Goal: Task Accomplishment & Management: Use online tool/utility

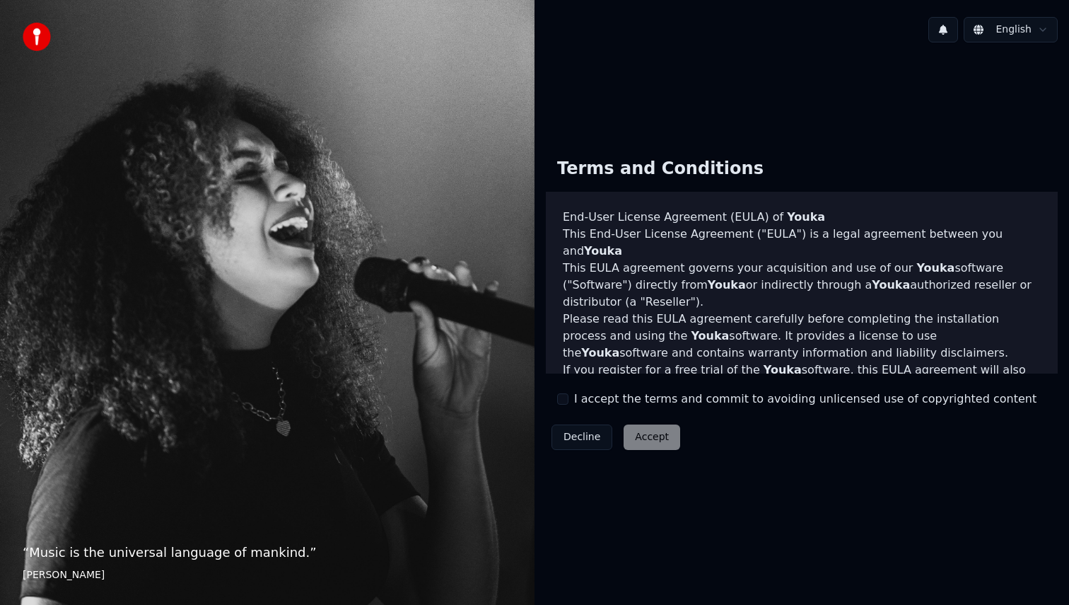
click at [569, 404] on div "I accept the terms and commit to avoiding unlicensed use of copyrighted content" at bounding box center [797, 398] width 480 height 17
click at [556, 390] on div "Terms and Conditions End-User License Agreement (EULA) of Youka This End-User L…" at bounding box center [802, 300] width 512 height 308
click at [563, 400] on button "I accept the terms and commit to avoiding unlicensed use of copyrighted content" at bounding box center [562, 398] width 11 height 11
click at [646, 447] on button "Accept" at bounding box center [652, 436] width 57 height 25
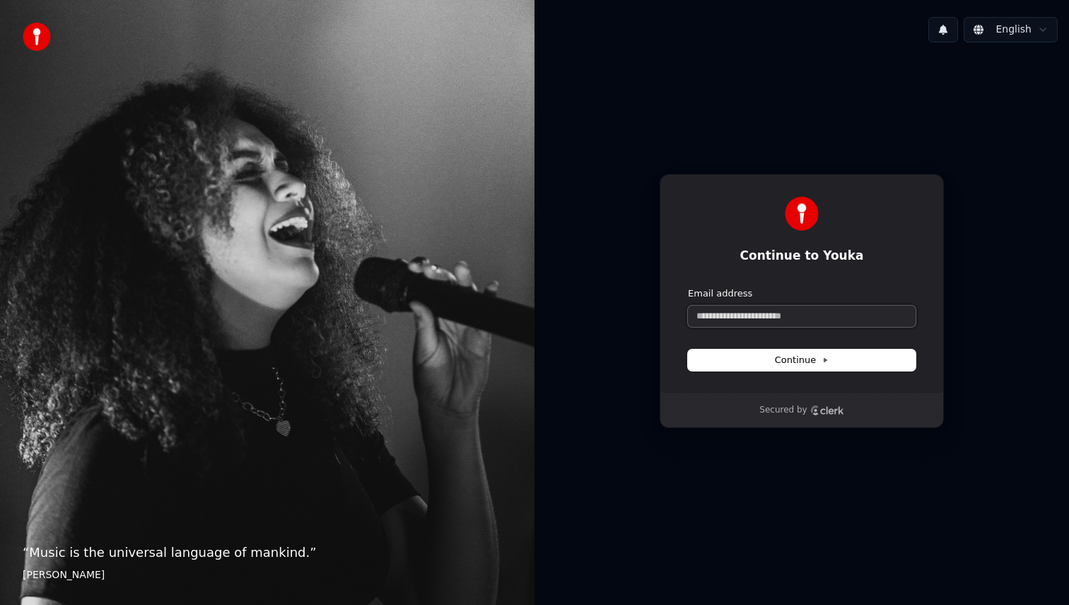
click at [794, 317] on input "Email address" at bounding box center [802, 316] width 228 height 21
click at [688, 287] on button "submit" at bounding box center [688, 287] width 0 height 0
type input "**********"
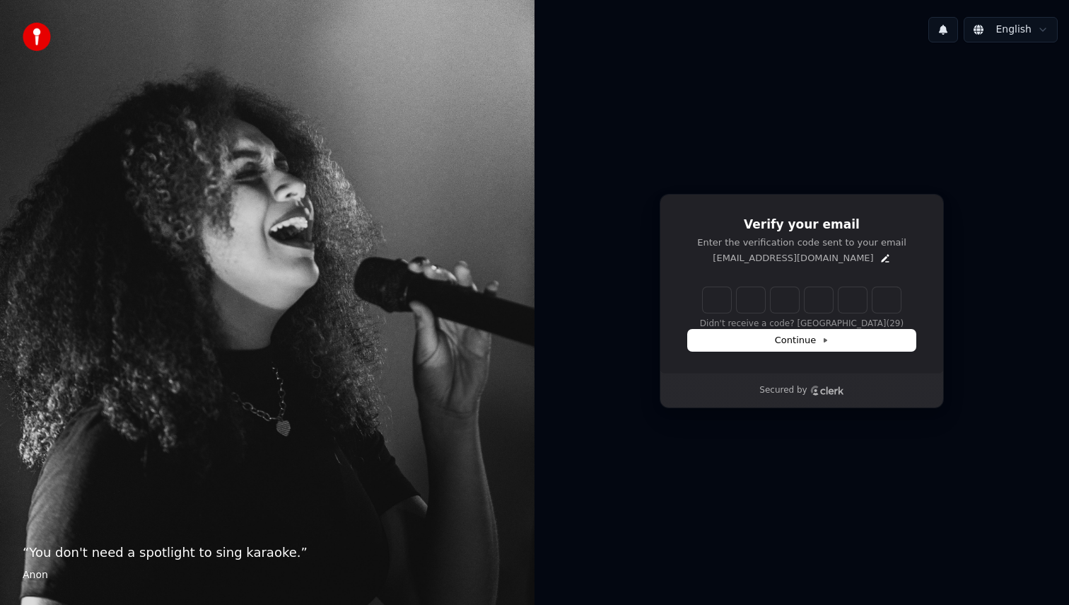
click at [714, 299] on input "Enter verification code" at bounding box center [802, 299] width 198 height 25
type input "******"
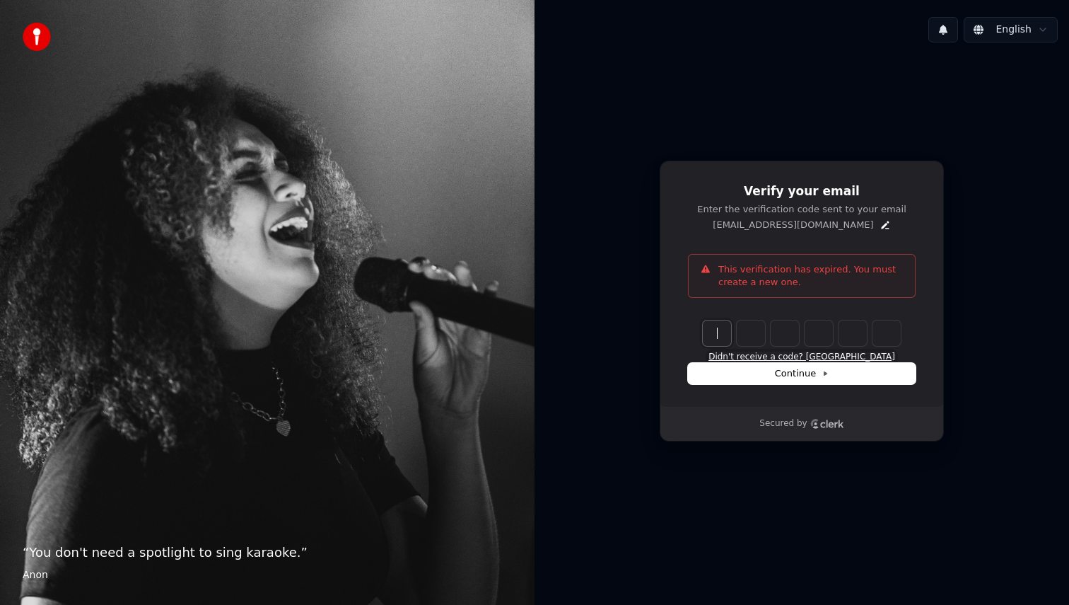
click at [853, 357] on button "Didn't receive a code? Resend" at bounding box center [802, 357] width 187 height 11
click at [714, 333] on input "Enter verification code" at bounding box center [816, 332] width 226 height 25
type input "******"
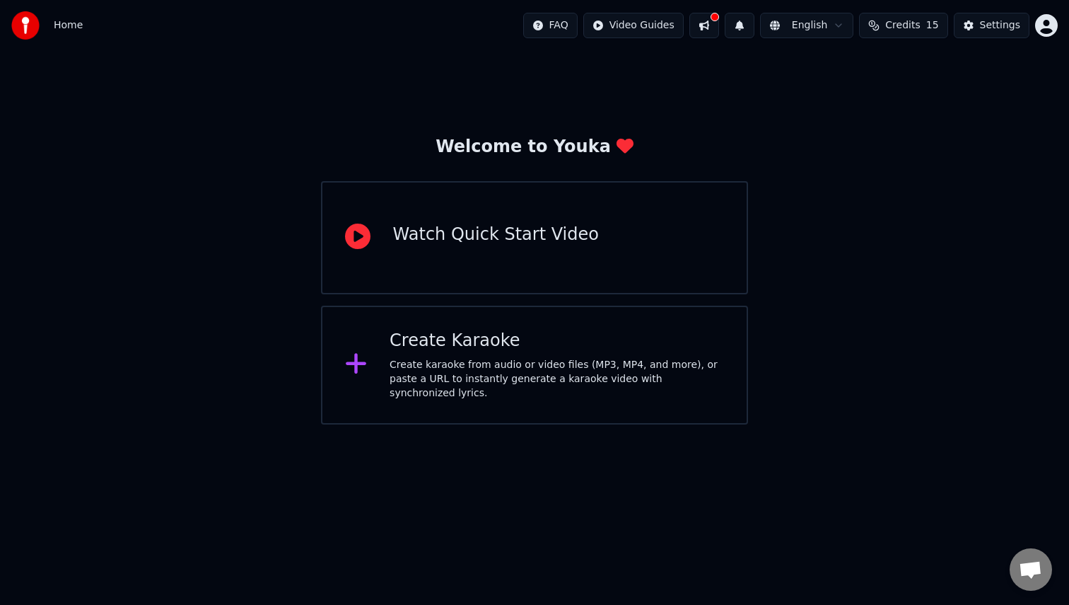
click at [423, 358] on div "Create Karaoke Create karaoke from audio or video files (MP3, MP4, and more), o…" at bounding box center [557, 365] width 335 height 71
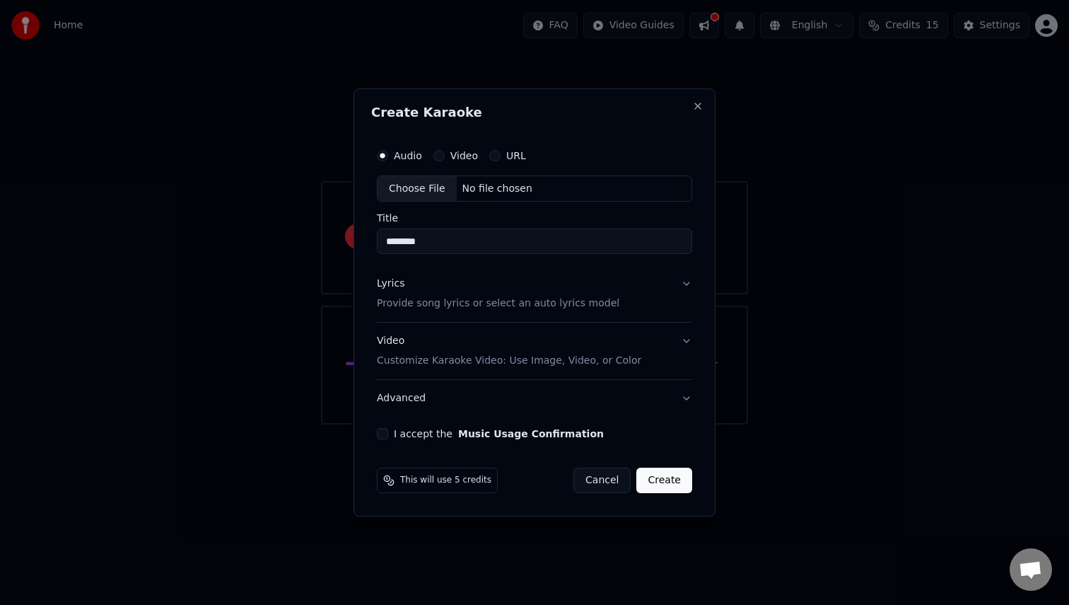
click at [431, 190] on div "Choose File" at bounding box center [417, 188] width 79 height 25
type input "**********"
click at [584, 294] on div "Lyrics Provide song lyrics or select an auto lyrics model" at bounding box center [495, 294] width 243 height 34
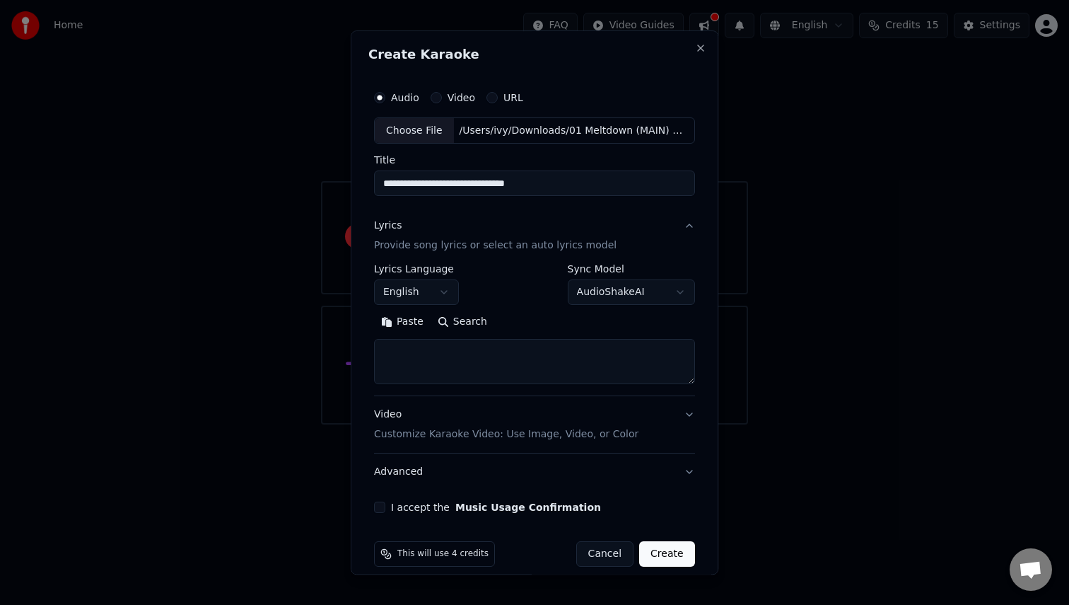
click at [448, 355] on textarea at bounding box center [534, 362] width 321 height 45
paste textarea "**********"
click at [381, 354] on textarea at bounding box center [533, 362] width 318 height 45
drag, startPoint x: 390, startPoint y: 351, endPoint x: 369, endPoint y: 327, distance: 32.1
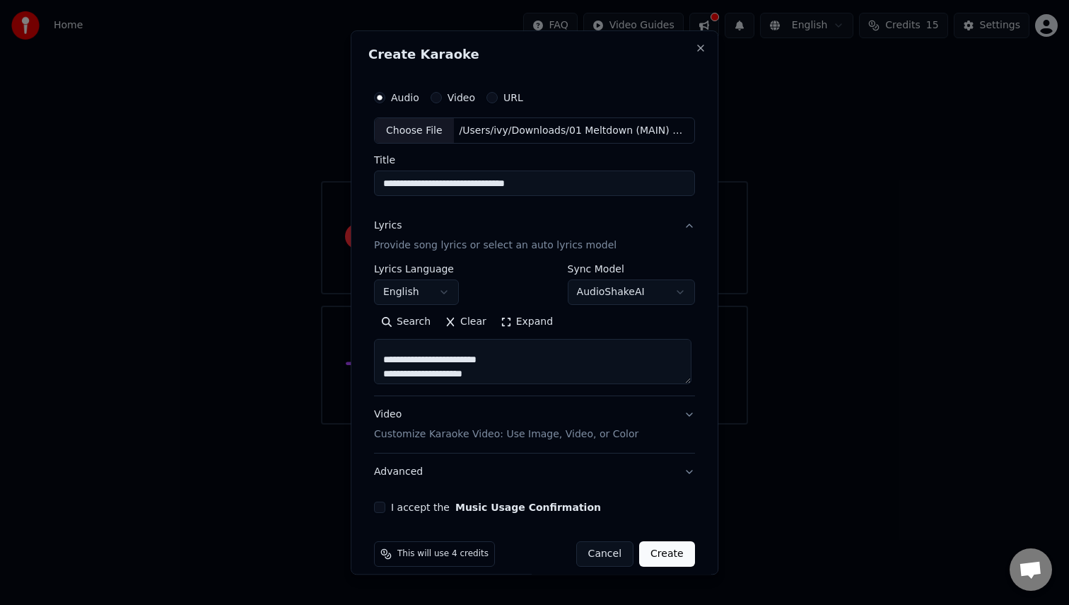
click at [369, 327] on div "**********" at bounding box center [535, 298] width 332 height 441
click at [383, 363] on textarea at bounding box center [533, 362] width 318 height 45
click at [389, 345] on textarea at bounding box center [533, 362] width 318 height 45
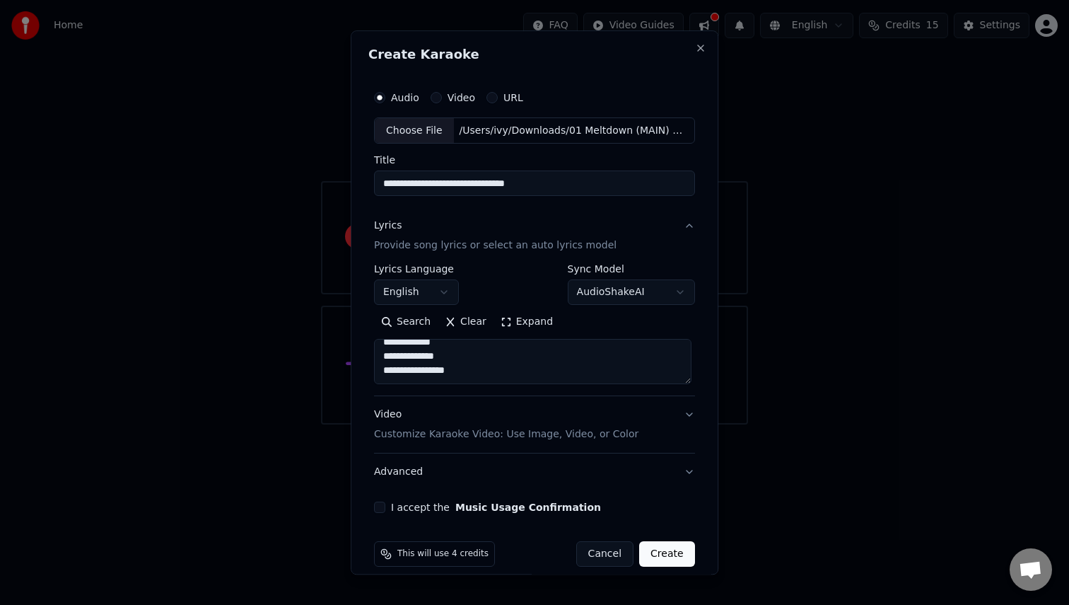
type textarea "**********"
click at [385, 506] on button "I accept the Music Usage Confirmation" at bounding box center [379, 507] width 11 height 11
click at [658, 551] on button "Create" at bounding box center [667, 554] width 56 height 25
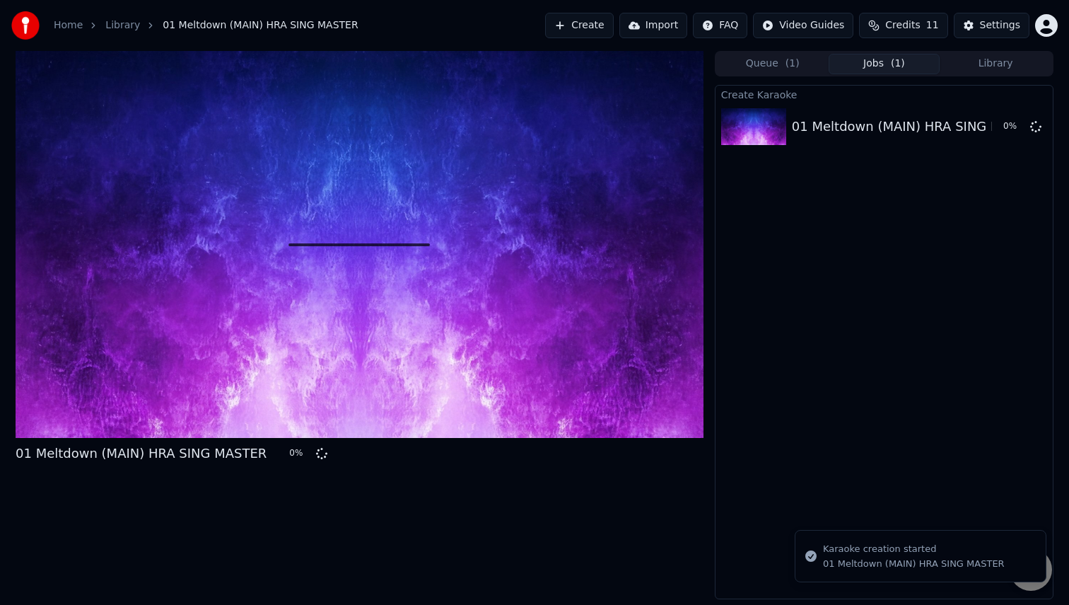
drag, startPoint x: 480, startPoint y: 22, endPoint x: 460, endPoint y: 15, distance: 20.4
click at [458, 15] on div "Home Library 01 Meltdown (MAIN) HRA SING MASTER Create Import FAQ Video Guides …" at bounding box center [534, 25] width 1069 height 51
click at [789, 137] on div at bounding box center [756, 126] width 71 height 37
click at [971, 26] on button "Settings" at bounding box center [992, 25] width 76 height 25
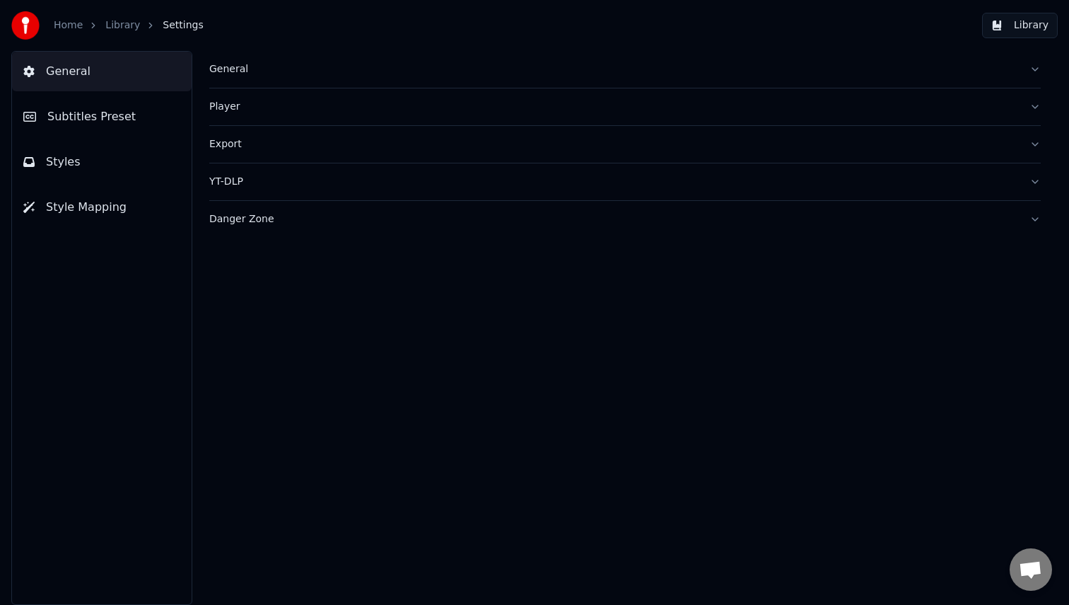
click at [110, 117] on span "Subtitles Preset" at bounding box center [91, 116] width 88 height 17
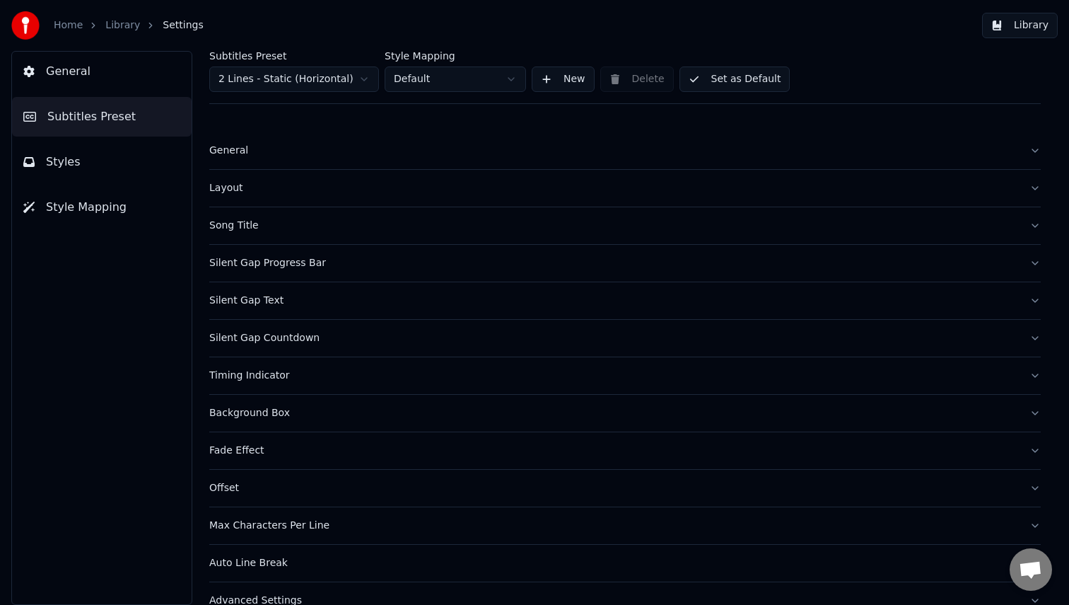
click at [233, 161] on button "General" at bounding box center [625, 150] width 832 height 37
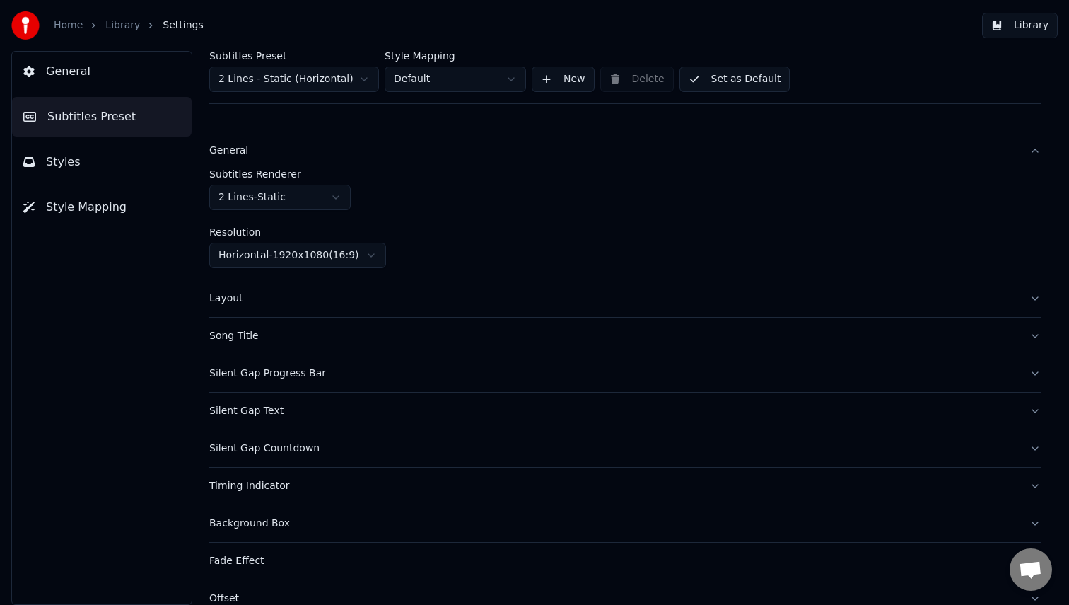
click at [233, 161] on button "General" at bounding box center [625, 150] width 832 height 37
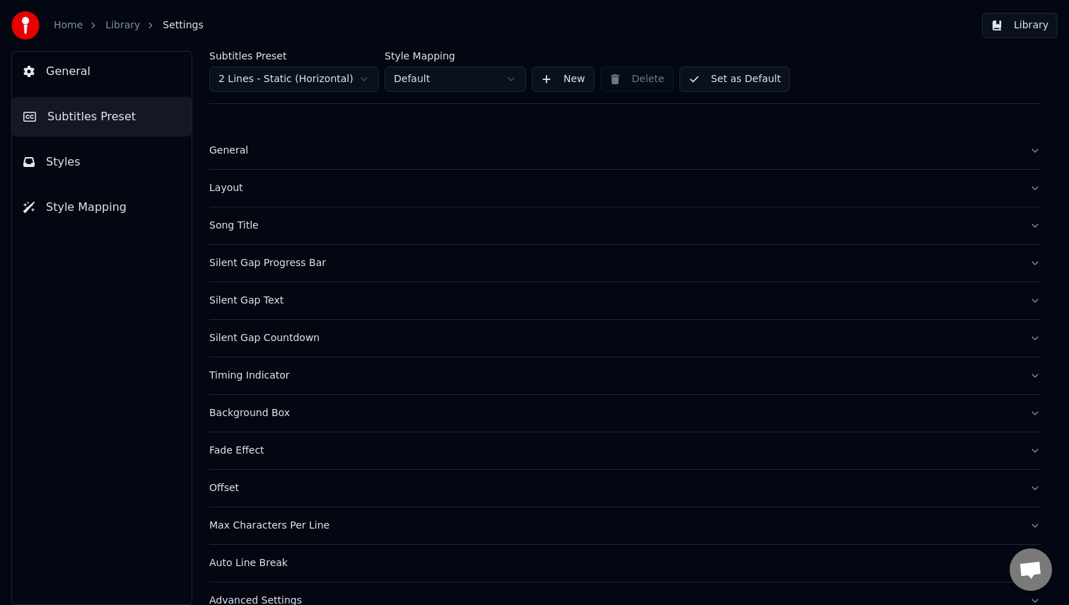
click at [228, 185] on div "Layout" at bounding box center [613, 188] width 809 height 14
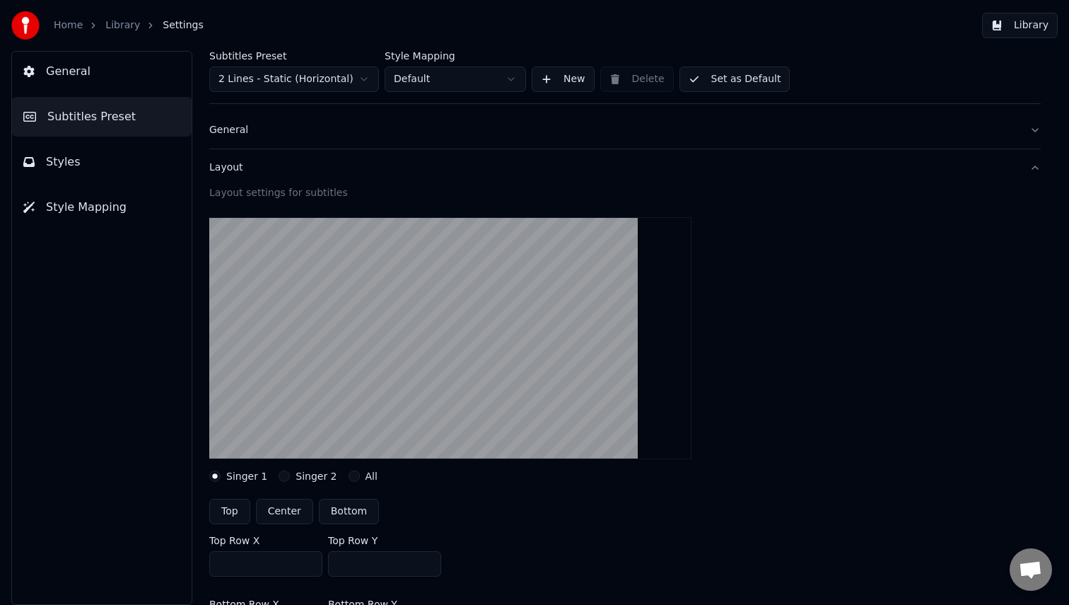
scroll to position [32, 0]
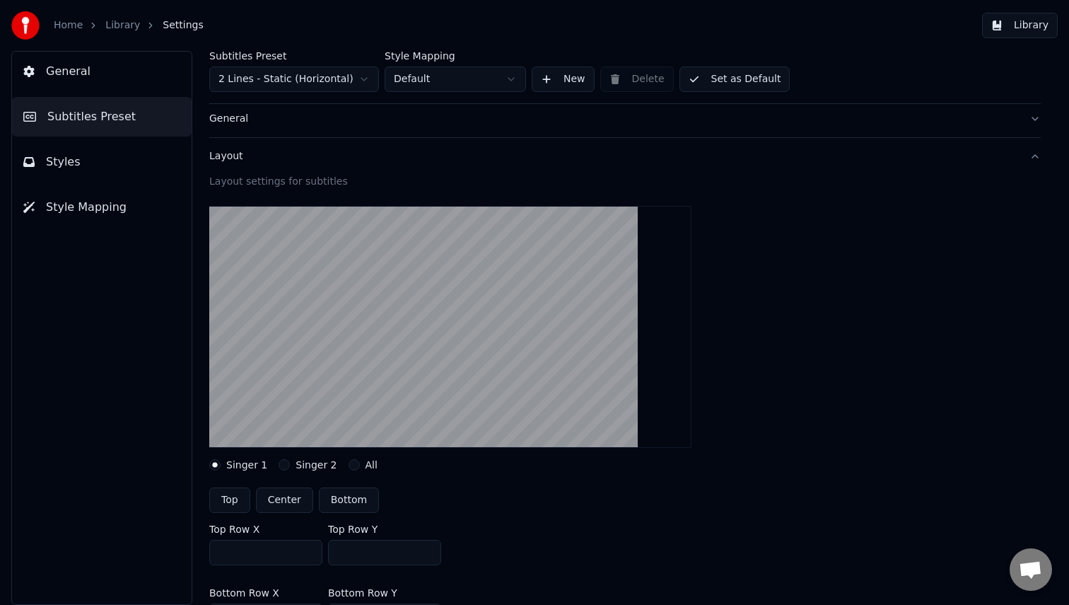
click at [226, 151] on div "Layout" at bounding box center [613, 156] width 809 height 14
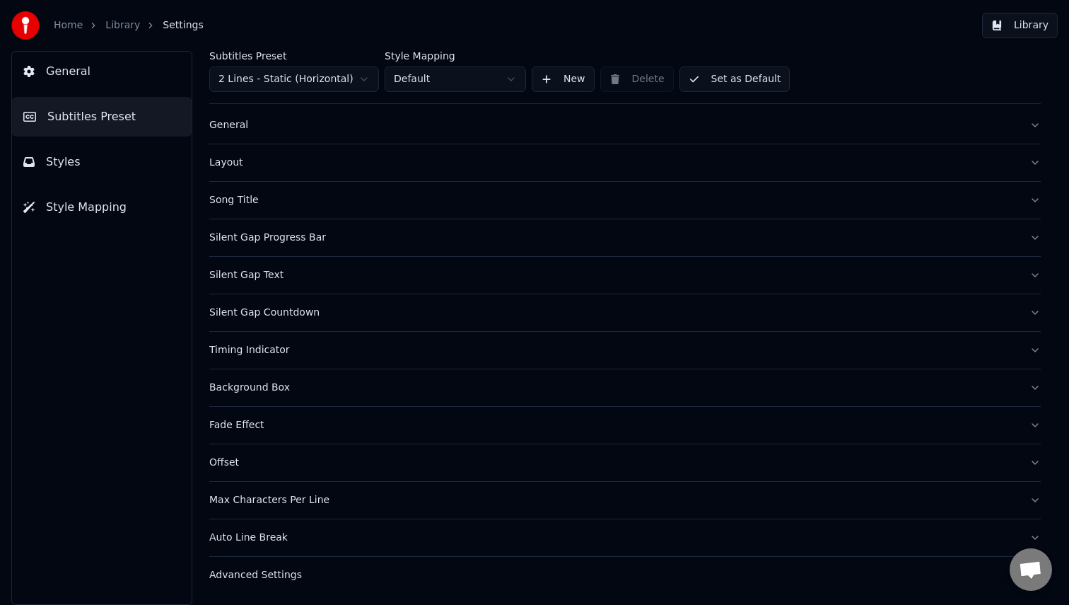
click at [224, 158] on div "Layout" at bounding box center [613, 163] width 809 height 14
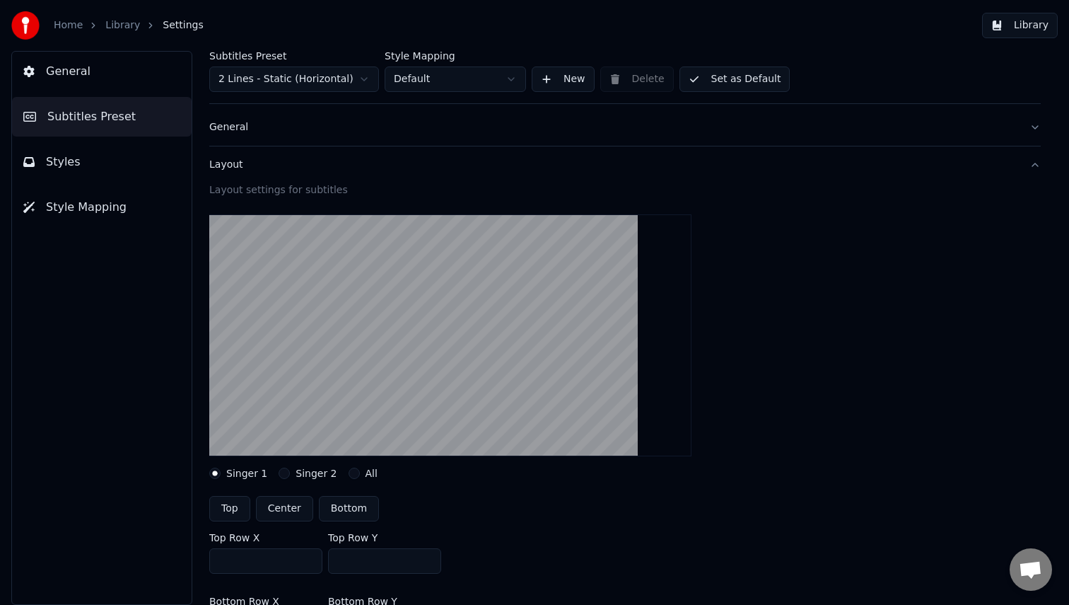
scroll to position [9, 0]
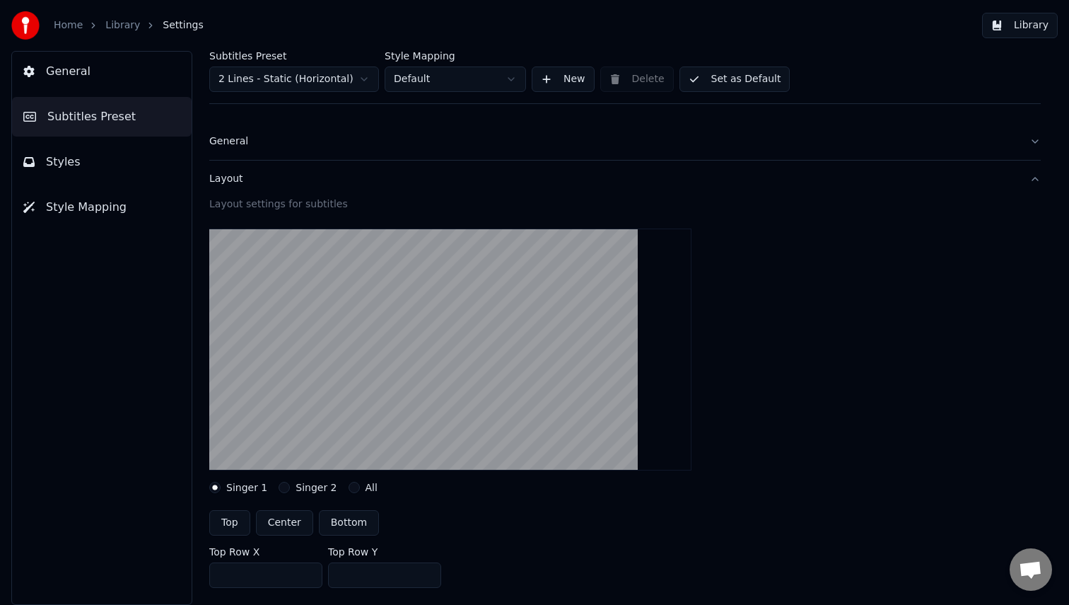
click at [212, 186] on button "Layout" at bounding box center [625, 179] width 832 height 37
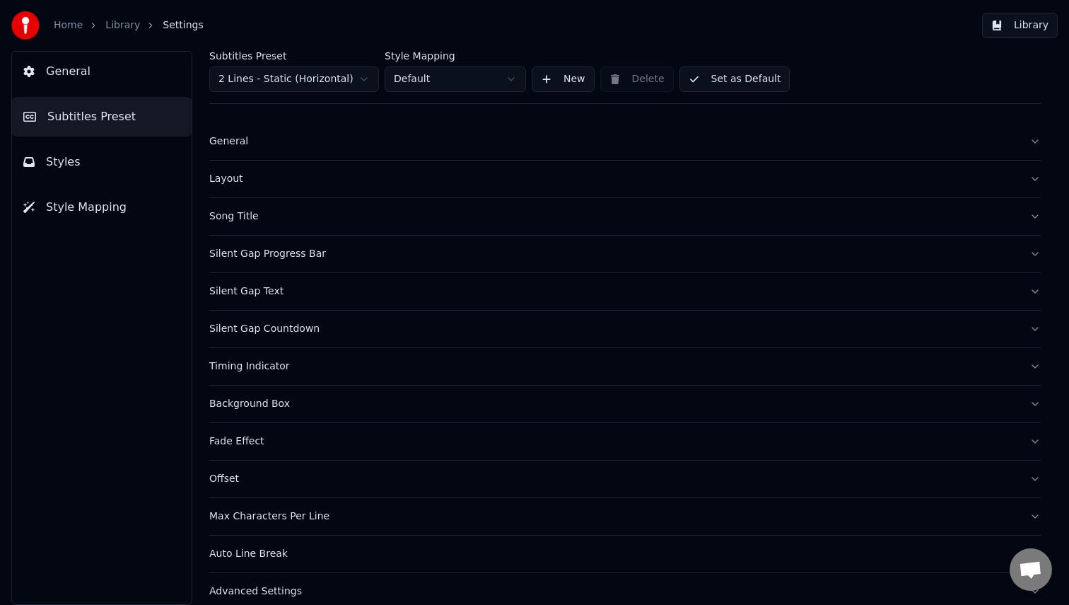
scroll to position [25, 0]
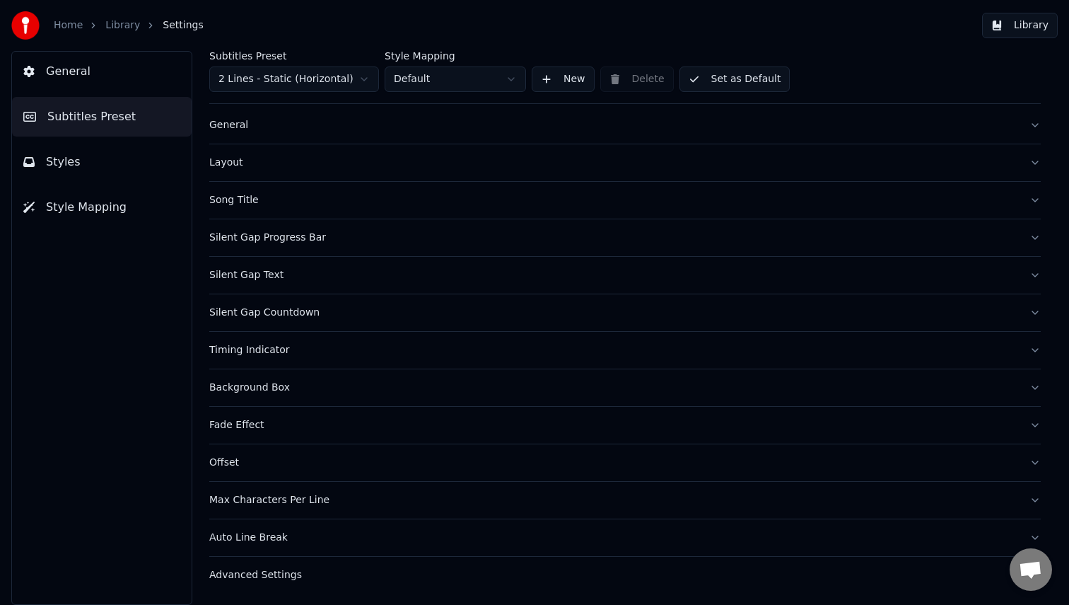
click at [232, 385] on div "Background Box" at bounding box center [613, 388] width 809 height 14
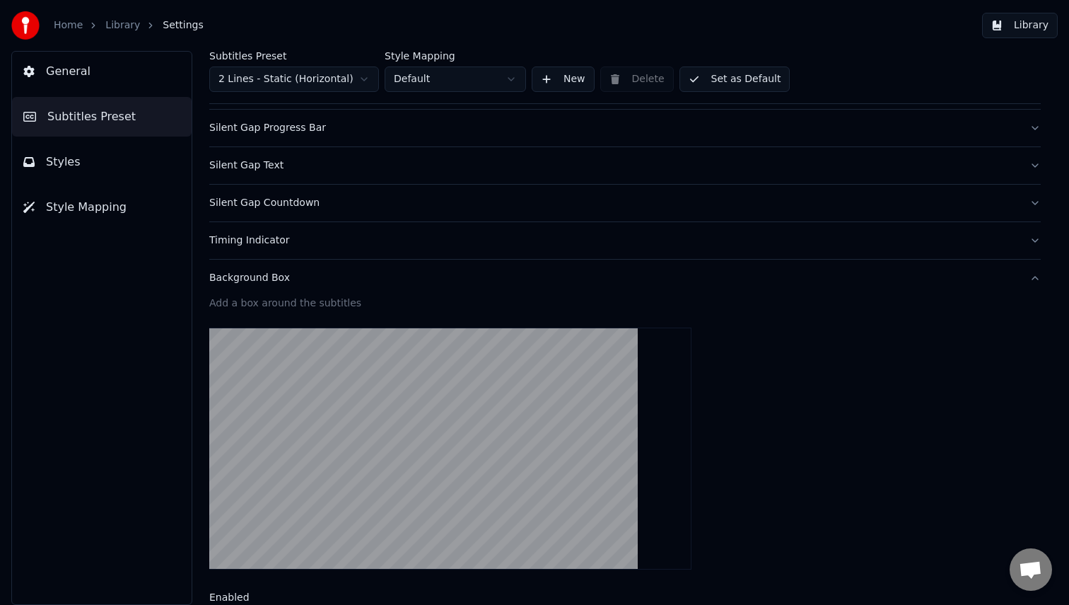
scroll to position [136, 0]
click at [259, 277] on div "Background Box" at bounding box center [613, 277] width 809 height 14
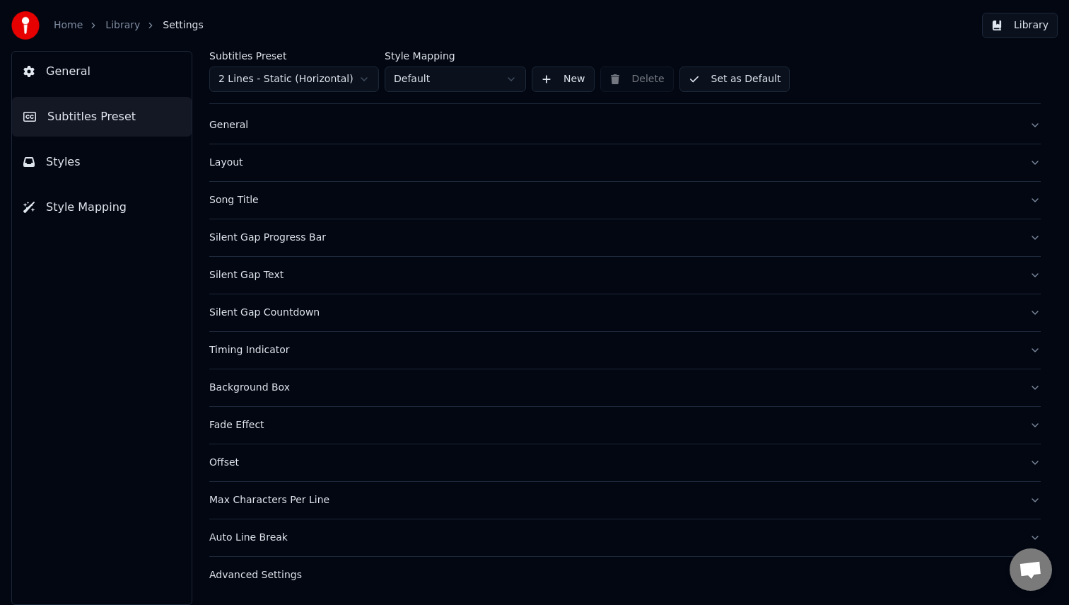
scroll to position [0, 0]
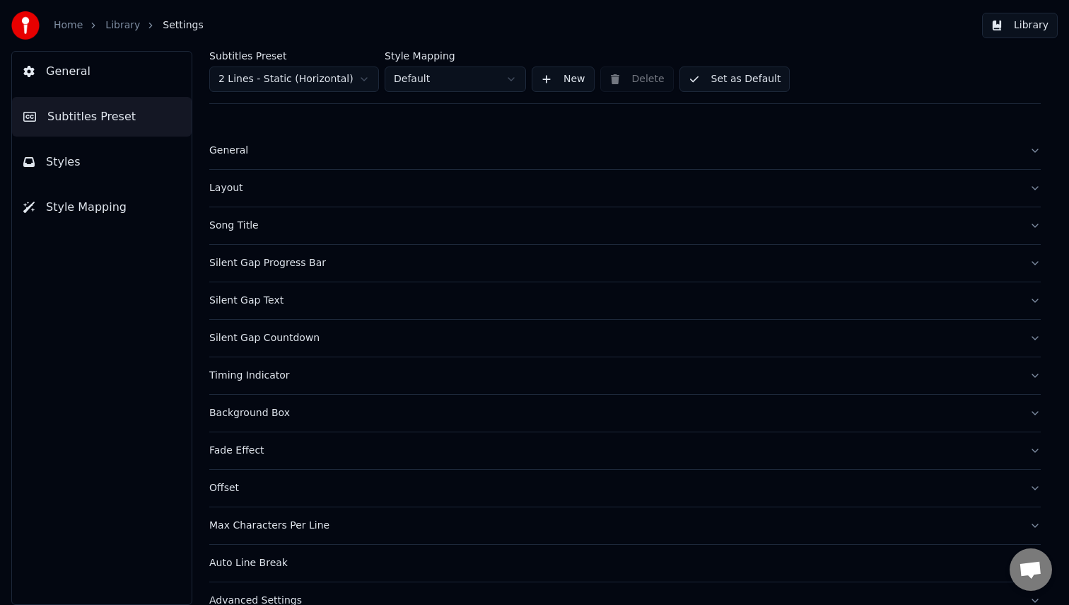
click at [79, 161] on button "Styles" at bounding box center [102, 162] width 180 height 40
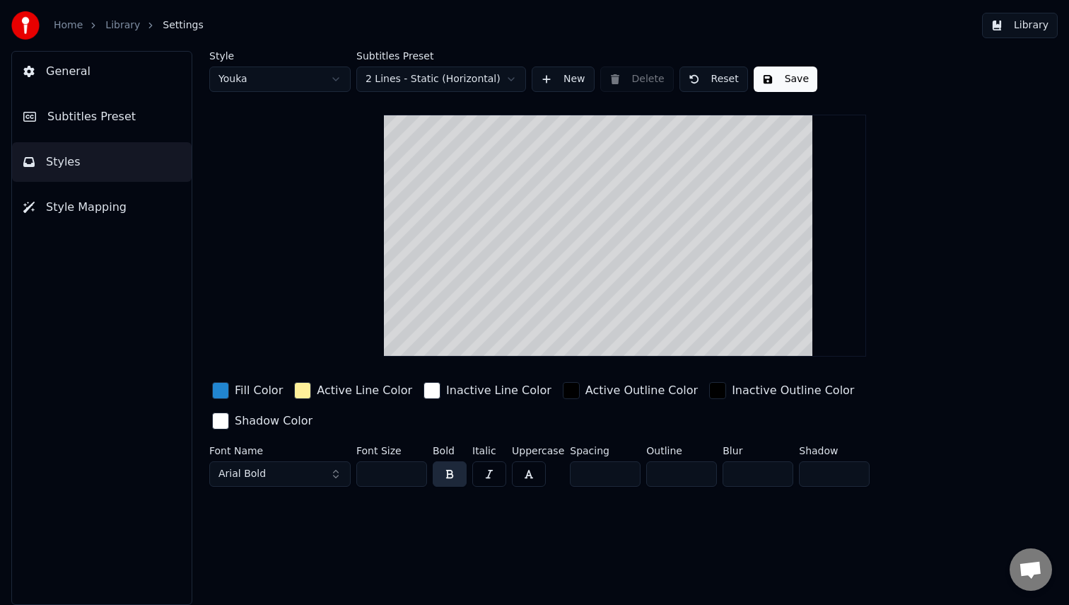
click at [125, 108] on span "Subtitles Preset" at bounding box center [91, 116] width 88 height 17
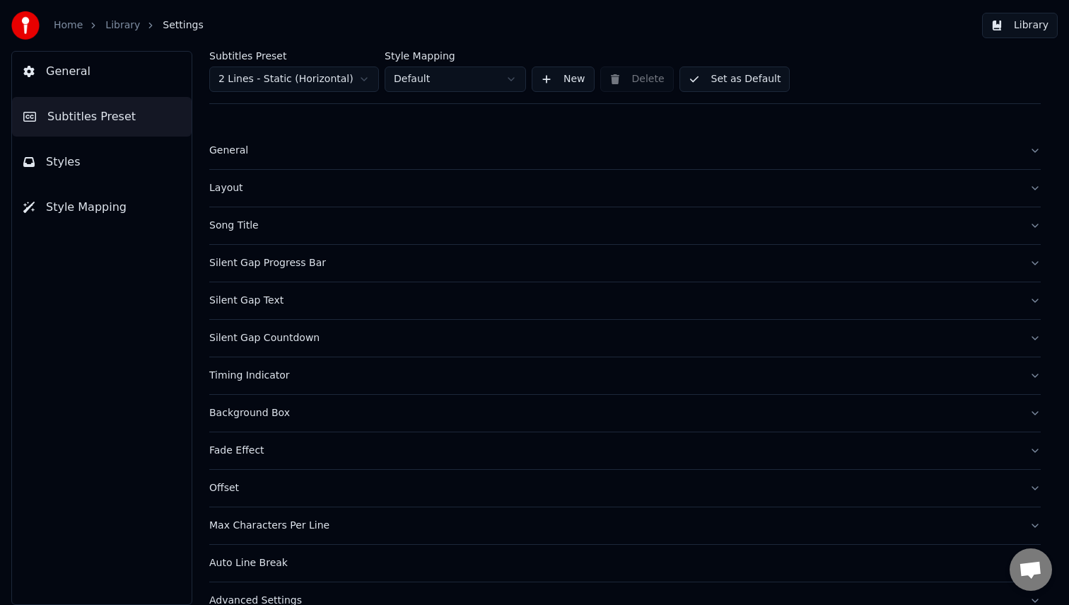
click at [105, 74] on button "General" at bounding box center [102, 72] width 180 height 40
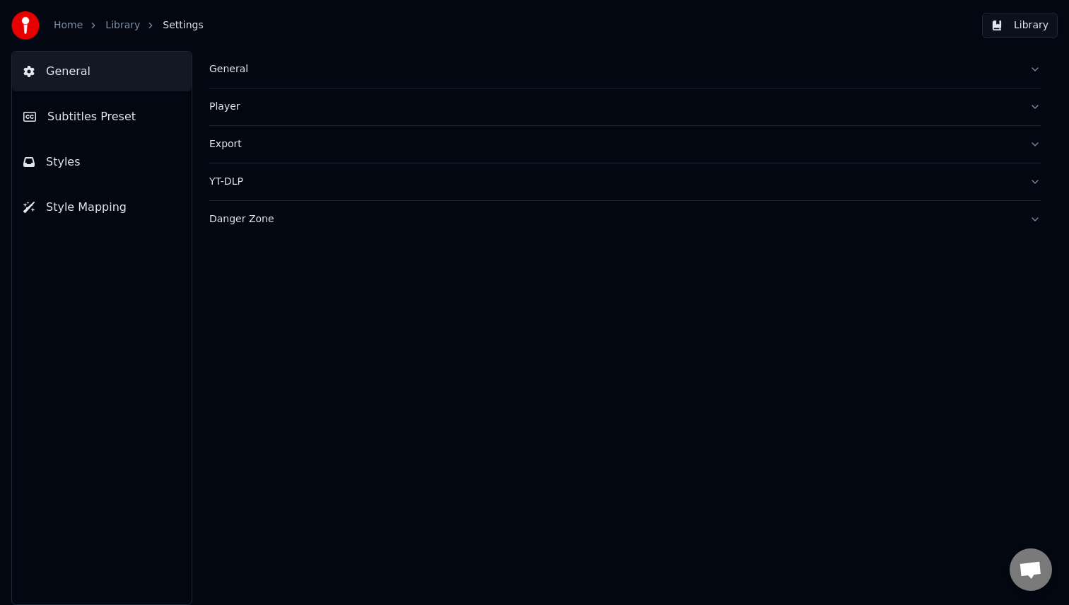
click at [66, 159] on span "Styles" at bounding box center [63, 161] width 35 height 17
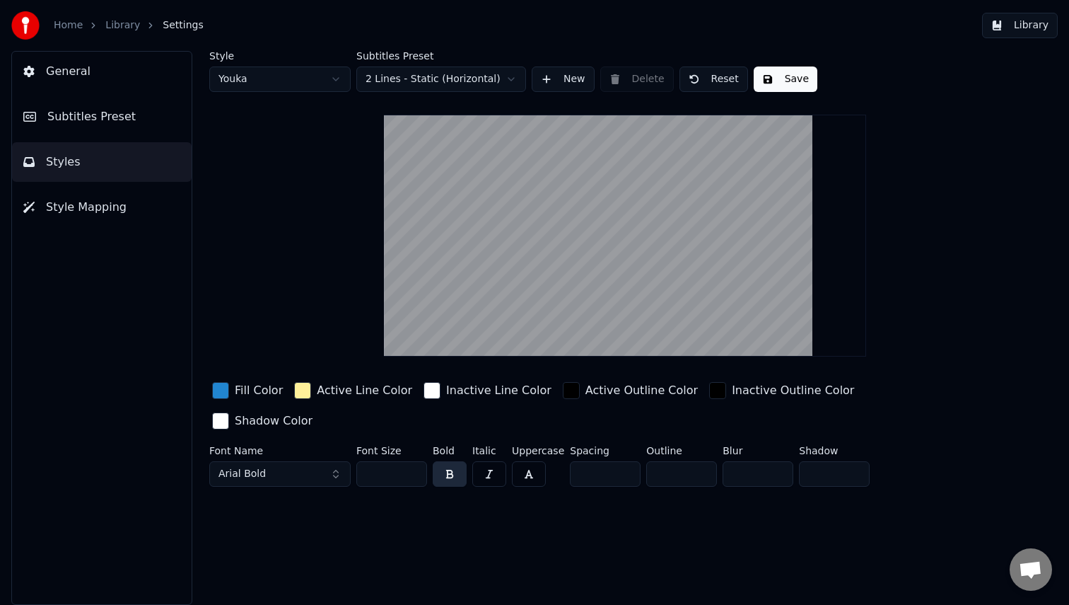
click at [93, 119] on span "Subtitles Preset" at bounding box center [91, 116] width 88 height 17
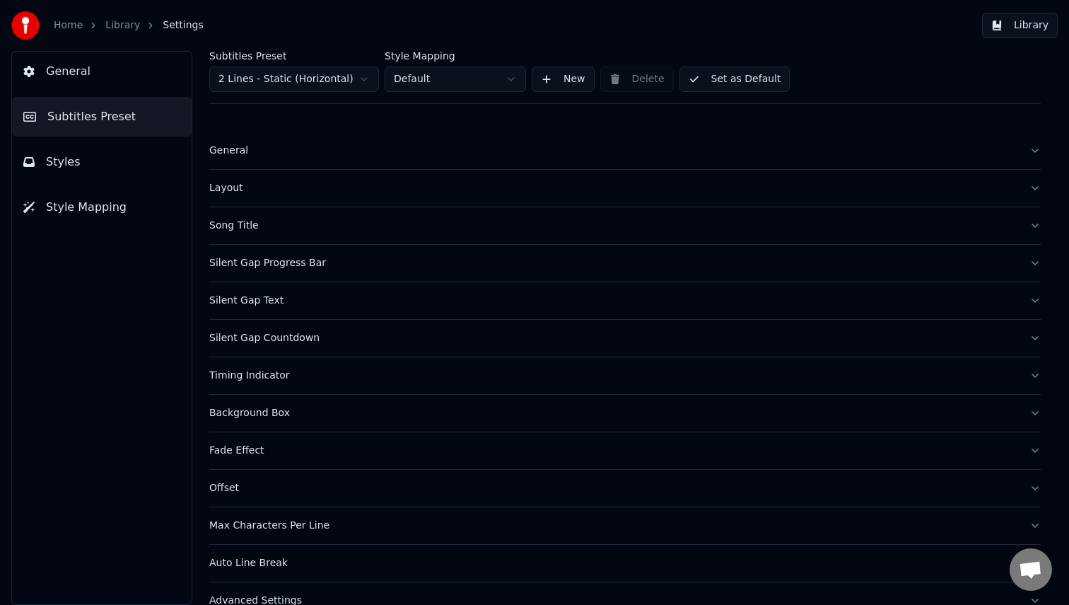
click at [125, 21] on link "Library" at bounding box center [122, 25] width 35 height 14
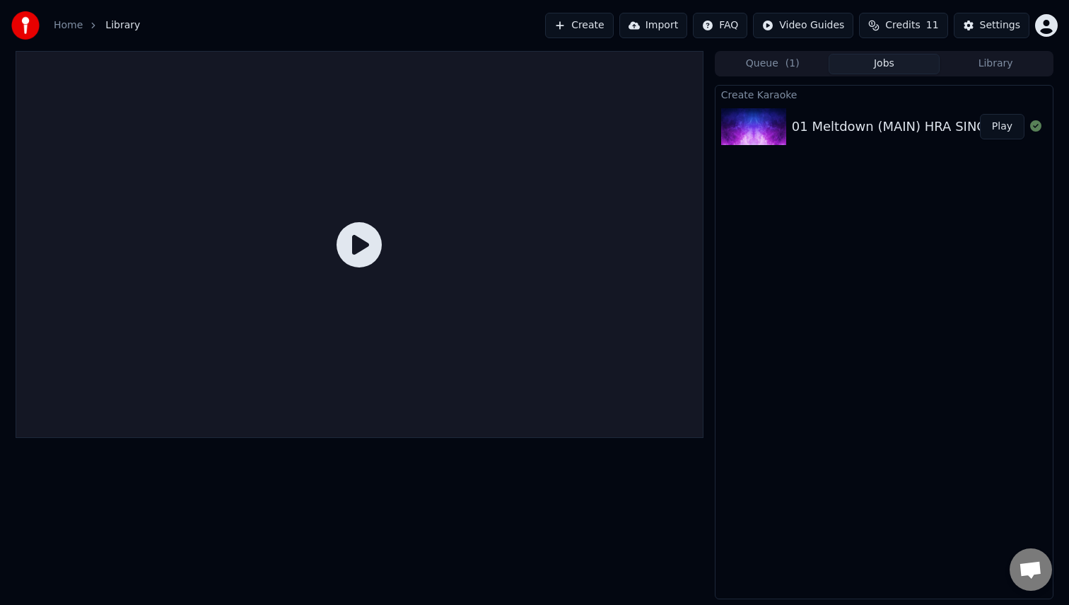
click at [816, 134] on div "01 Meltdown (MAIN) HRA SING MASTER" at bounding box center [917, 127] width 251 height 20
click at [373, 234] on icon at bounding box center [359, 244] width 45 height 45
click at [359, 249] on icon at bounding box center [359, 244] width 45 height 45
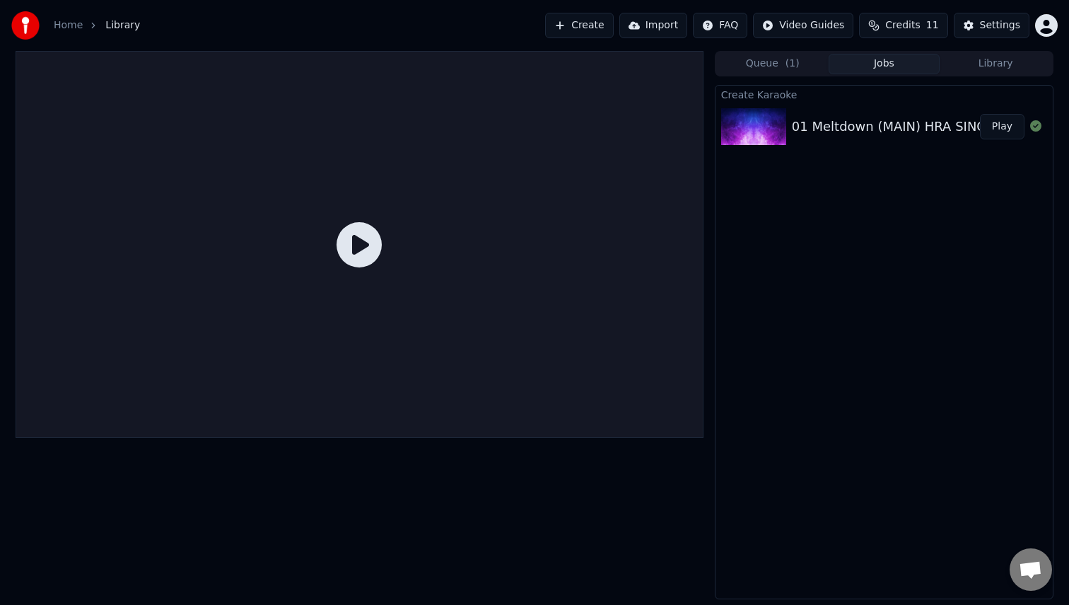
click at [999, 124] on button "Play" at bounding box center [1002, 126] width 45 height 25
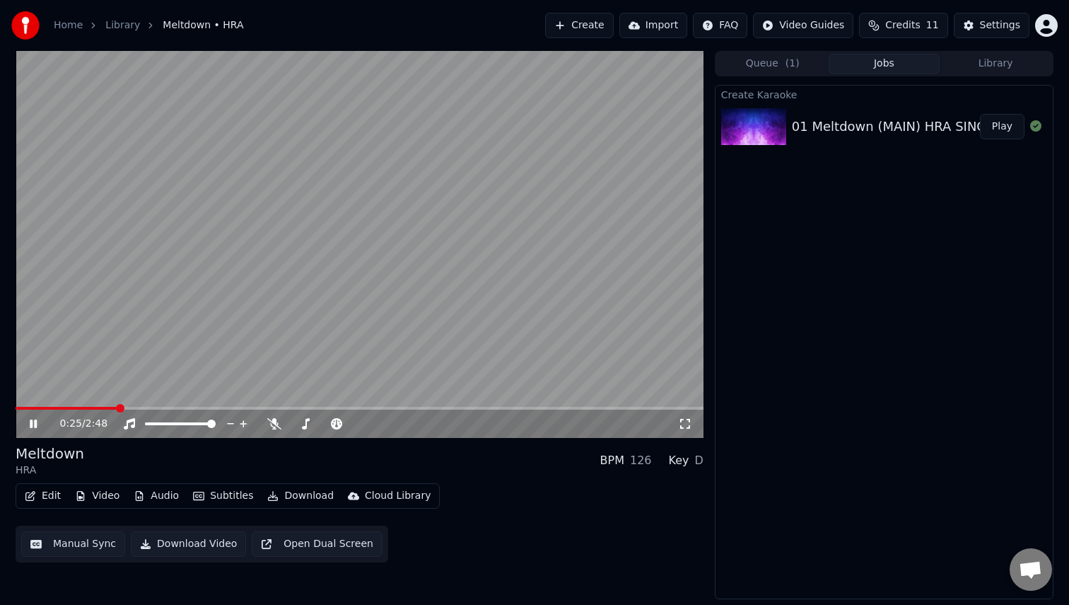
click at [117, 407] on span at bounding box center [360, 408] width 688 height 3
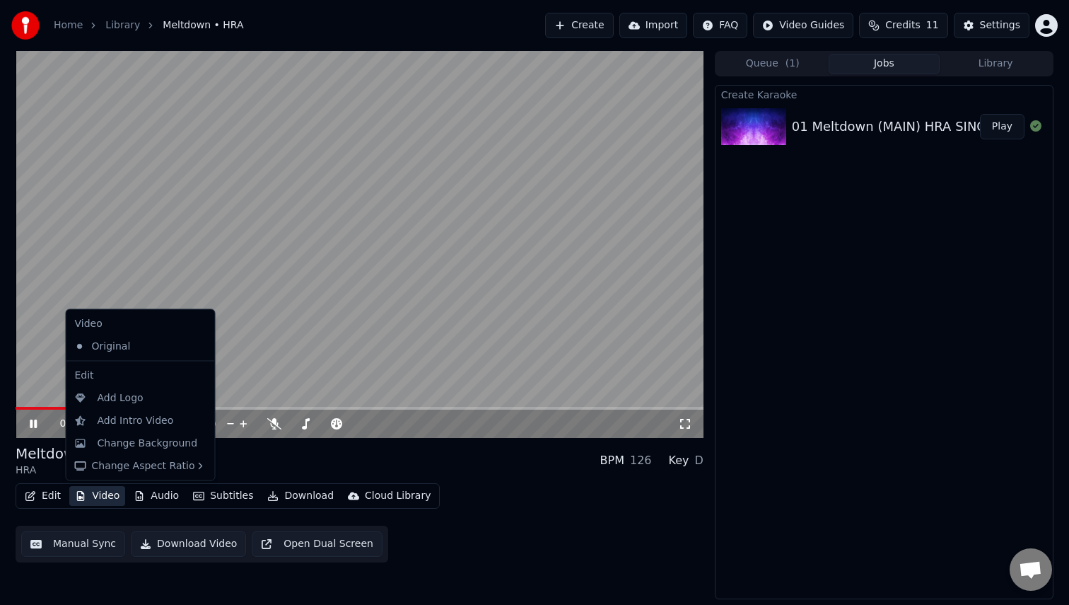
click at [109, 491] on button "Video" at bounding box center [97, 496] width 56 height 20
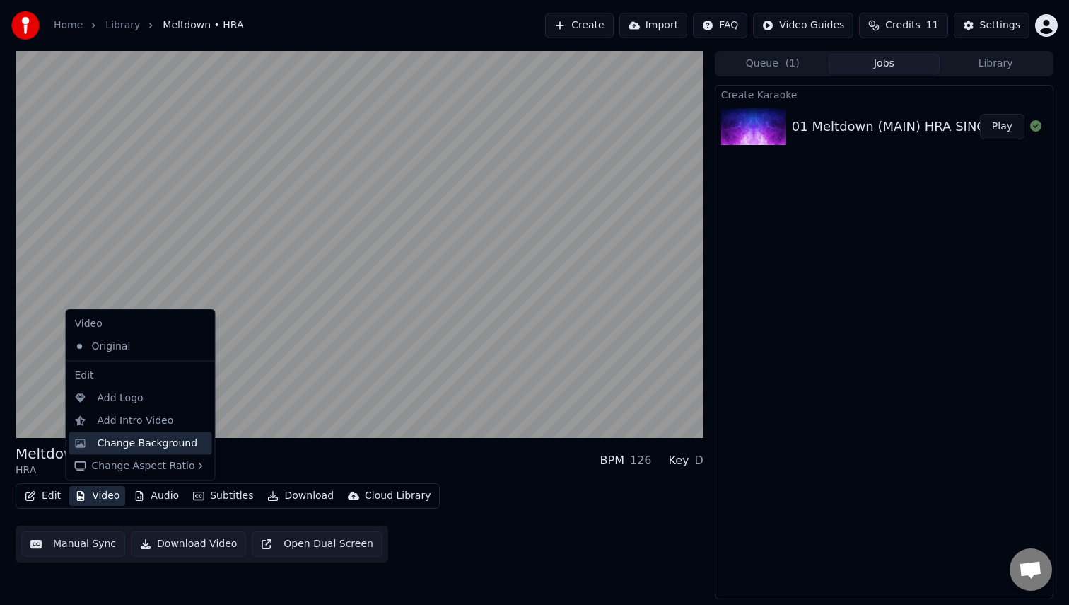
click at [127, 442] on div "Change Background" at bounding box center [148, 443] width 100 height 14
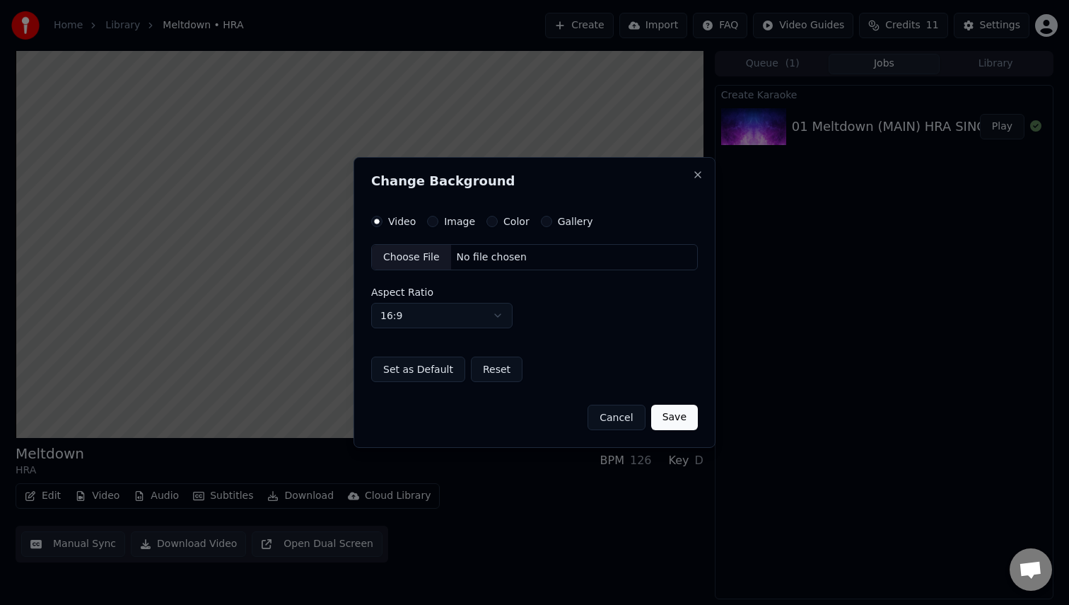
click at [489, 222] on button "Color" at bounding box center [492, 221] width 11 height 11
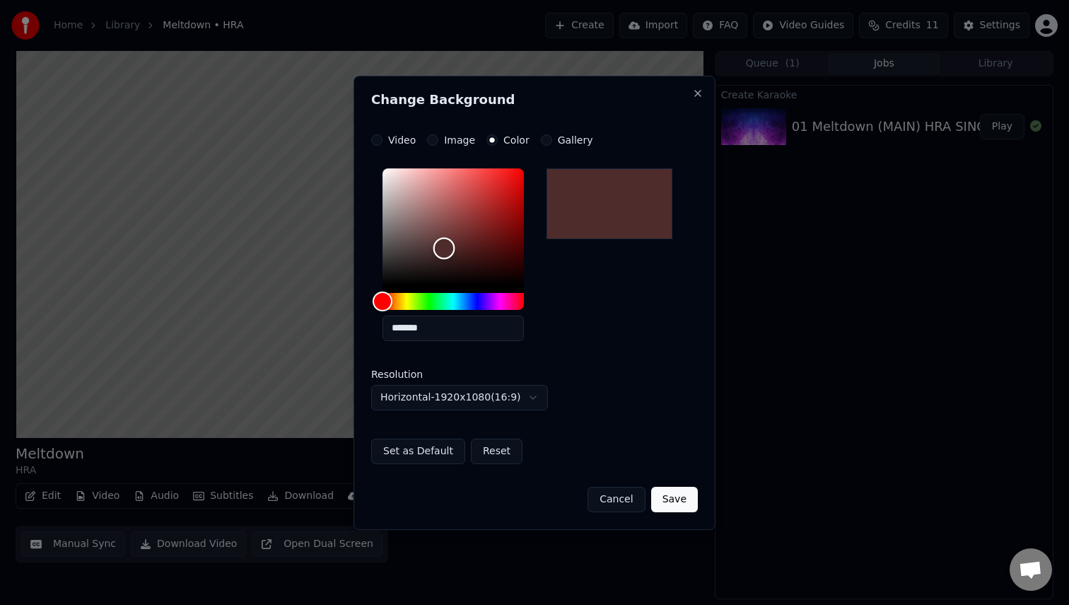
drag, startPoint x: 443, startPoint y: 274, endPoint x: 444, endPoint y: 248, distance: 26.2
click at [444, 248] on div "Color" at bounding box center [453, 226] width 141 height 116
click at [442, 247] on div "Color" at bounding box center [445, 247] width 22 height 22
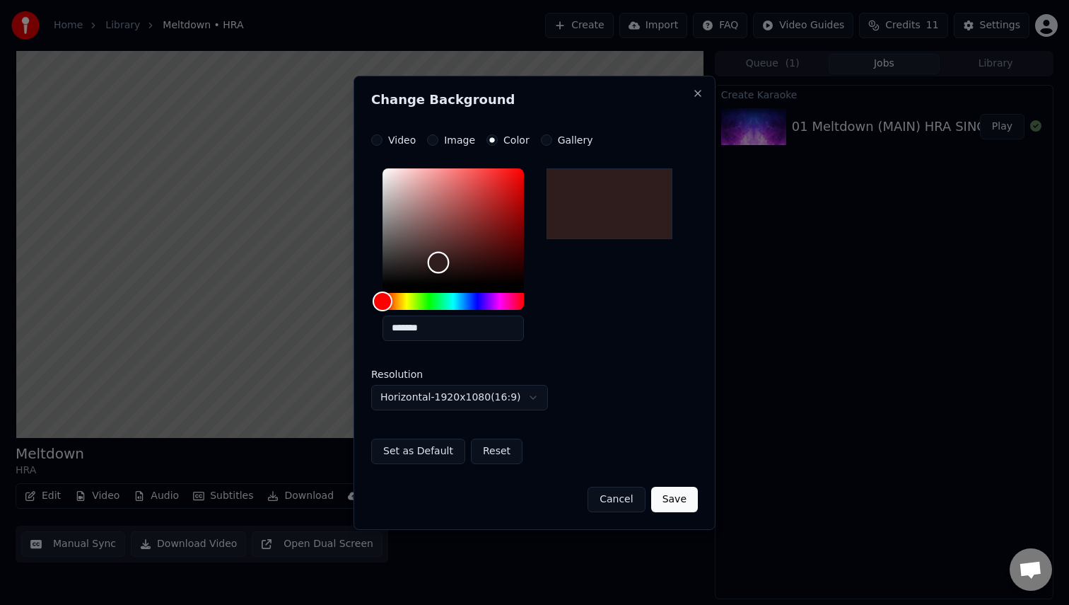
type input "*******"
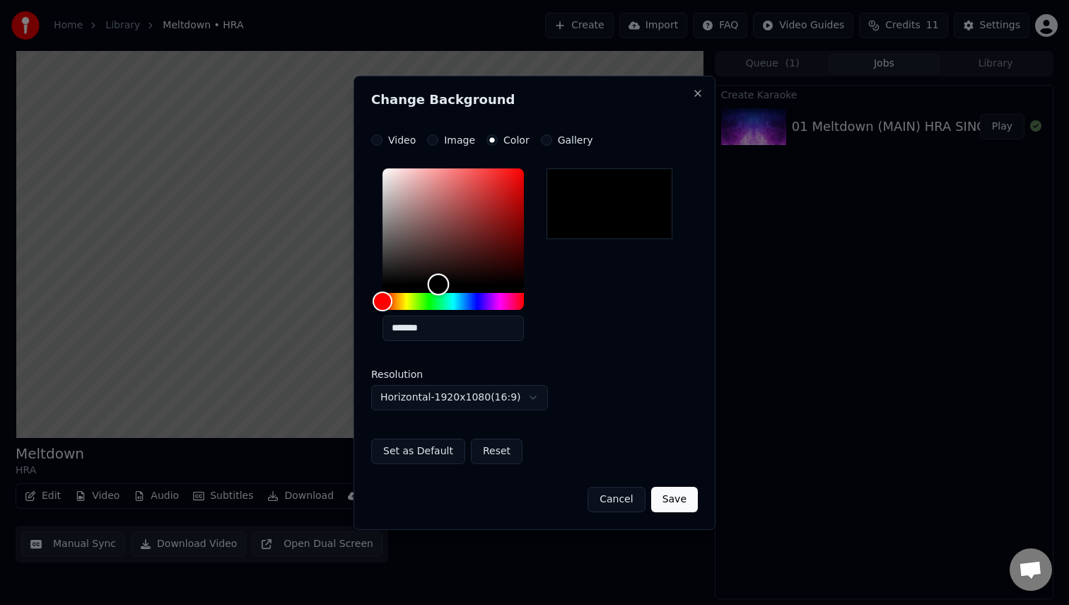
drag, startPoint x: 439, startPoint y: 232, endPoint x: 439, endPoint y: 316, distance: 84.2
click at [439, 316] on div "*******" at bounding box center [453, 257] width 141 height 178
click at [680, 508] on button "Save" at bounding box center [674, 499] width 47 height 25
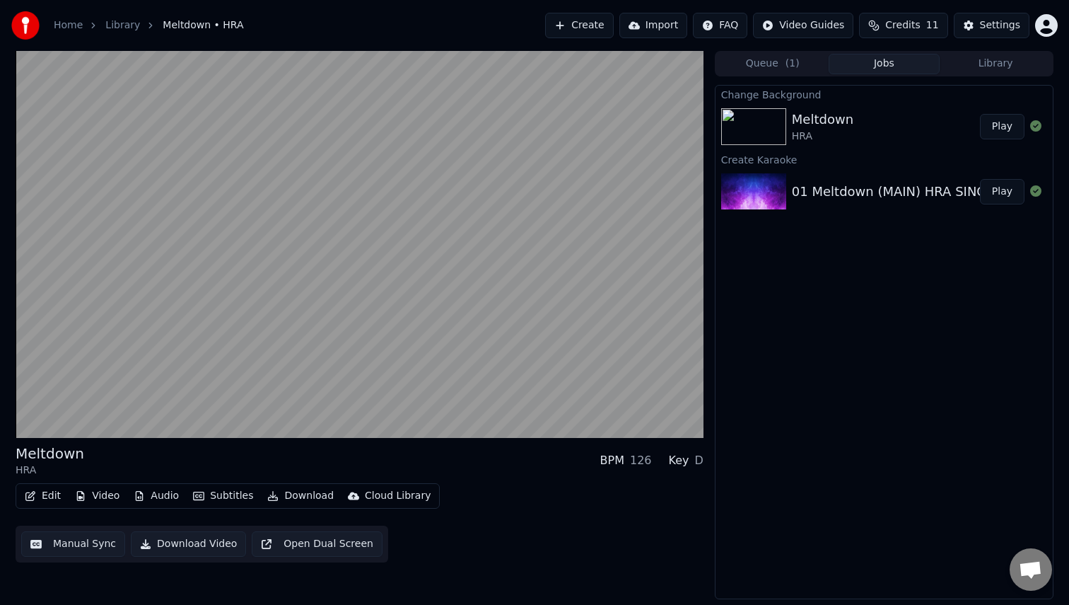
click at [1011, 126] on button "Play" at bounding box center [1002, 126] width 45 height 25
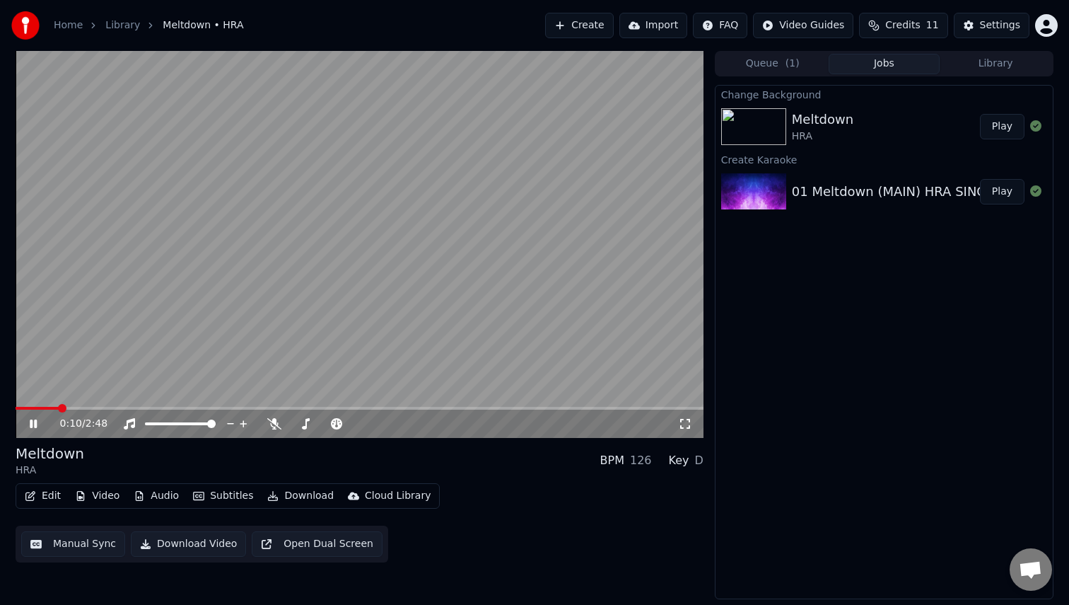
click at [33, 423] on icon at bounding box center [43, 423] width 33 height 11
click at [33, 423] on icon at bounding box center [33, 424] width 8 height 10
click at [33, 423] on icon at bounding box center [43, 423] width 33 height 11
click at [31, 424] on icon at bounding box center [33, 424] width 8 height 10
click at [31, 424] on icon at bounding box center [33, 423] width 7 height 8
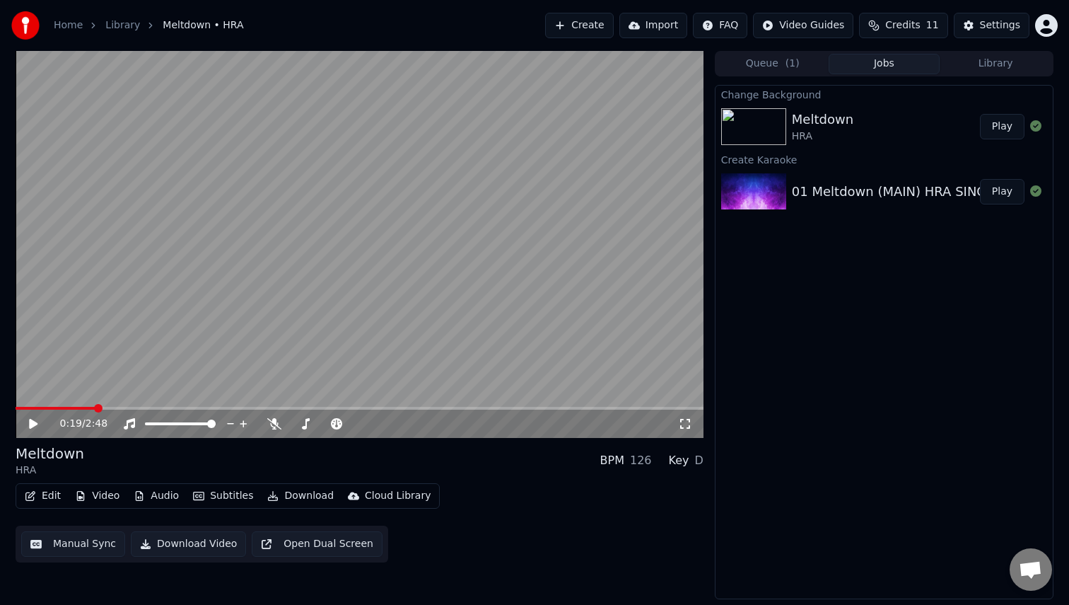
click at [227, 494] on button "Subtitles" at bounding box center [222, 496] width 71 height 20
click at [42, 499] on button "Edit" at bounding box center [42, 496] width 47 height 20
click at [111, 498] on button "Video" at bounding box center [97, 496] width 56 height 20
click at [107, 489] on button "Video" at bounding box center [97, 496] width 56 height 20
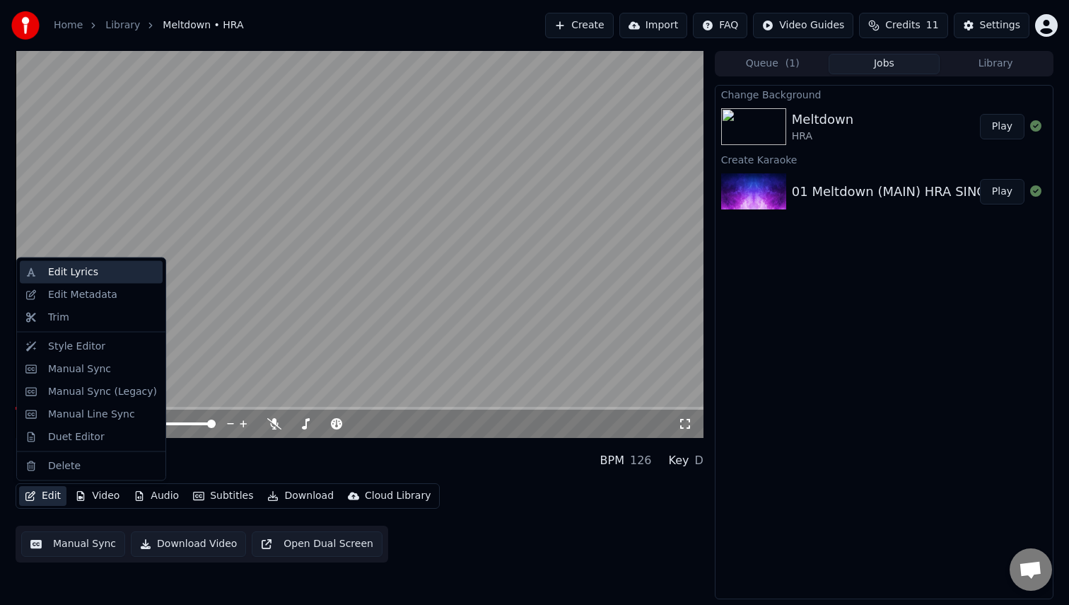
click at [88, 274] on div "Edit Lyrics" at bounding box center [73, 272] width 50 height 14
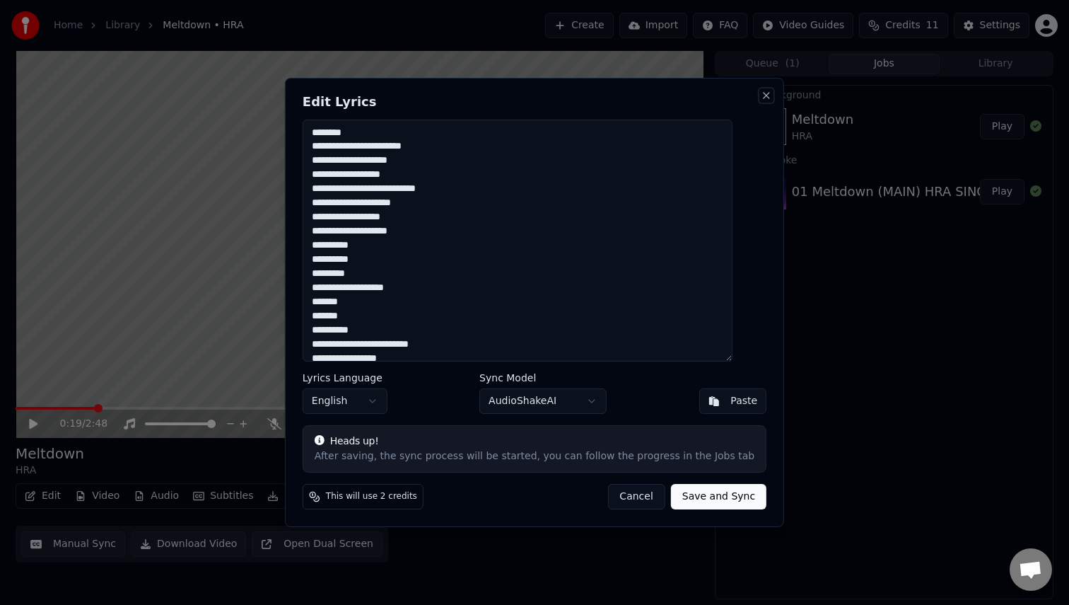
click at [761, 96] on button "Close" at bounding box center [766, 95] width 11 height 11
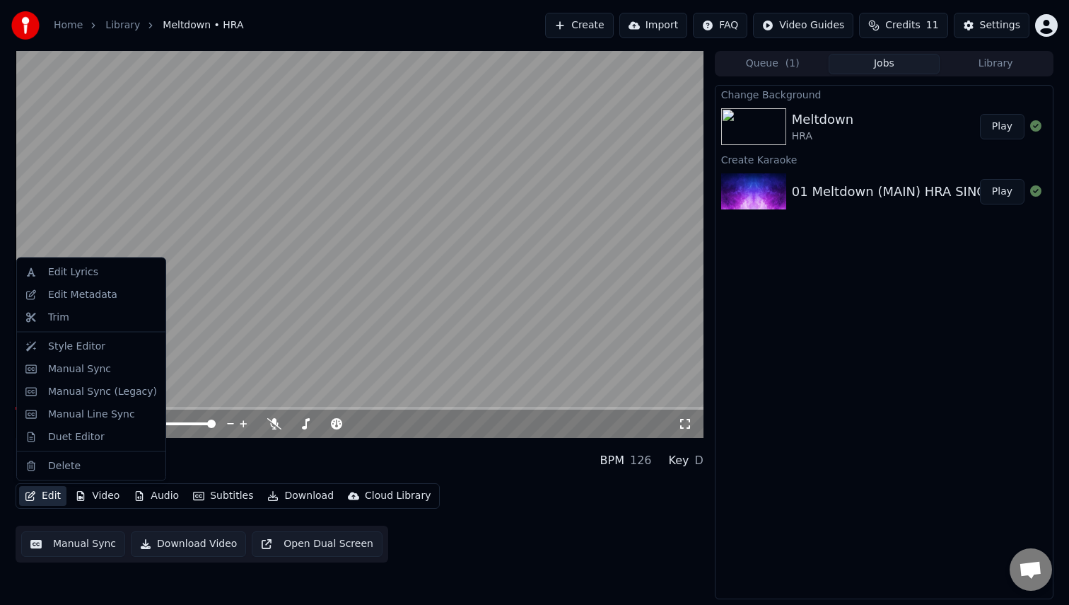
click at [56, 497] on button "Edit" at bounding box center [42, 496] width 47 height 20
click at [91, 340] on div "Style Editor" at bounding box center [76, 346] width 57 height 14
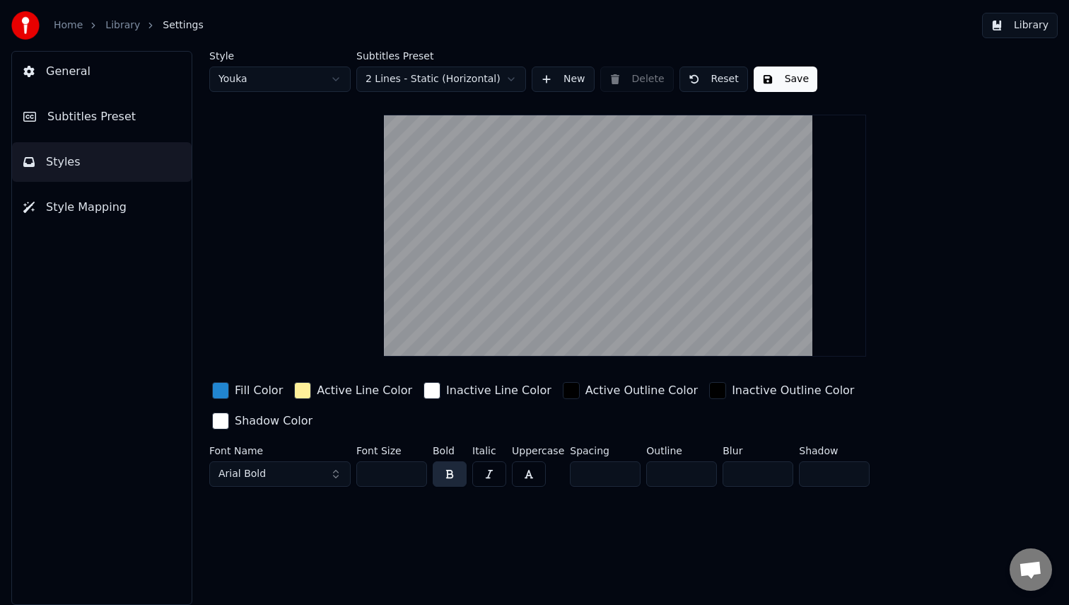
click at [219, 388] on div "button" at bounding box center [220, 390] width 17 height 17
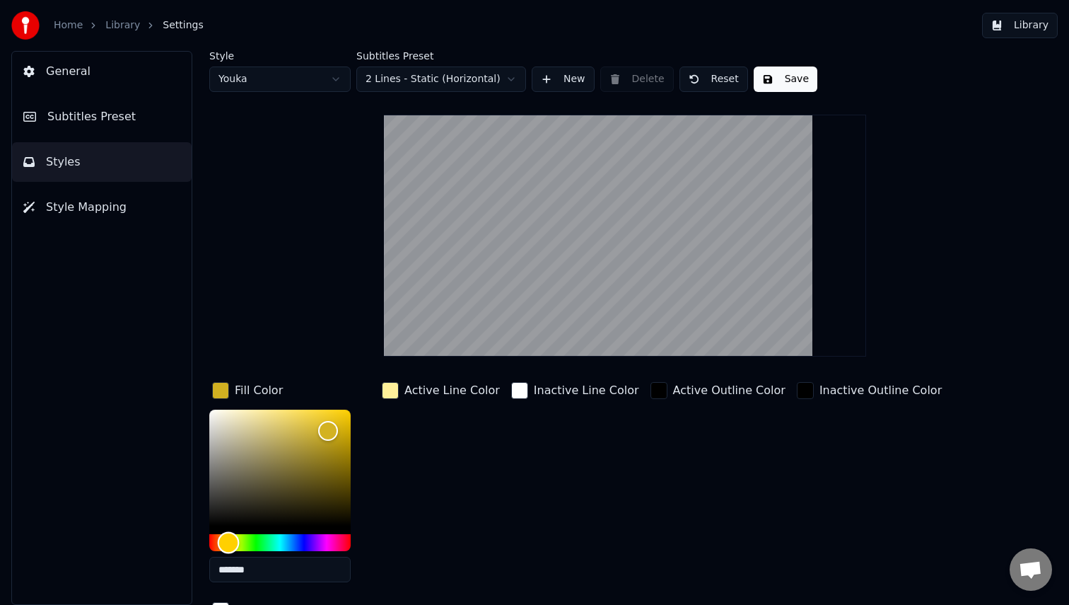
drag, startPoint x: 237, startPoint y: 539, endPoint x: 229, endPoint y: 538, distance: 7.8
click at [229, 538] on div "Hue" at bounding box center [279, 542] width 141 height 17
type input "*******"
drag, startPoint x: 328, startPoint y: 423, endPoint x: 328, endPoint y: 383, distance: 40.3
click at [328, 383] on div "Fill Color *******" at bounding box center [291, 486] width 164 height 214
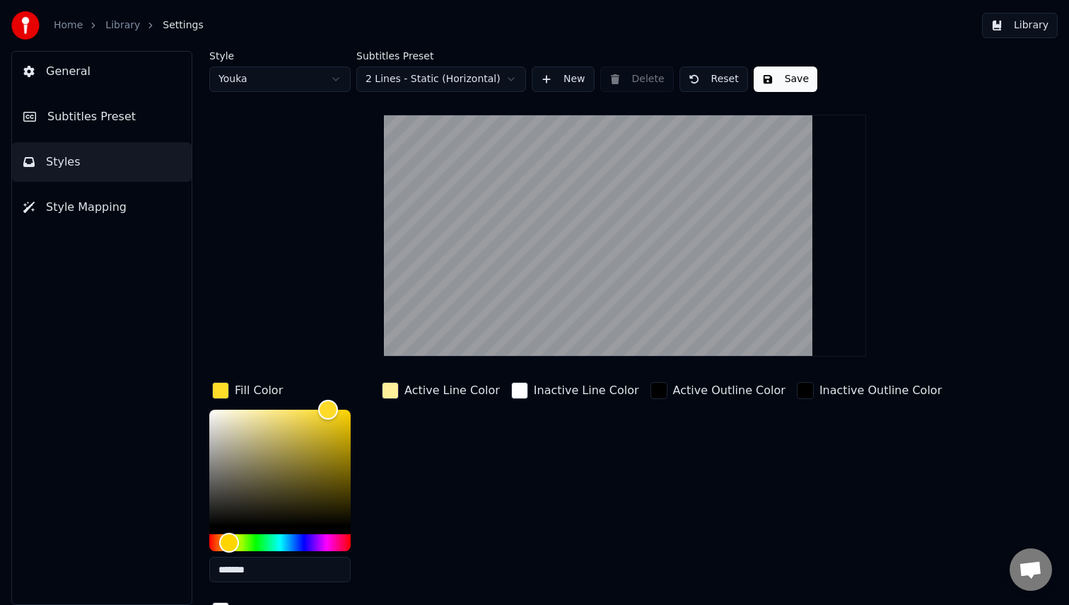
click at [400, 449] on div "Active Line Color" at bounding box center [441, 486] width 124 height 214
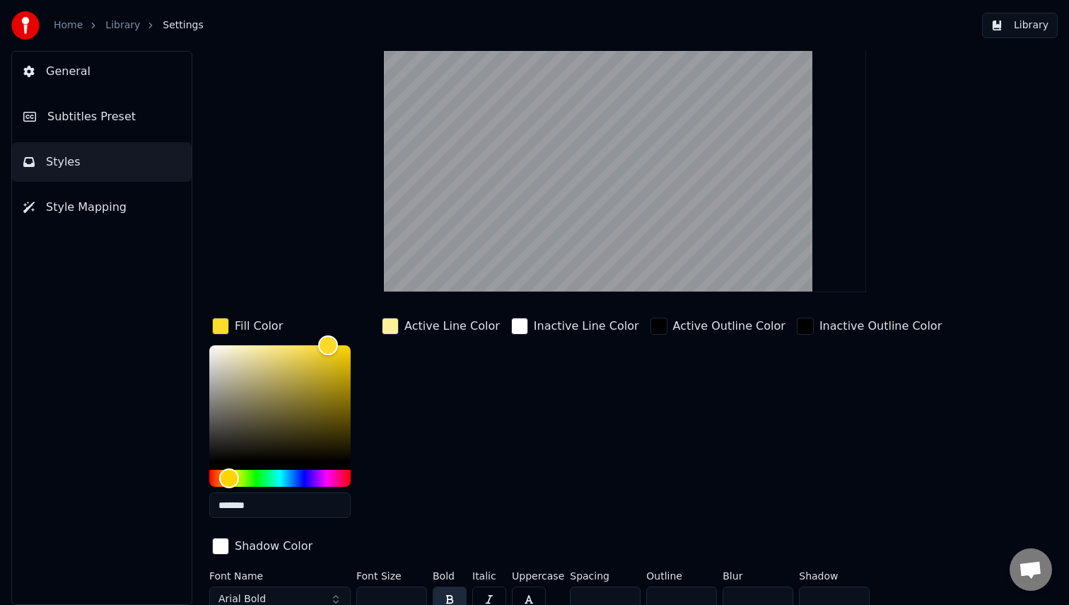
scroll to position [73, 0]
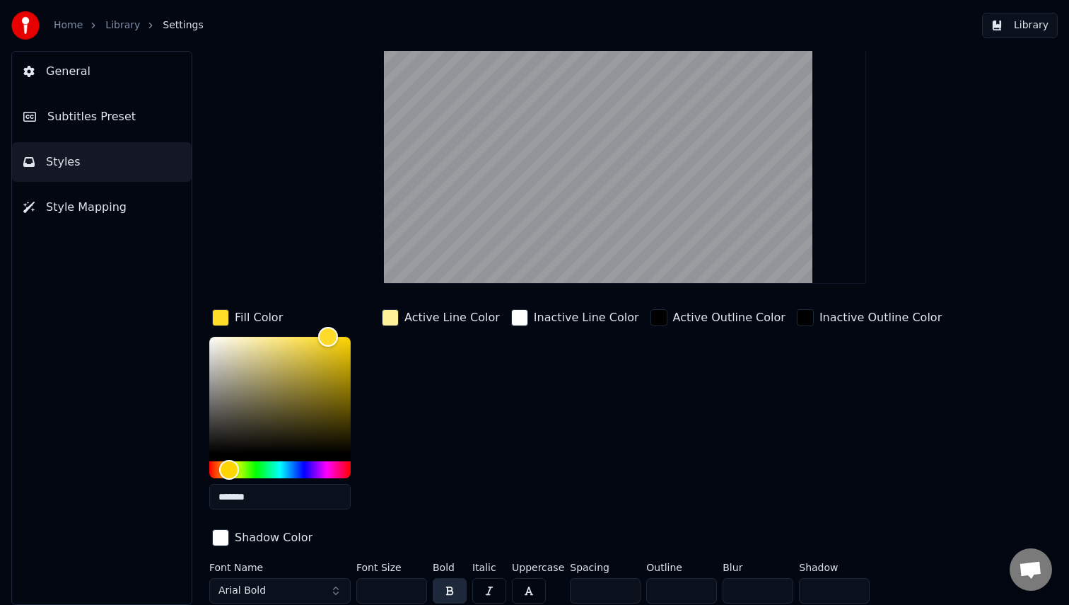
click at [217, 535] on div "button" at bounding box center [220, 537] width 17 height 17
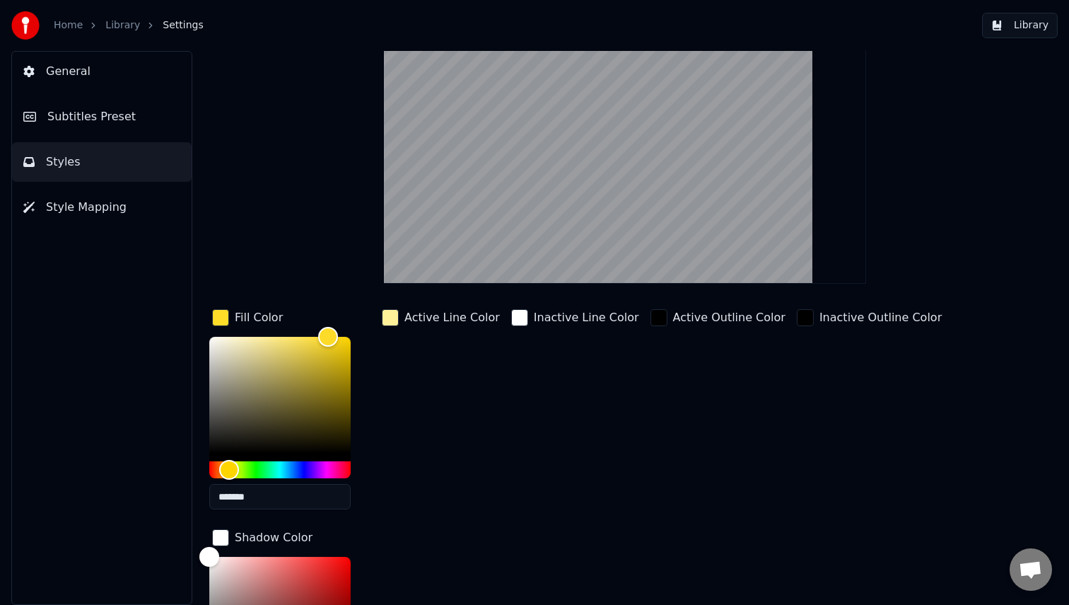
scroll to position [82, 0]
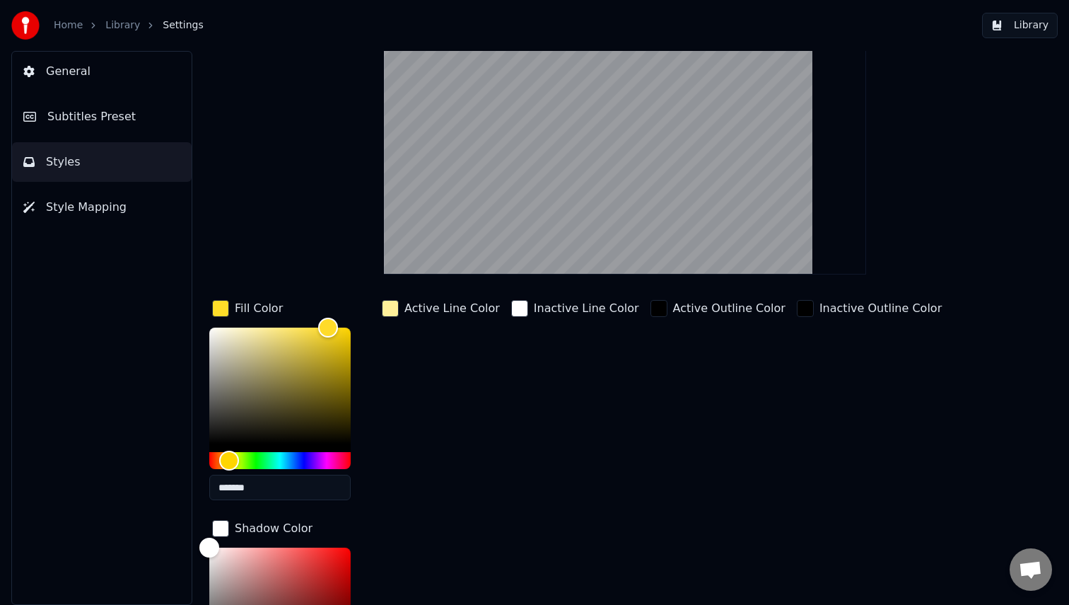
click at [414, 304] on div "Active Line Color" at bounding box center [452, 308] width 95 height 17
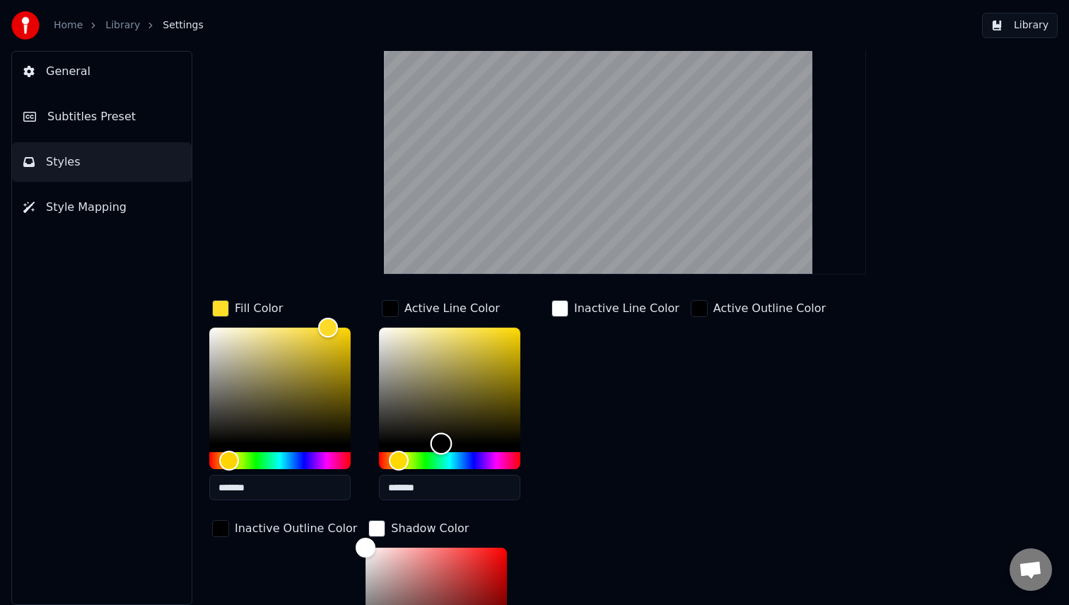
drag, startPoint x: 439, startPoint y: 330, endPoint x: 442, endPoint y: 447, distance: 117.5
click at [442, 447] on div "Color" at bounding box center [442, 444] width 22 height 22
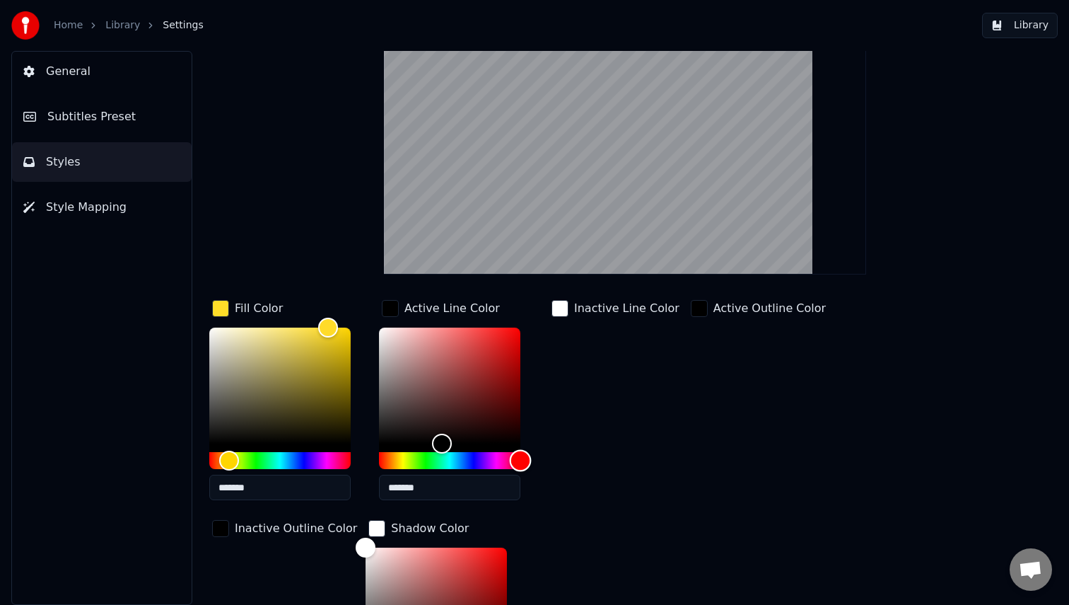
drag, startPoint x: 511, startPoint y: 461, endPoint x: 532, endPoint y: 462, distance: 20.5
click at [532, 462] on div "*******" at bounding box center [461, 416] width 164 height 178
drag, startPoint x: 444, startPoint y: 435, endPoint x: 507, endPoint y: 354, distance: 102.3
click at [507, 354] on div "Color" at bounding box center [504, 355] width 22 height 22
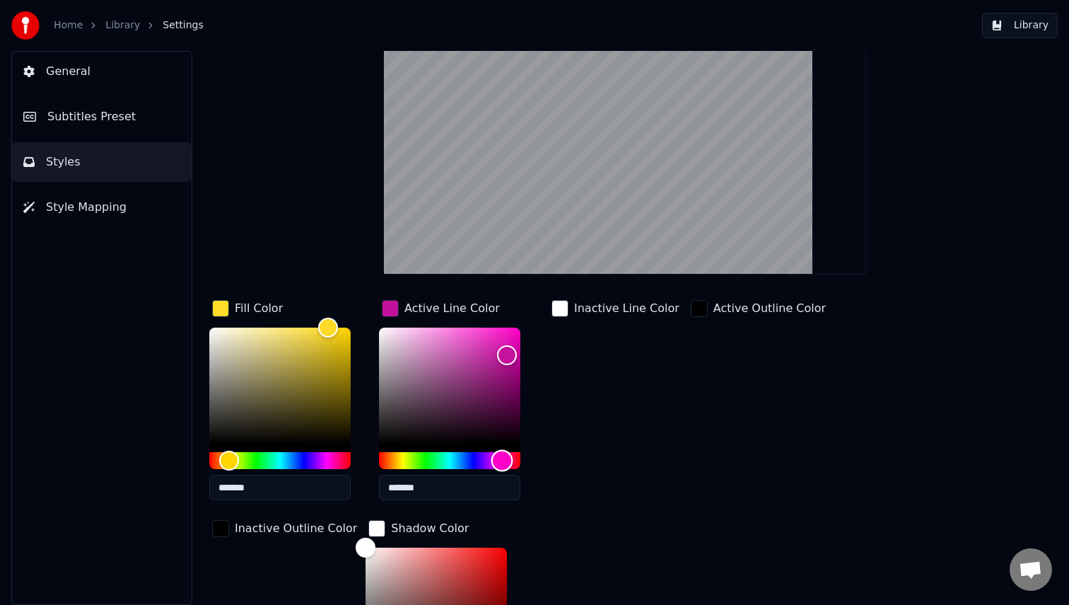
type input "*******"
drag, startPoint x: 511, startPoint y: 461, endPoint x: 501, endPoint y: 461, distance: 9.9
click at [501, 461] on div "Hue" at bounding box center [503, 461] width 22 height 22
click at [615, 372] on div "Inactive Line Color" at bounding box center [616, 404] width 134 height 214
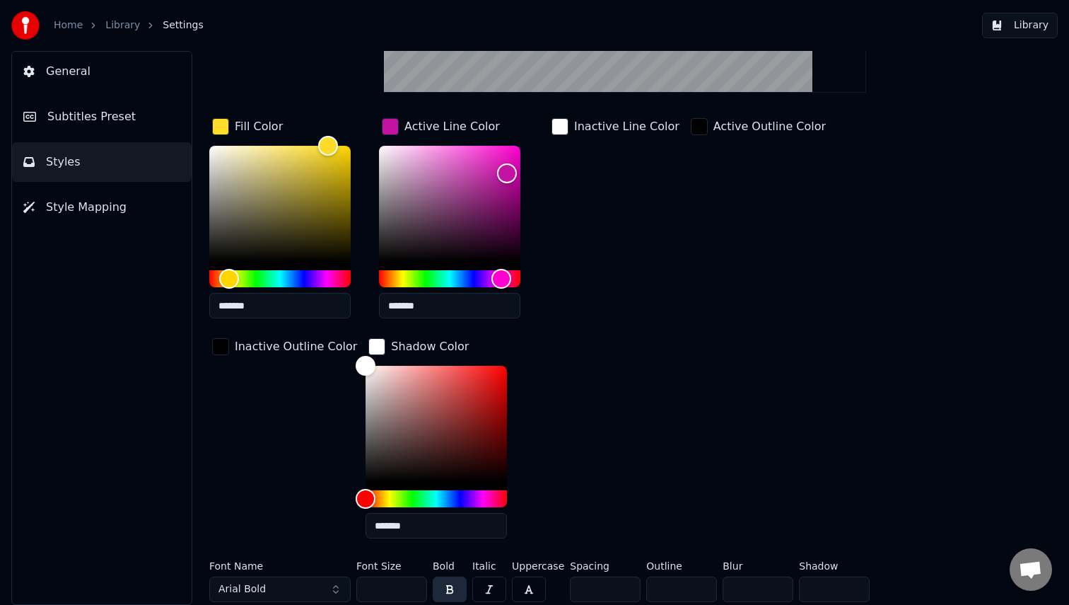
scroll to position [265, 0]
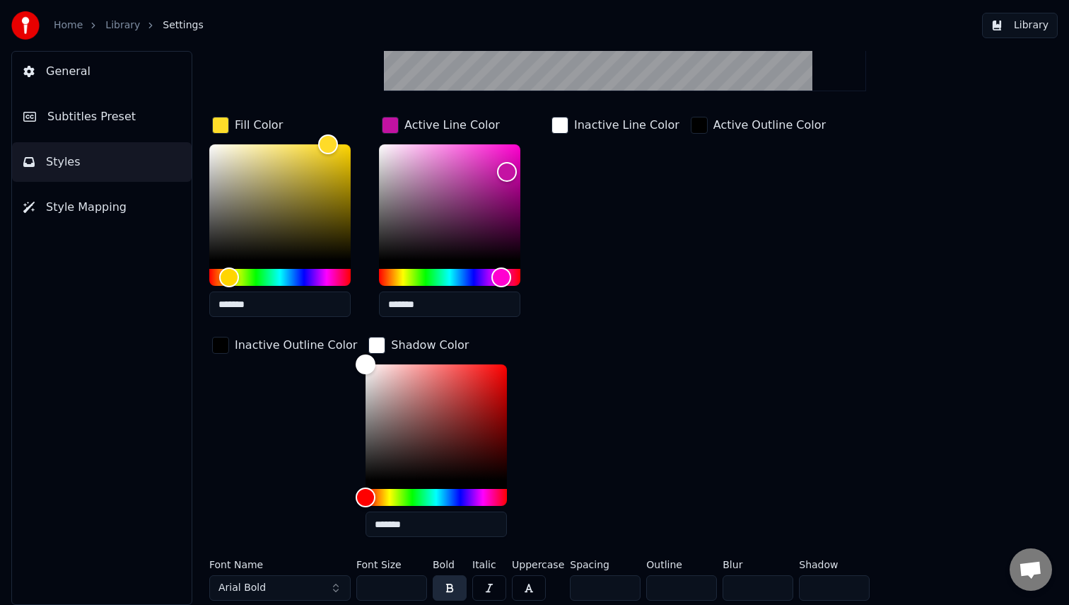
click at [329, 588] on button "Arial Bold" at bounding box center [279, 587] width 141 height 25
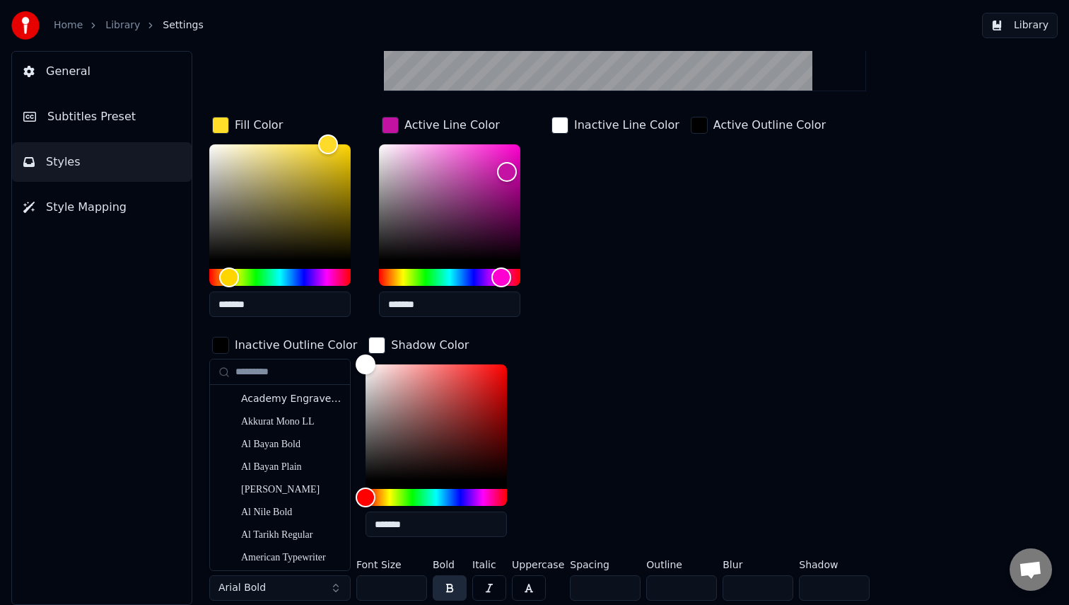
click at [337, 581] on button "Arial Bold" at bounding box center [279, 587] width 141 height 25
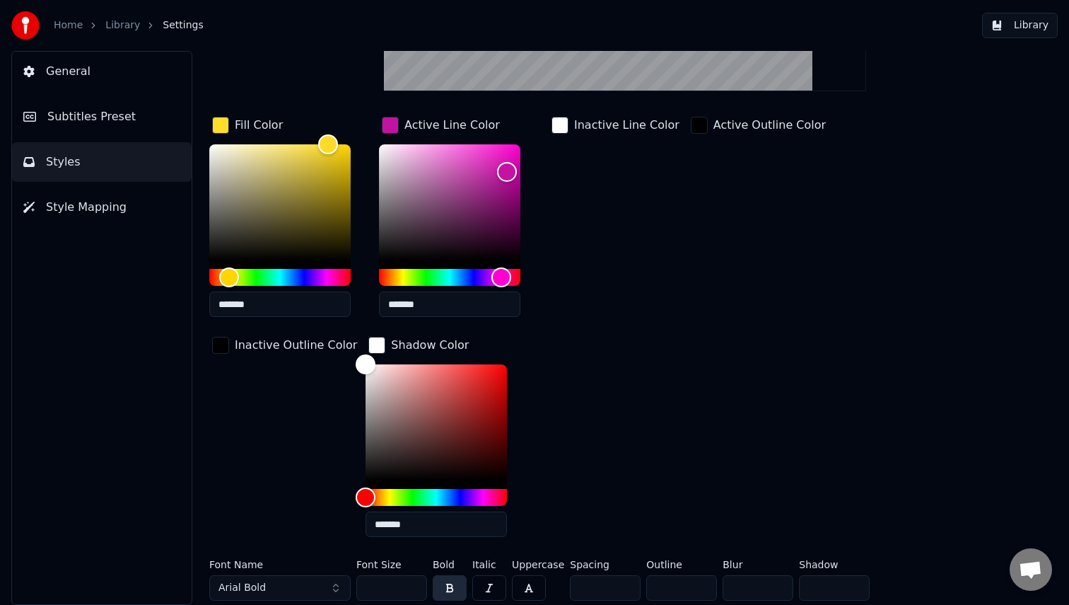
click at [337, 584] on button "Arial Bold" at bounding box center [279, 587] width 141 height 25
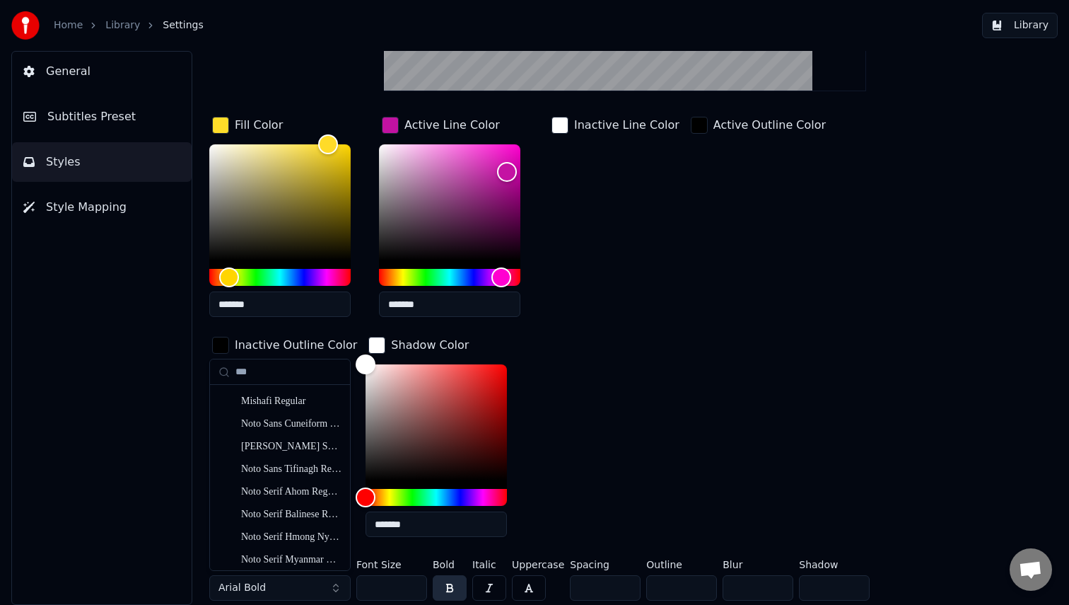
scroll to position [47, 0]
type input "***"
click at [316, 422] on div "Futura Medium" at bounding box center [291, 420] width 100 height 14
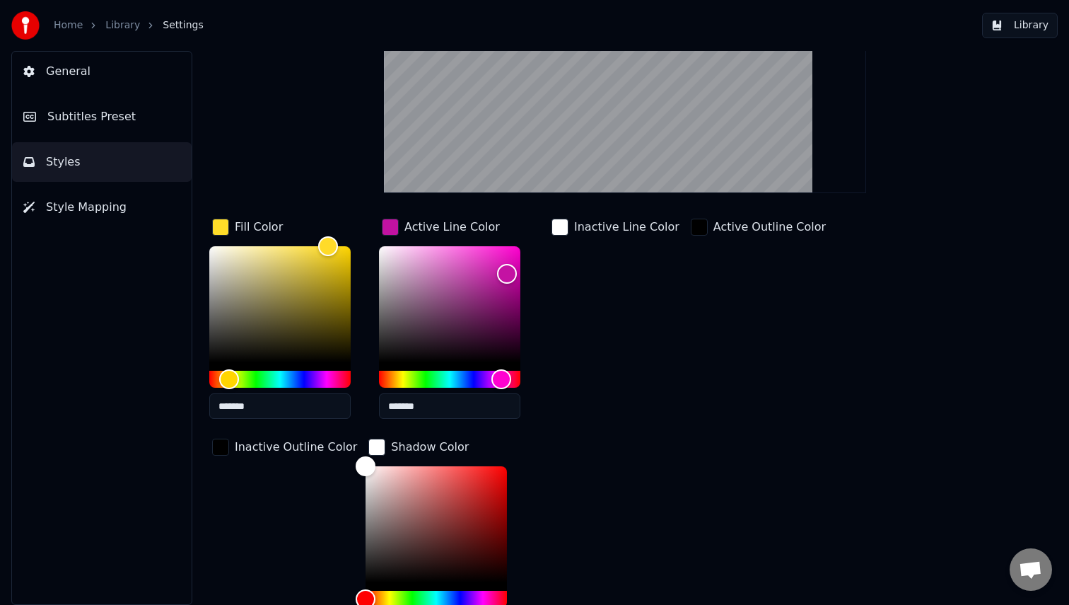
scroll to position [265, 0]
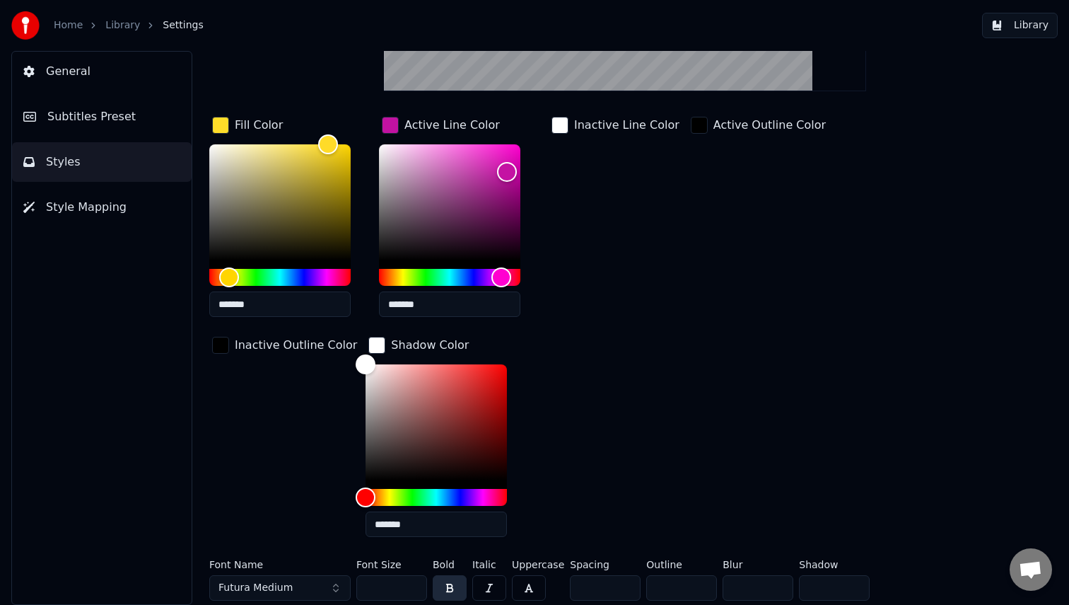
click at [336, 584] on button "Futura Medium" at bounding box center [279, 587] width 141 height 25
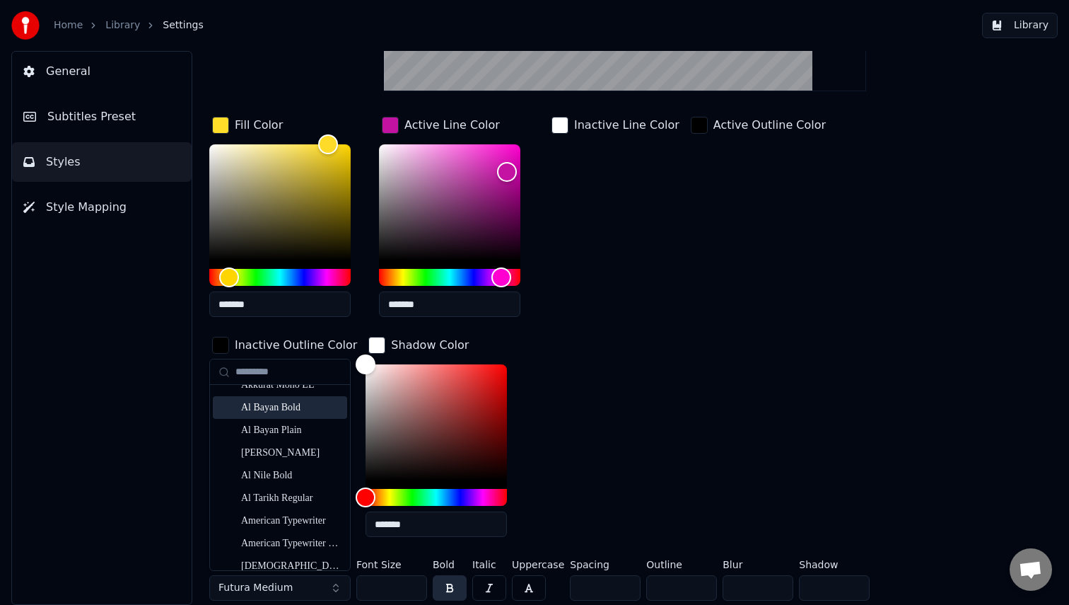
scroll to position [0, 0]
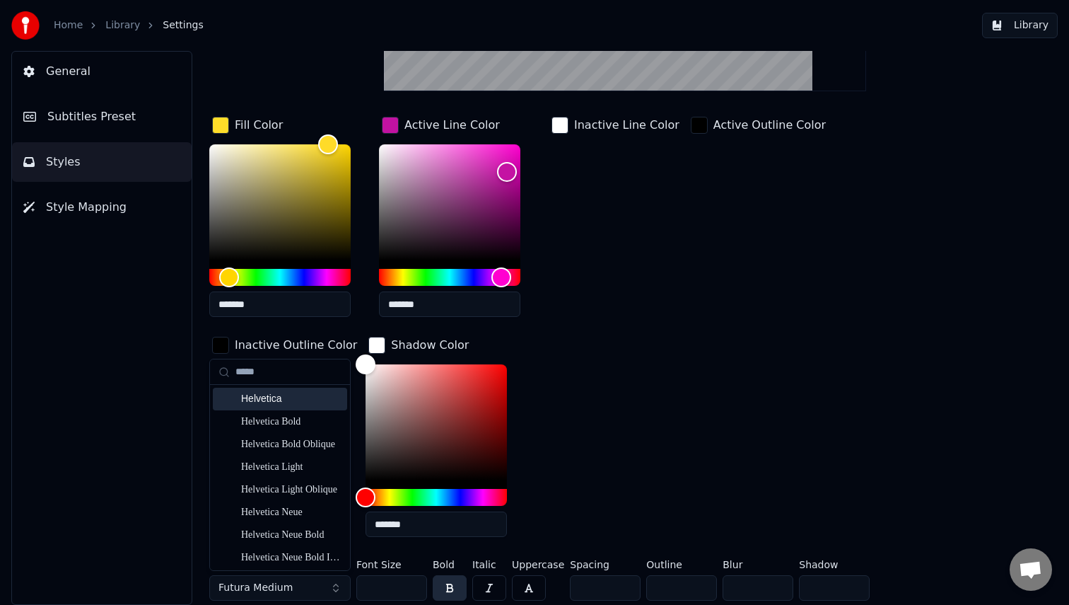
type input "*****"
click at [306, 399] on div "Helvetica" at bounding box center [291, 399] width 100 height 14
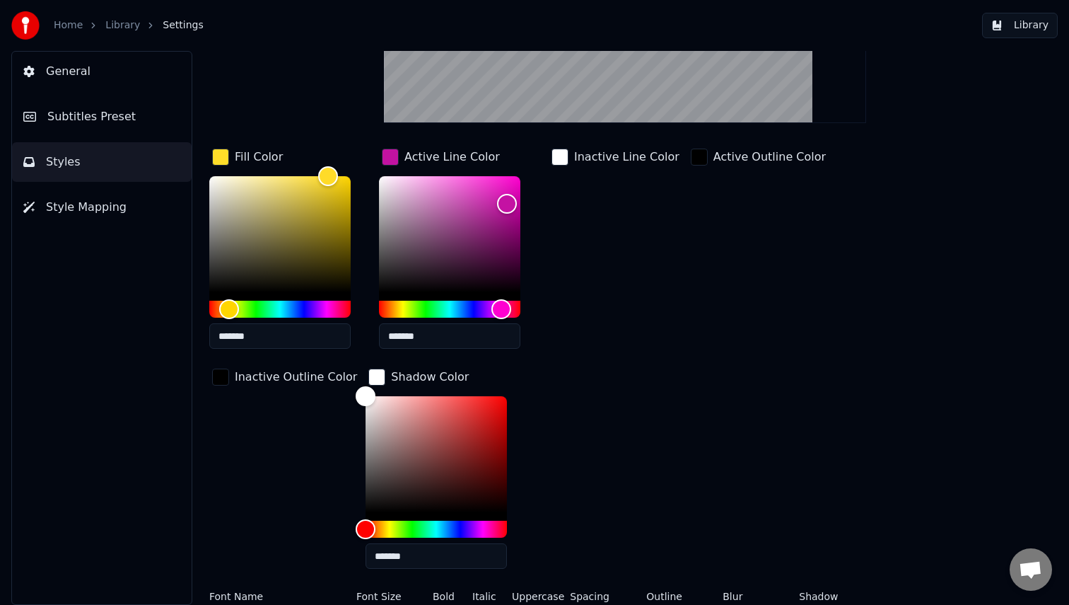
scroll to position [265, 0]
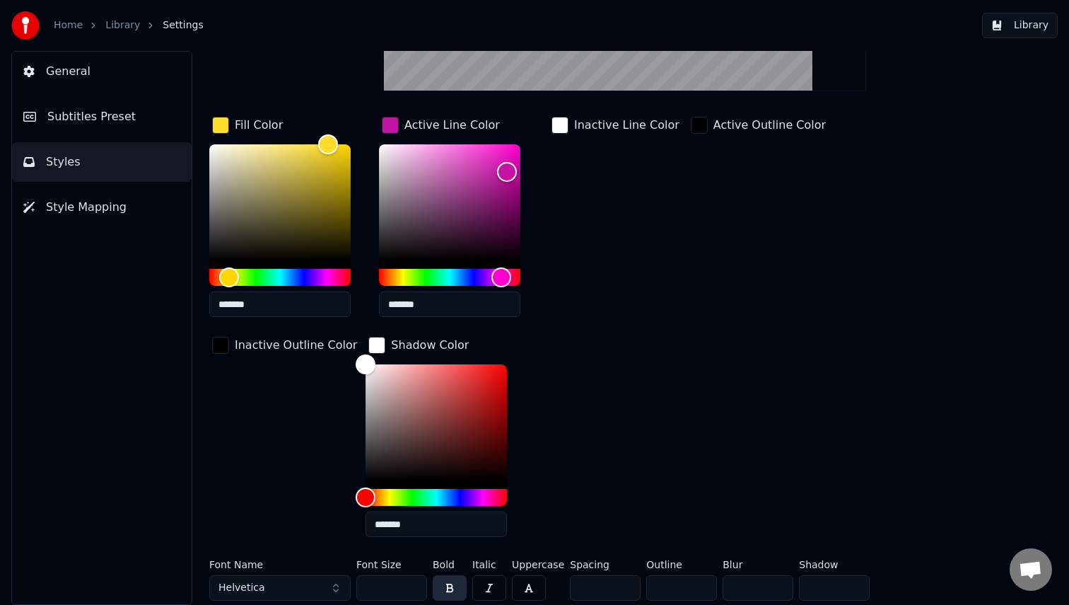
click at [777, 582] on input "*" at bounding box center [758, 587] width 71 height 25
click at [779, 583] on input "*" at bounding box center [758, 587] width 71 height 25
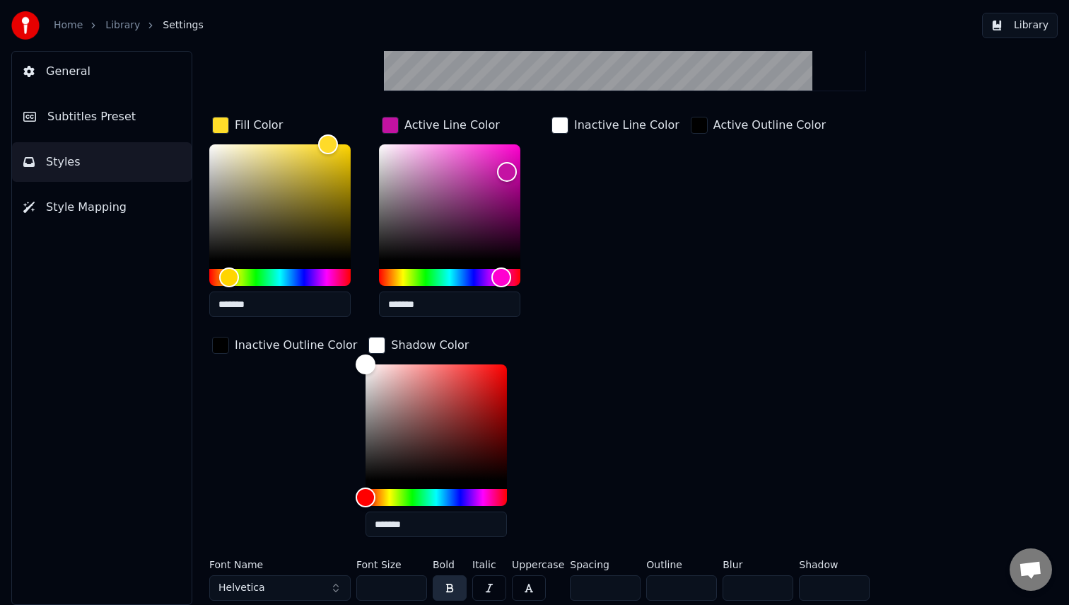
click at [779, 583] on input "*" at bounding box center [758, 587] width 71 height 25
drag, startPoint x: 742, startPoint y: 586, endPoint x: 707, endPoint y: 582, distance: 35.5
click at [707, 582] on div "Font Name Helvetica Font Size ** Bold Italic Uppercase Spacing * Outline * Blur…" at bounding box center [583, 582] width 748 height 47
type input "**"
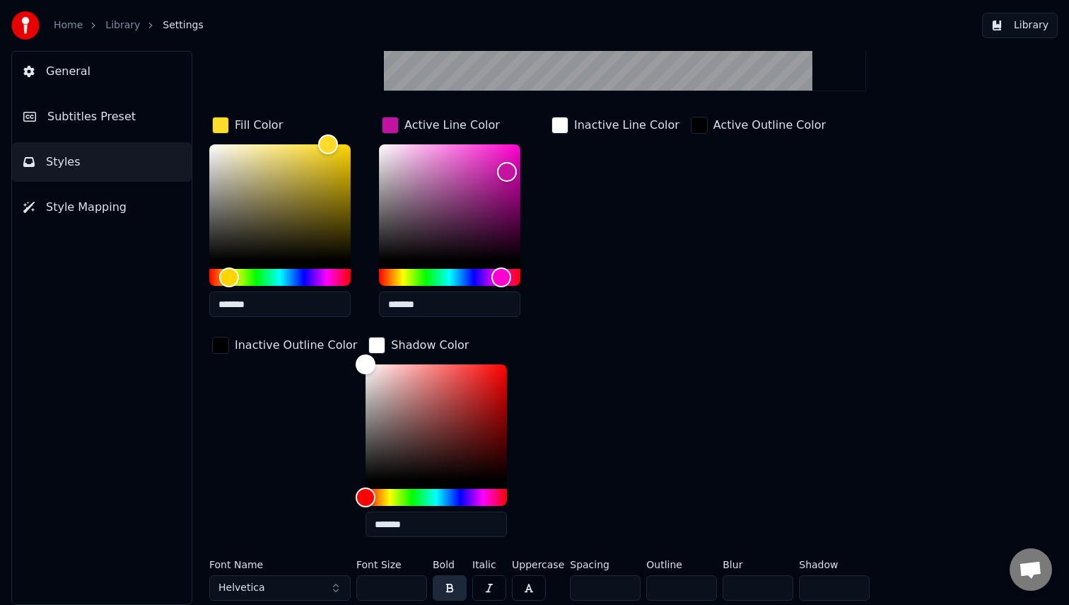
click at [539, 584] on button "button" at bounding box center [529, 587] width 34 height 25
click at [531, 584] on button "button" at bounding box center [529, 587] width 34 height 25
drag, startPoint x: 824, startPoint y: 581, endPoint x: 779, endPoint y: 581, distance: 44.6
click at [779, 581] on div "Font Name Helvetica Font Size ** Bold Italic Uppercase Spacing * Outline * Blur…" at bounding box center [583, 582] width 748 height 47
drag, startPoint x: 820, startPoint y: 588, endPoint x: 767, endPoint y: 588, distance: 53.0
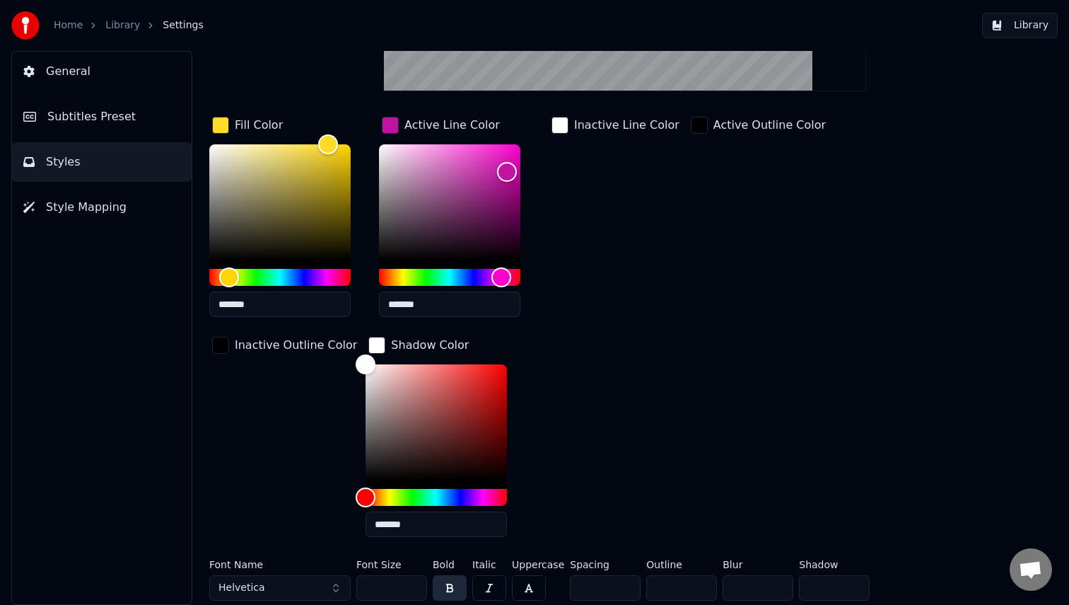
click at [767, 588] on div "Font Name Helvetica Font Size ** Bold Italic Uppercase Spacing * Outline * Blur…" at bounding box center [583, 582] width 748 height 47
type input "*"
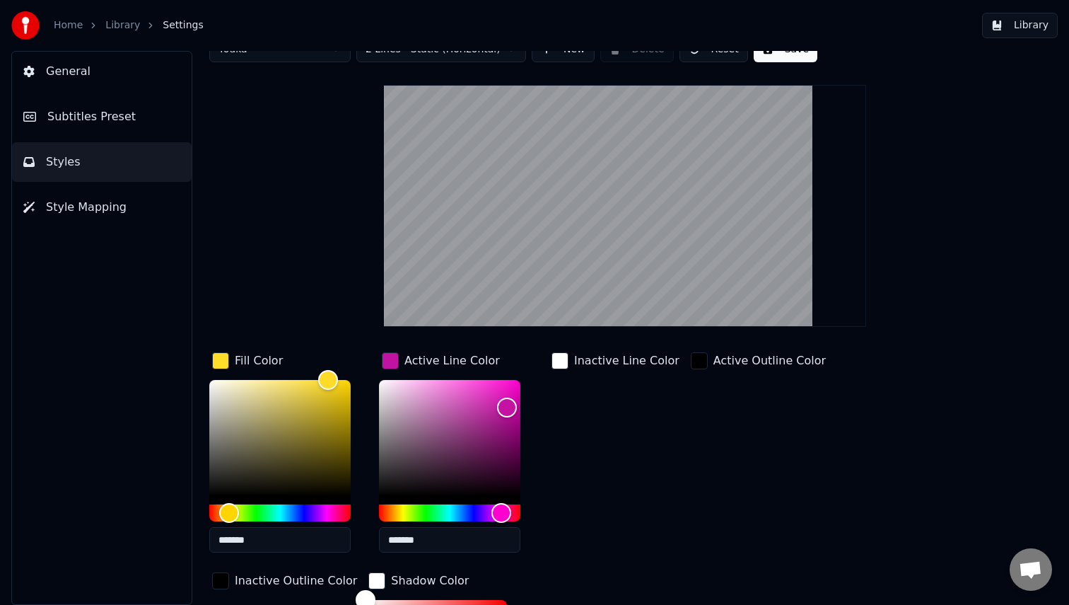
scroll to position [0, 0]
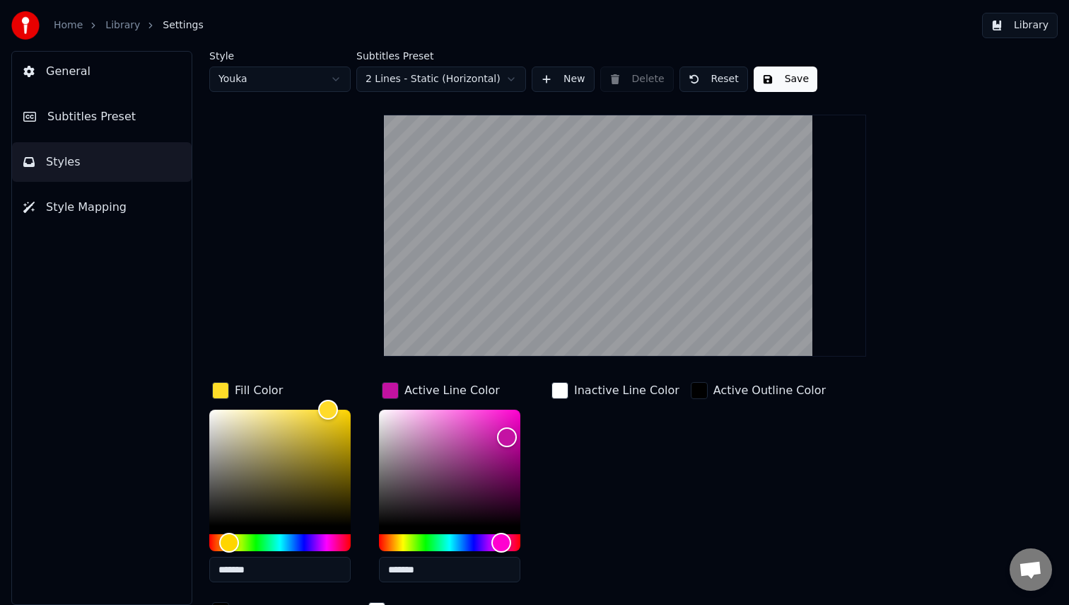
click at [794, 72] on button "Save" at bounding box center [786, 78] width 64 height 25
click at [315, 81] on html "Home Library Settings Library General Subtitles Preset Styles Style Mapping Sty…" at bounding box center [534, 302] width 1069 height 605
type input "*"
type input "*******"
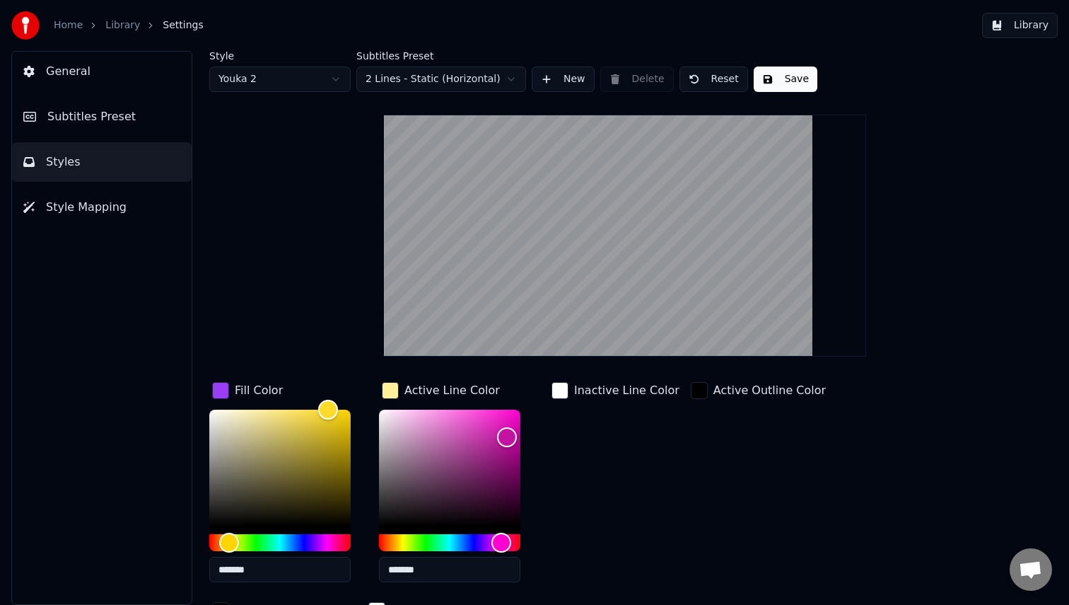
type input "*******"
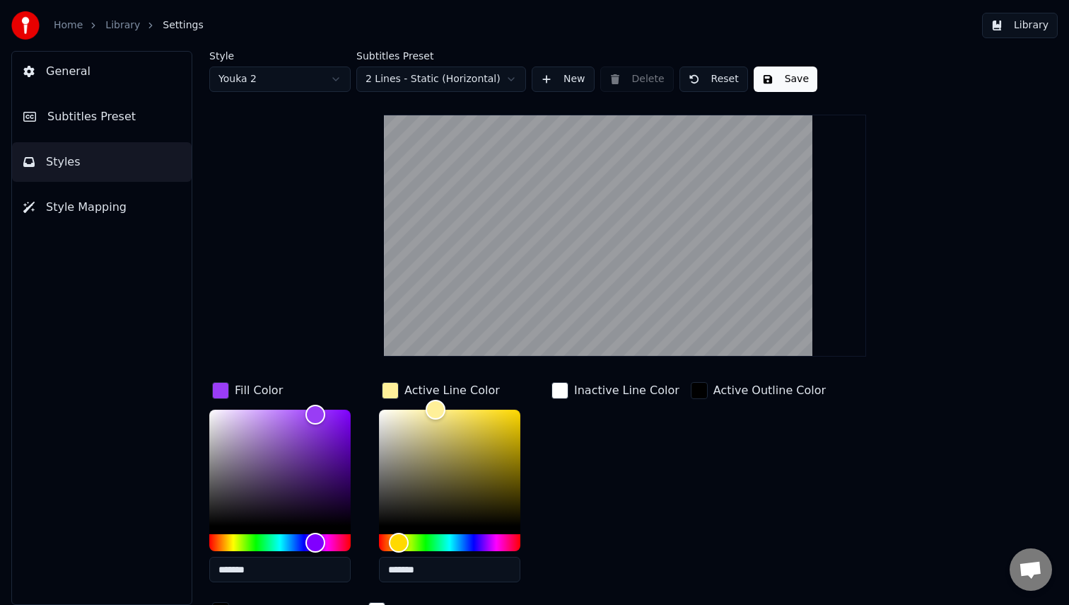
click at [325, 79] on html "Home Library Settings Library General Subtitles Preset Styles Style Mapping Sty…" at bounding box center [534, 302] width 1069 height 605
type input "**"
type input "*******"
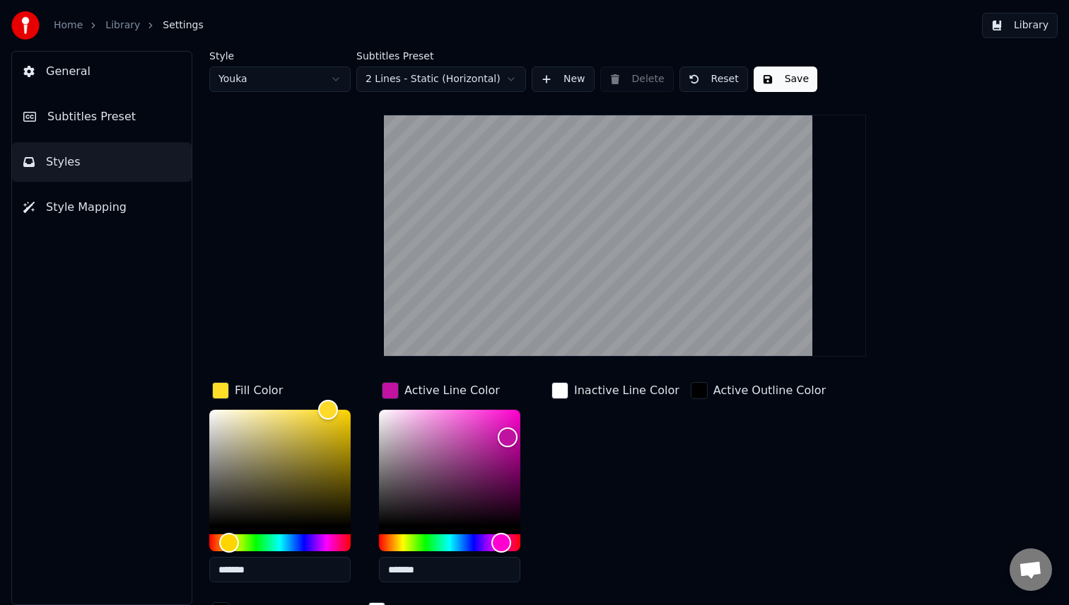
click at [263, 175] on div "Style Youka Subtitles Preset 2 Lines - Static (Horizontal) New Delete Reset Sav…" at bounding box center [625, 461] width 832 height 820
click at [672, 179] on video at bounding box center [625, 236] width 482 height 242
click at [113, 211] on span "Style Mapping" at bounding box center [86, 207] width 81 height 17
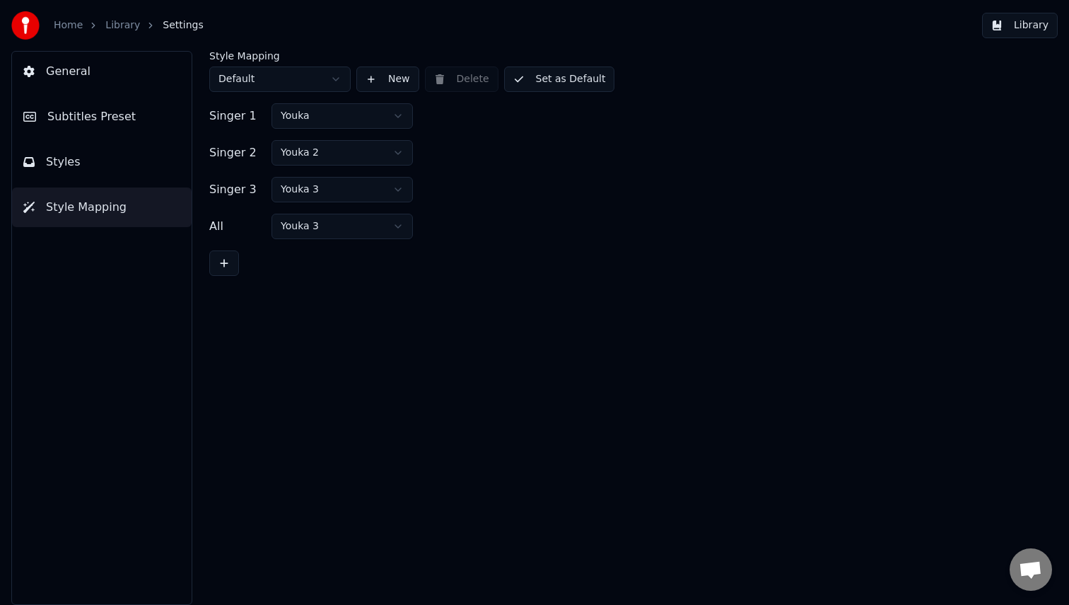
click at [110, 168] on button "Styles" at bounding box center [102, 162] width 180 height 40
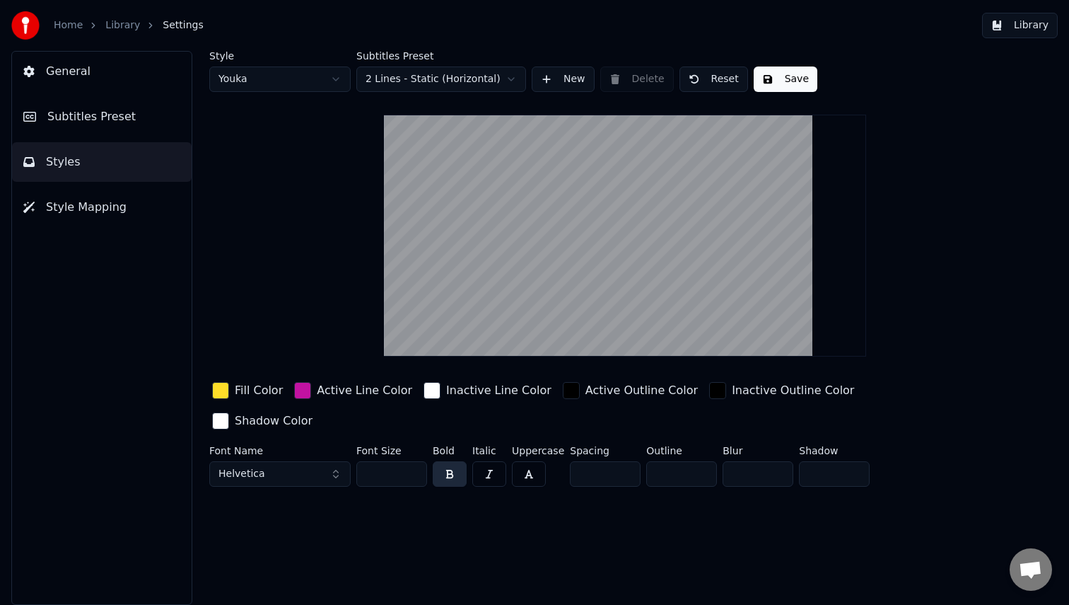
click at [132, 19] on link "Library" at bounding box center [122, 25] width 35 height 14
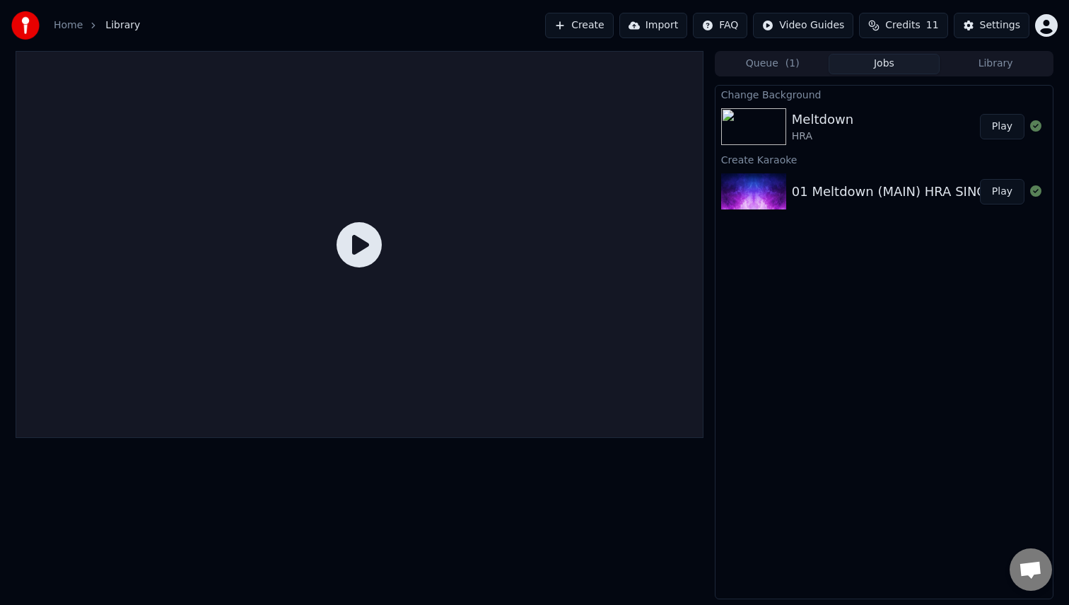
click at [866, 132] on div "Meltdown HRA" at bounding box center [886, 127] width 188 height 34
click at [1011, 133] on button "Play" at bounding box center [1002, 126] width 45 height 25
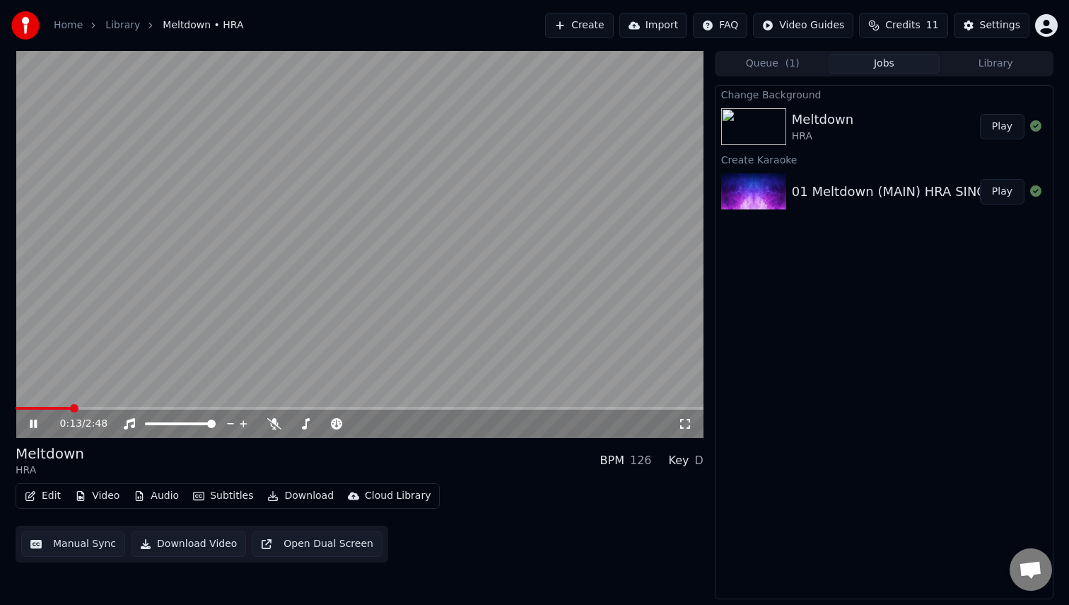
click at [30, 424] on icon at bounding box center [33, 423] width 7 height 8
click at [982, 24] on div "Settings" at bounding box center [1000, 25] width 40 height 14
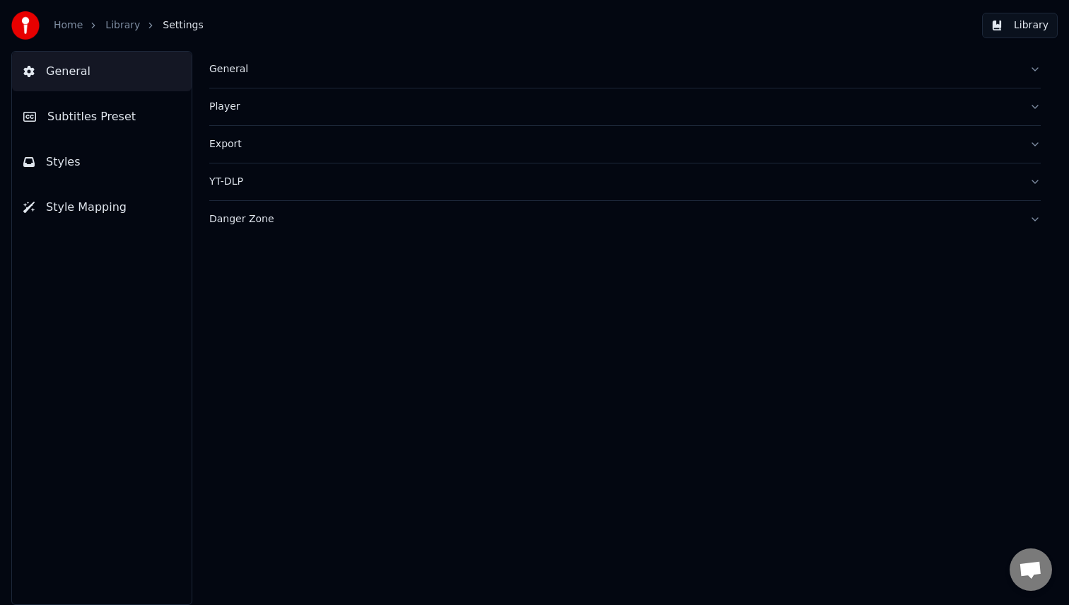
click at [129, 172] on button "Styles" at bounding box center [102, 162] width 180 height 40
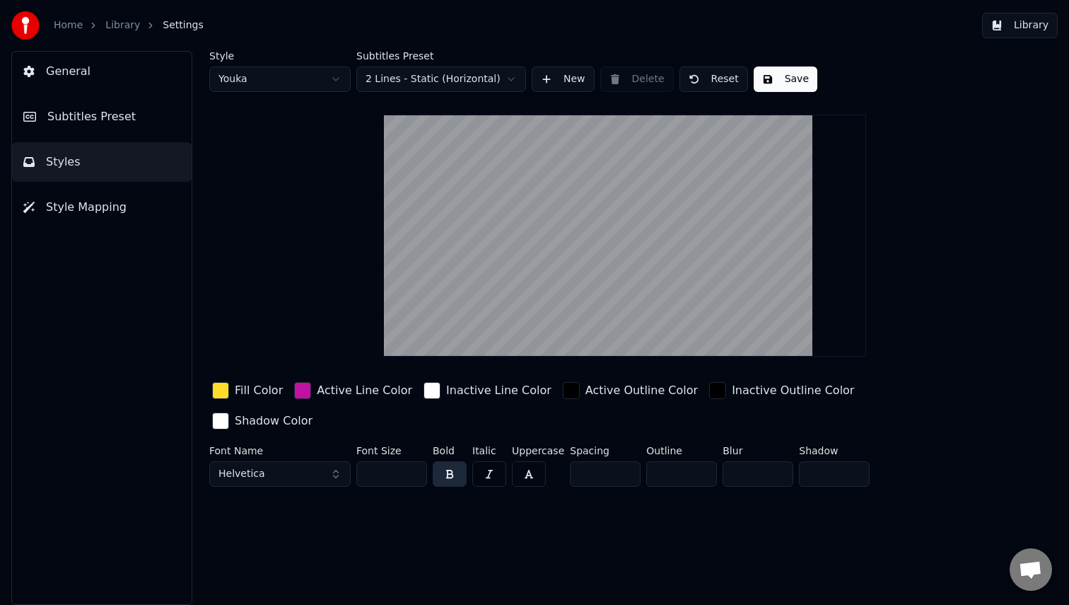
click at [453, 387] on div "Inactive Line Color" at bounding box center [498, 390] width 105 height 17
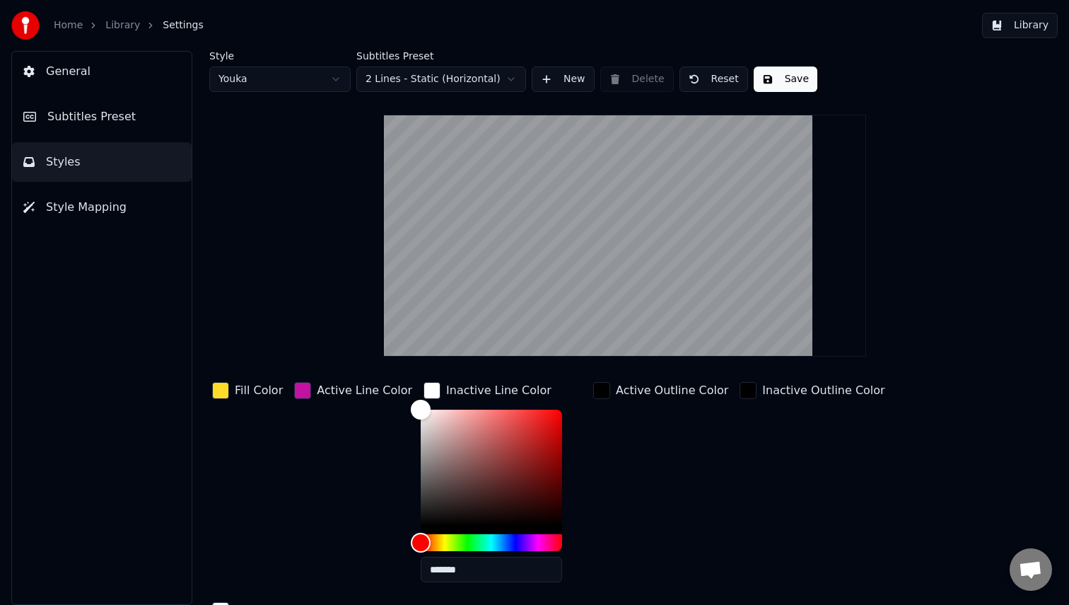
click at [298, 390] on div "button" at bounding box center [302, 390] width 17 height 17
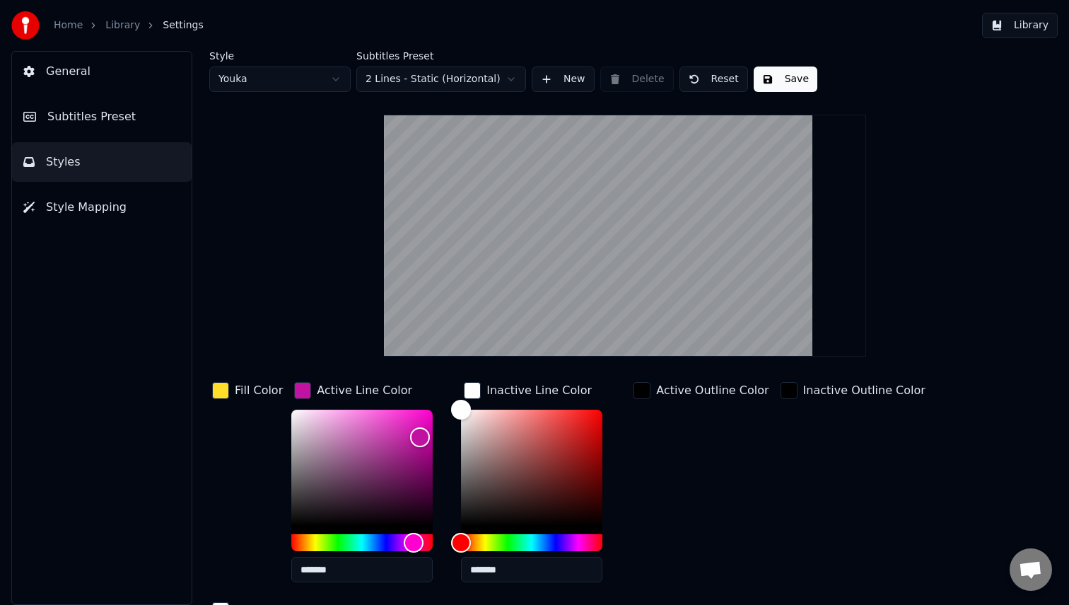
drag, startPoint x: 345, startPoint y: 569, endPoint x: 240, endPoint y: 569, distance: 104.7
click at [240, 569] on div "Fill Color Active Line Color ******* Inactive Line Color ******* Active Outline…" at bounding box center [583, 501] width 748 height 245
drag, startPoint x: 512, startPoint y: 563, endPoint x: 406, endPoint y: 563, distance: 106.1
click at [402, 563] on div "Fill Color Active Line Color ******* Inactive Line Color ******* Active Outline…" at bounding box center [583, 501] width 748 height 245
paste input "text"
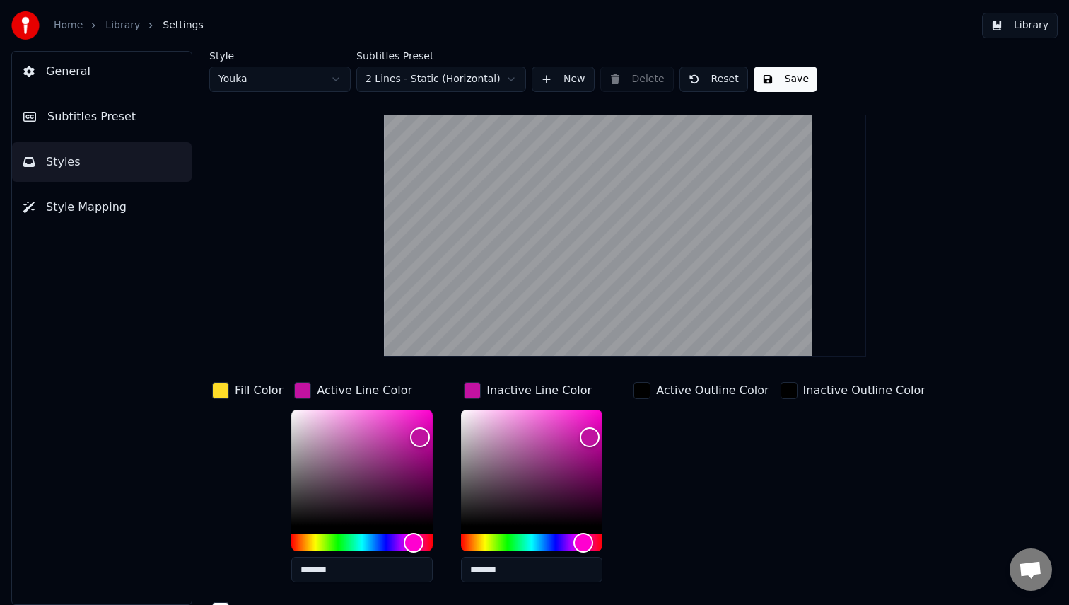
type input "*******"
click at [662, 417] on div "Active Outline Color" at bounding box center [701, 486] width 141 height 214
click at [330, 79] on html "Home Library Settings Library General Subtitles Preset Styles Style Mapping Sty…" at bounding box center [534, 302] width 1069 height 605
click at [180, 315] on html "Home Library Settings Library General Subtitles Preset Styles Style Mapping Sty…" at bounding box center [534, 302] width 1069 height 605
click at [797, 77] on button "Save" at bounding box center [786, 78] width 64 height 25
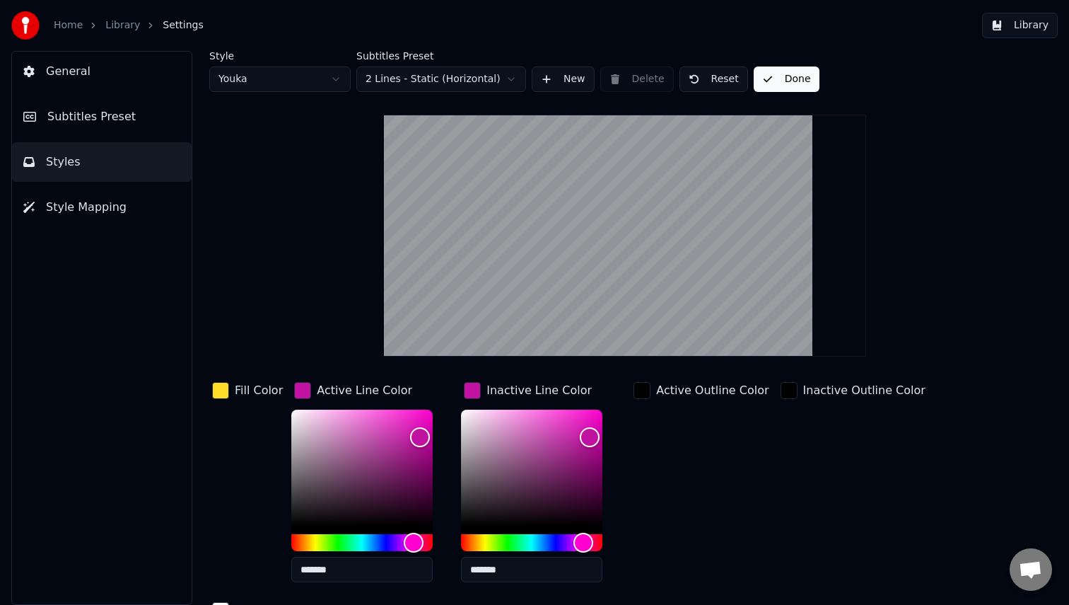
click at [1018, 28] on button "Library" at bounding box center [1020, 25] width 76 height 25
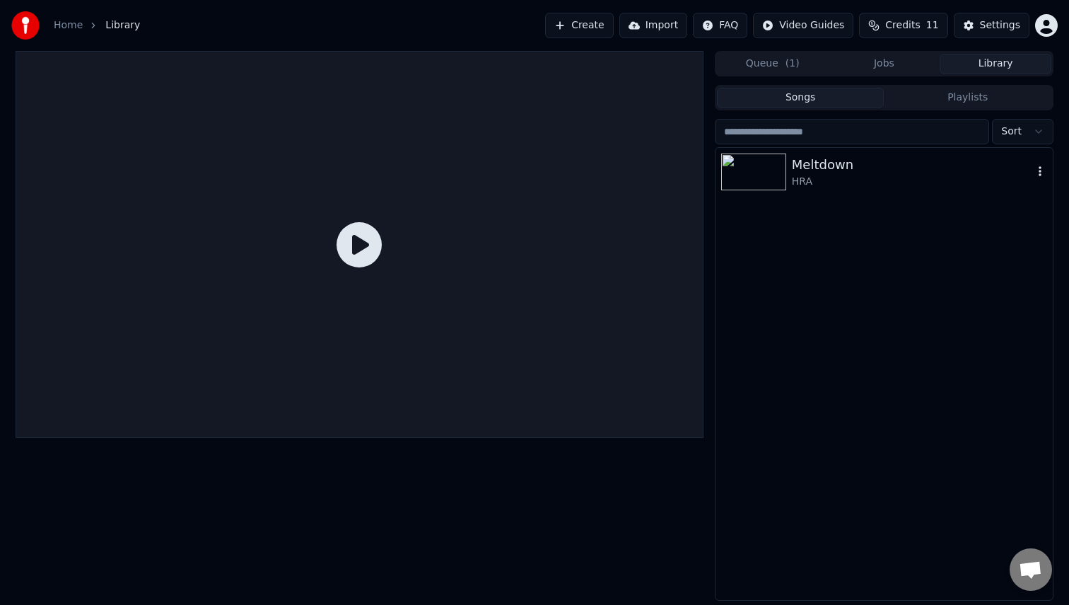
click at [829, 173] on div "Meltdown" at bounding box center [912, 165] width 241 height 20
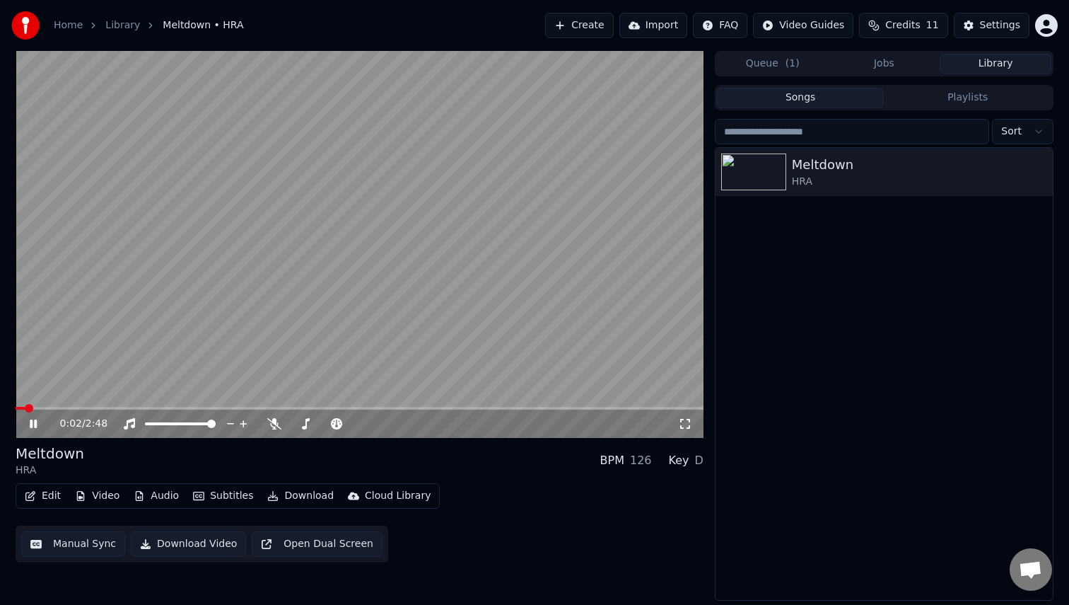
click at [172, 544] on button "Download Video" at bounding box center [188, 543] width 115 height 25
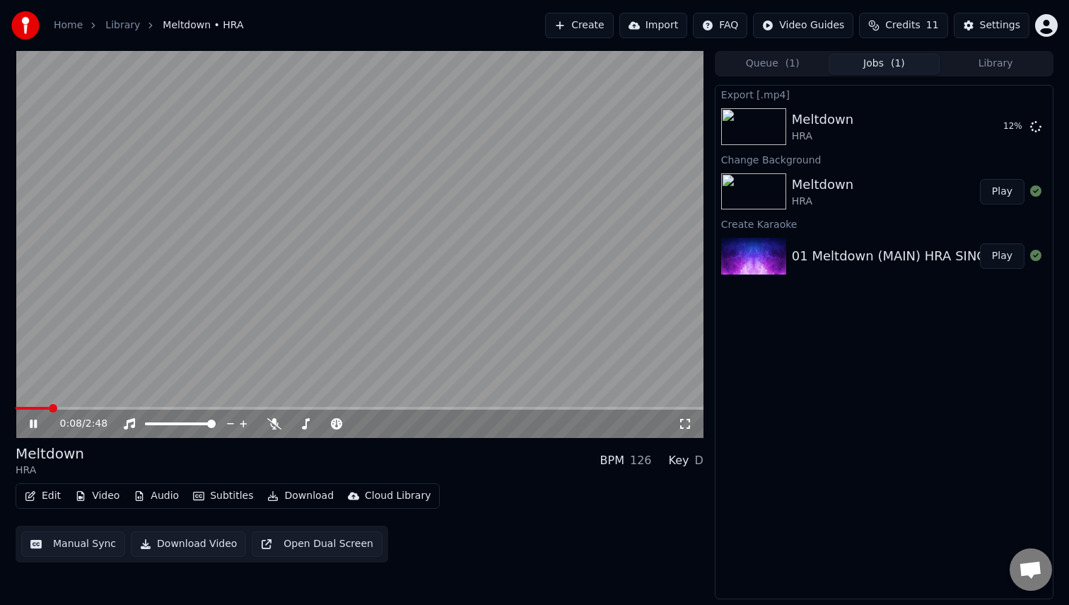
click at [33, 423] on icon at bounding box center [43, 423] width 33 height 11
click at [298, 496] on button "Download" at bounding box center [301, 496] width 78 height 20
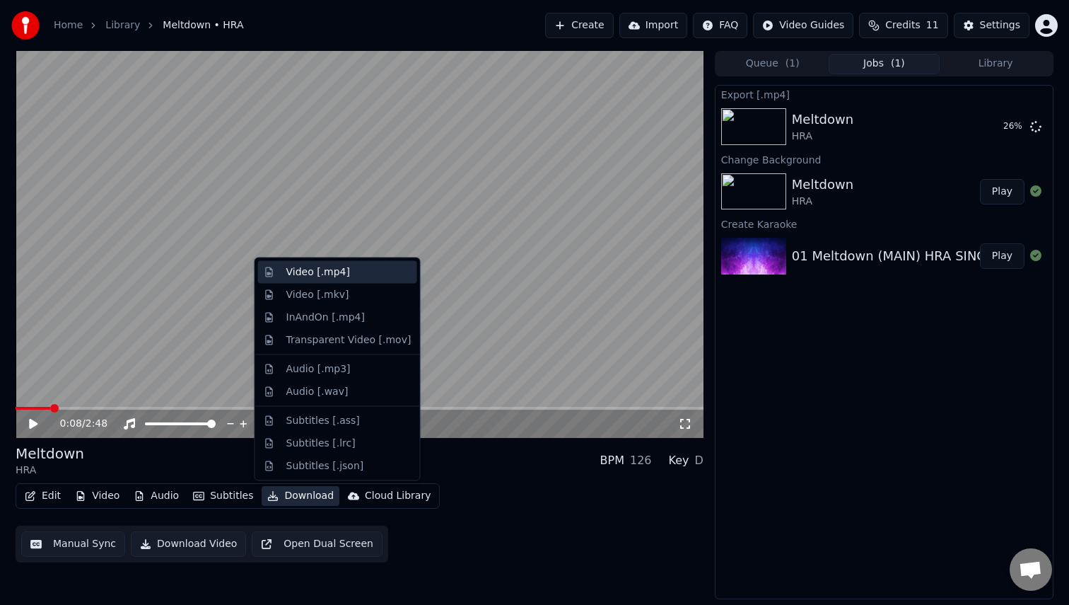
click at [331, 269] on div "Video [.mp4]" at bounding box center [318, 272] width 64 height 14
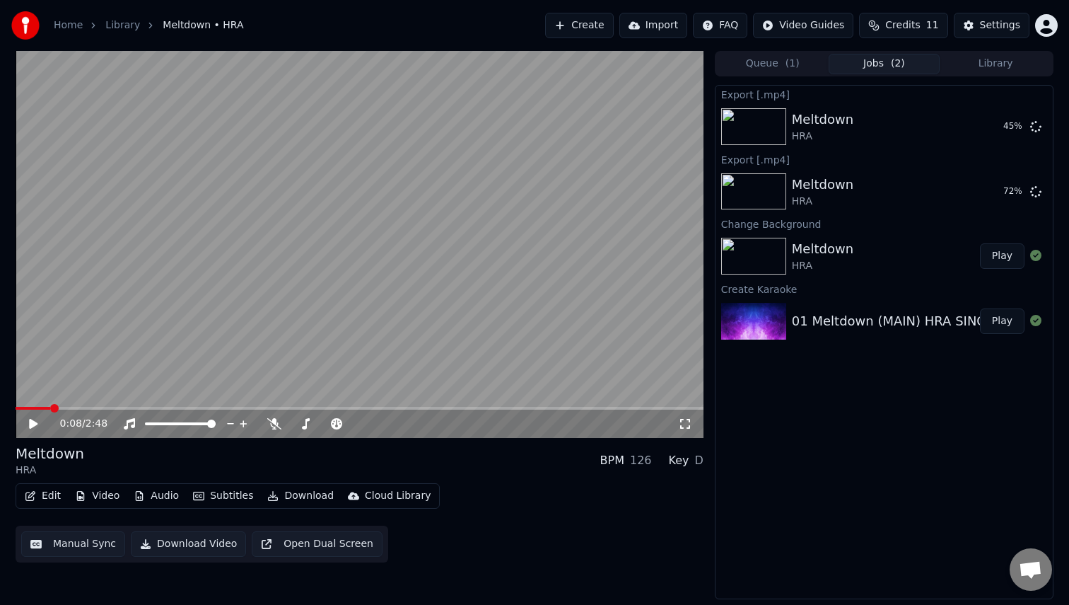
click at [24, 468] on div "HRA" at bounding box center [50, 470] width 69 height 14
click at [124, 458] on div "Meltdown HRA BPM 126 Key D" at bounding box center [360, 460] width 688 height 34
click at [1041, 124] on icon at bounding box center [1036, 125] width 11 height 11
click at [49, 495] on button "Edit" at bounding box center [42, 496] width 47 height 20
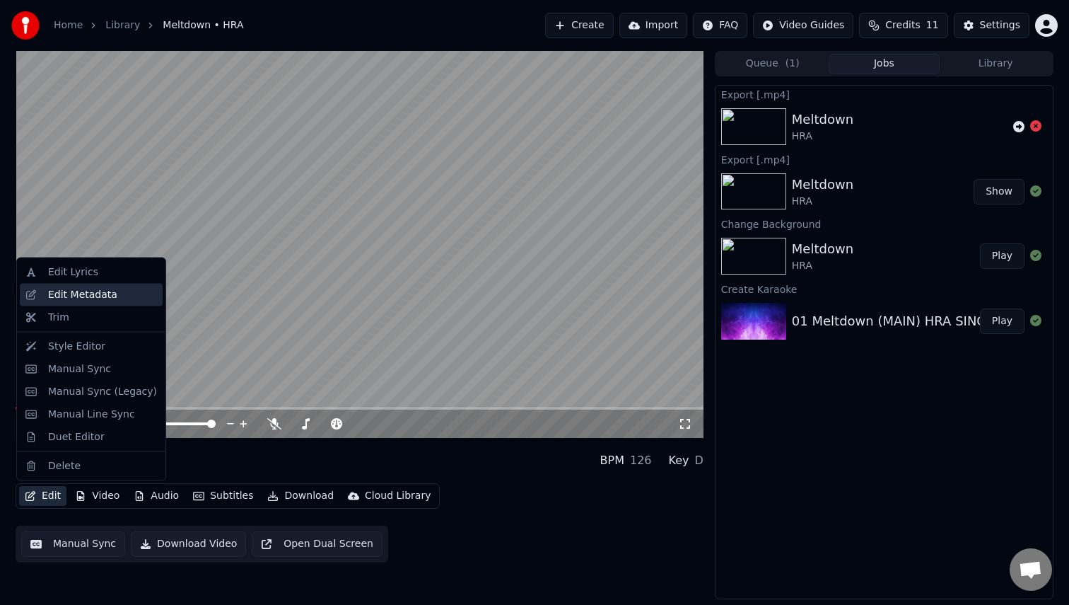
click at [87, 286] on div "Edit Metadata" at bounding box center [91, 294] width 143 height 23
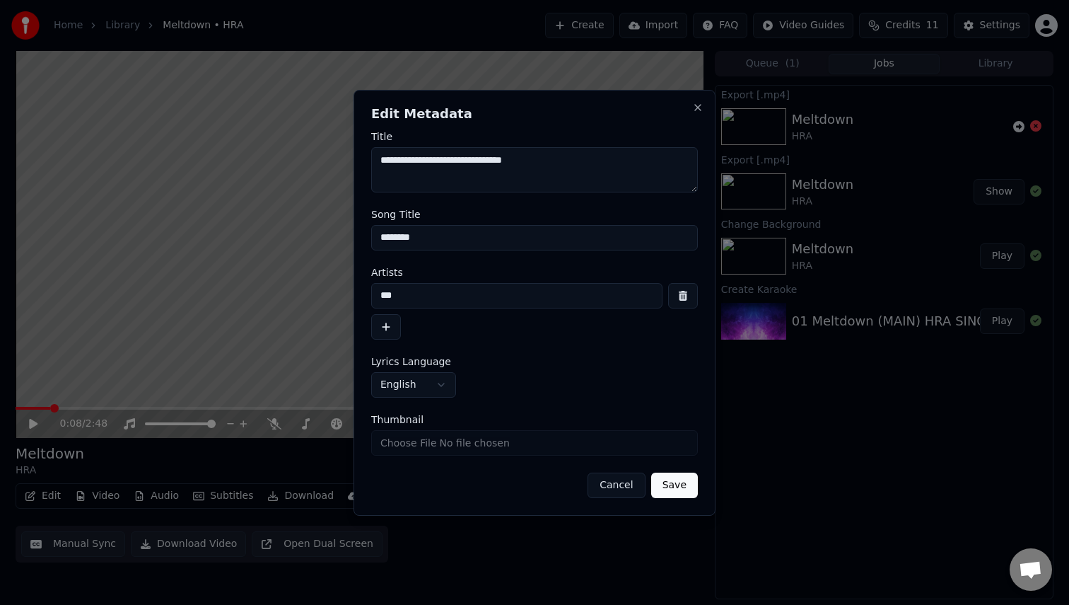
drag, startPoint x: 427, startPoint y: 293, endPoint x: 352, endPoint y: 280, distance: 76.0
click at [352, 280] on body "**********" at bounding box center [534, 302] width 1069 height 605
type input "*********"
click at [680, 487] on button "Save" at bounding box center [674, 484] width 47 height 25
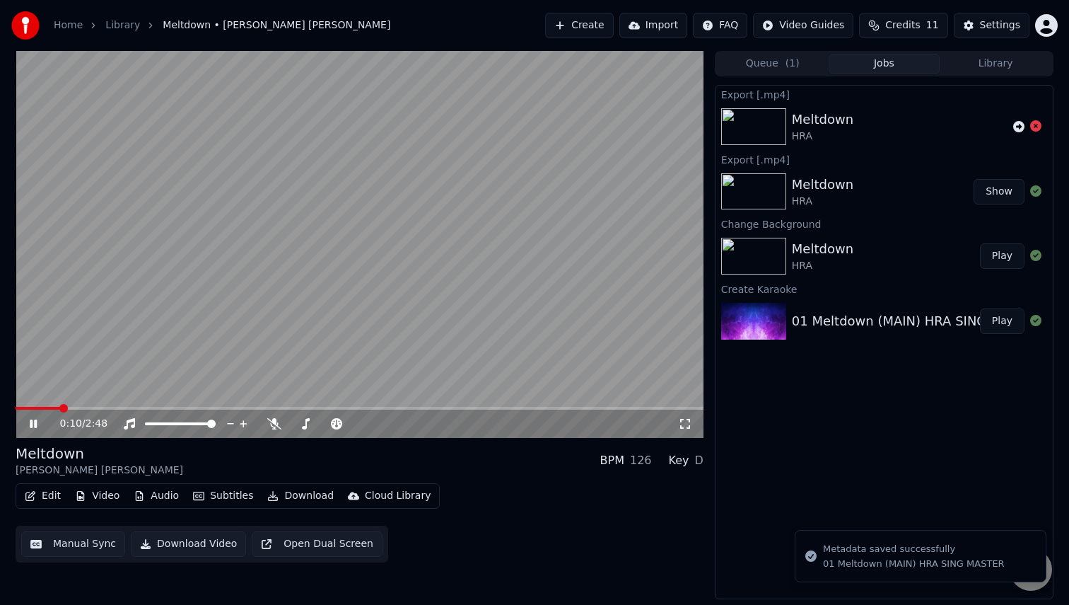
click at [30, 425] on icon at bounding box center [43, 423] width 33 height 11
click at [16, 405] on span at bounding box center [20, 408] width 8 height 8
click at [29, 421] on icon at bounding box center [43, 423] width 33 height 11
click at [30, 421] on icon at bounding box center [43, 423] width 33 height 11
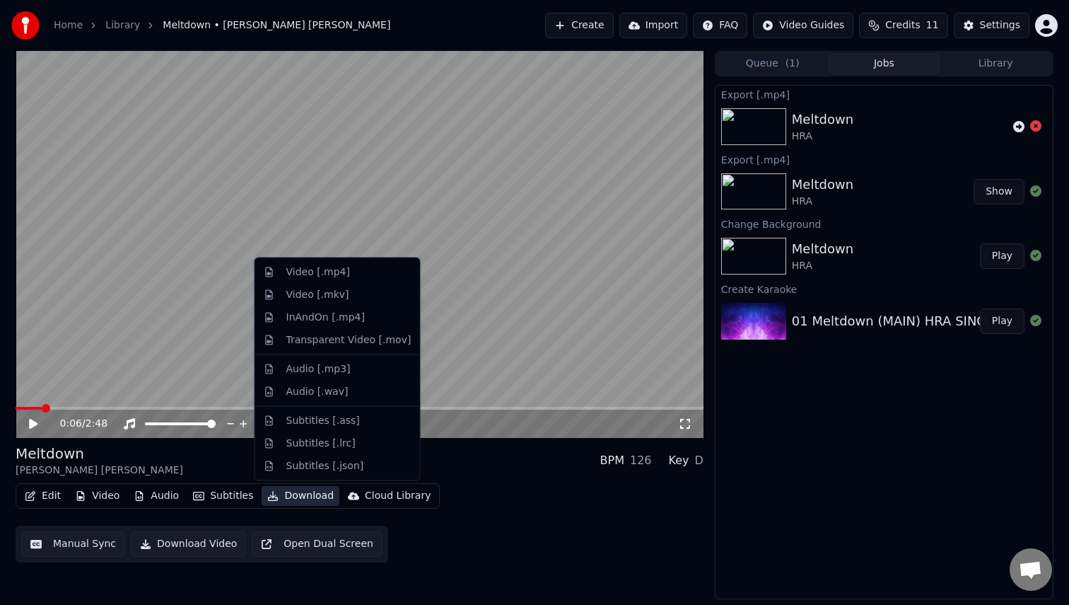
click at [308, 495] on button "Download" at bounding box center [301, 496] width 78 height 20
click at [326, 277] on div "Video [.mp4]" at bounding box center [318, 272] width 64 height 14
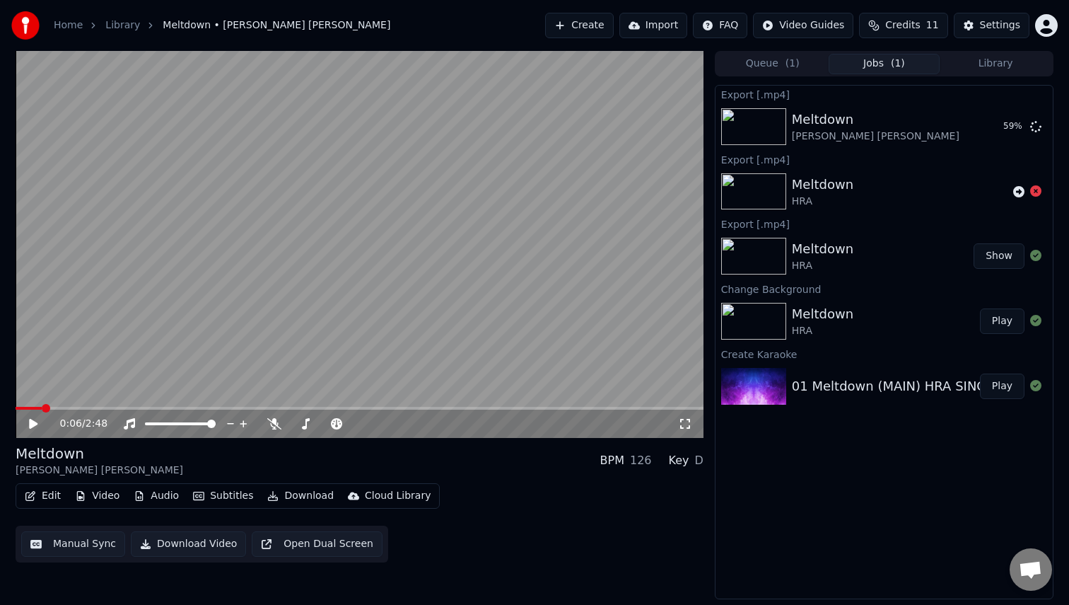
click at [278, 462] on div "Meltdown [PERSON_NAME] [PERSON_NAME] BPM 126 Key D" at bounding box center [360, 460] width 688 height 34
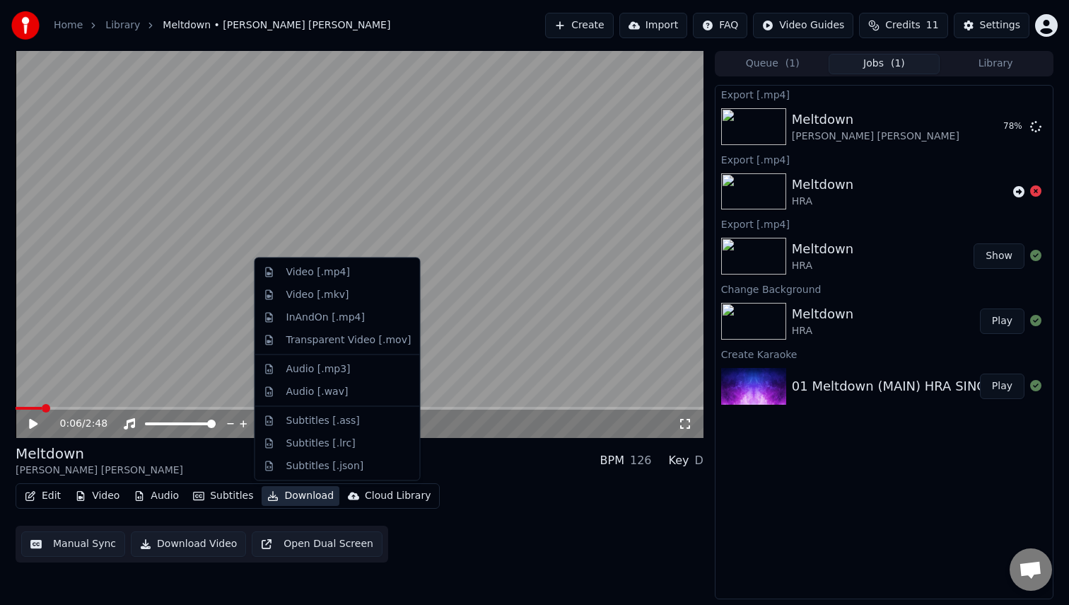
click at [304, 497] on button "Download" at bounding box center [301, 496] width 78 height 20
click at [320, 342] on div "Transparent Video [.mov]" at bounding box center [348, 339] width 125 height 14
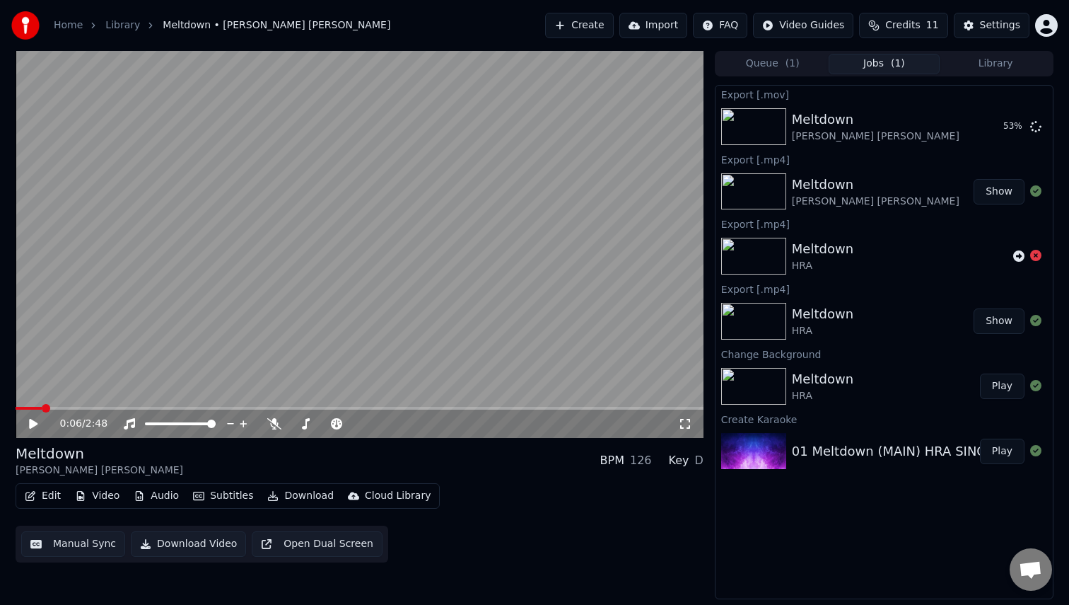
click at [444, 23] on div "Home Library Meltdown • [PERSON_NAME] [PERSON_NAME] Create Import FAQ Video Gui…" at bounding box center [534, 25] width 1069 height 51
click at [16, 404] on span at bounding box center [20, 408] width 8 height 8
click at [96, 496] on button "Video" at bounding box center [97, 496] width 56 height 20
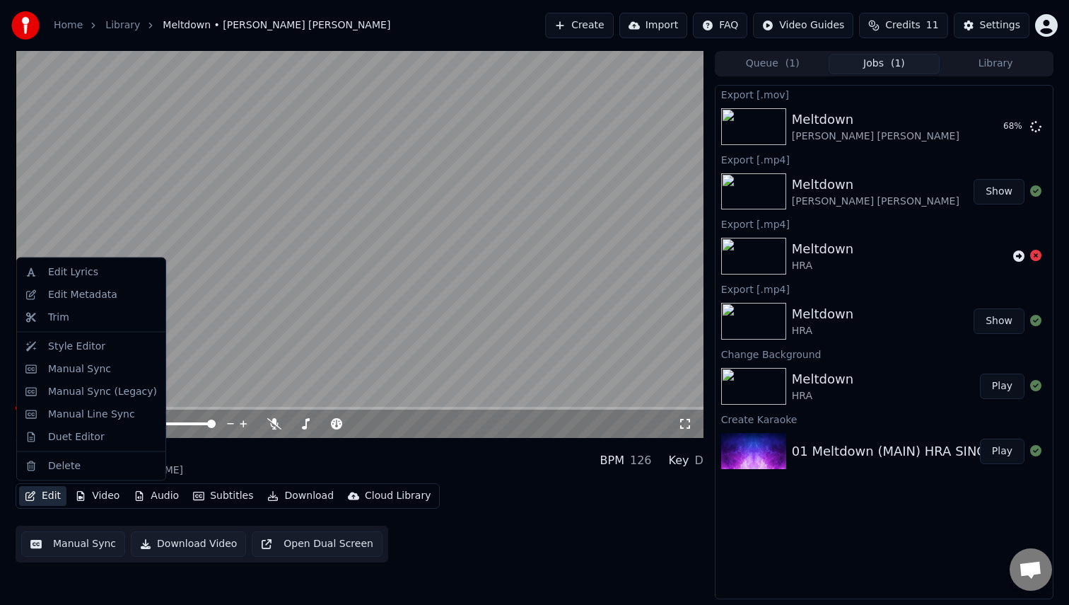
click at [1000, 34] on button "Settings" at bounding box center [992, 25] width 76 height 25
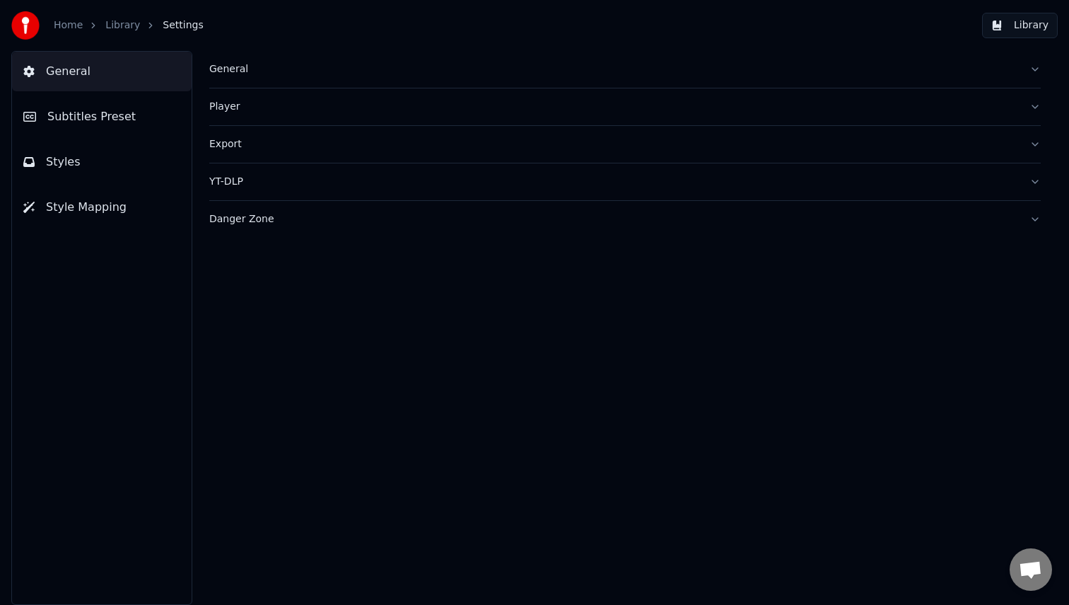
click at [79, 159] on button "Styles" at bounding box center [102, 162] width 180 height 40
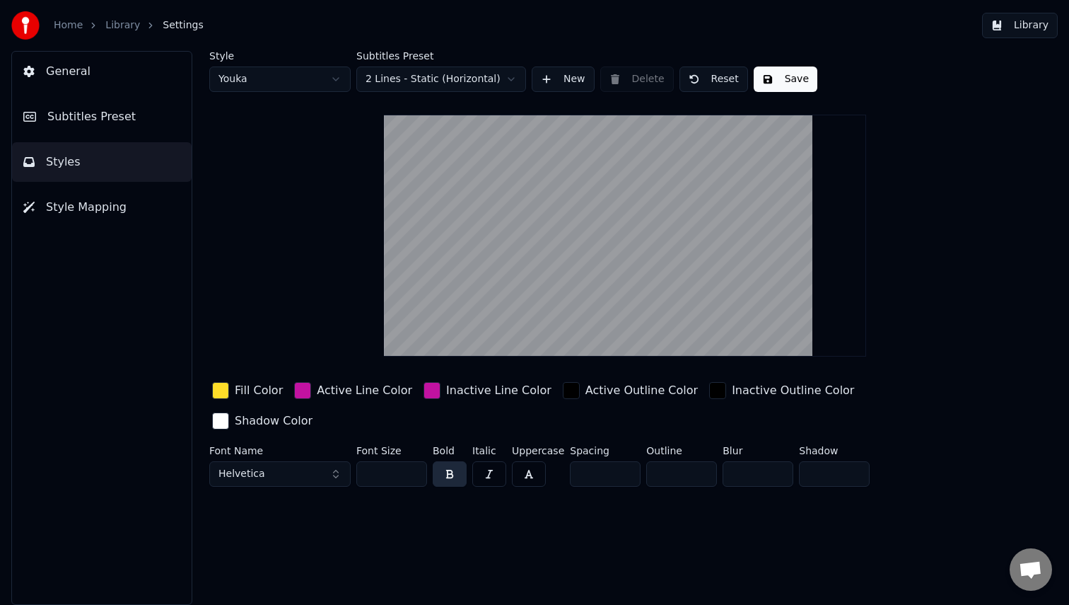
click at [607, 201] on video at bounding box center [625, 236] width 482 height 242
click at [608, 172] on video at bounding box center [625, 236] width 482 height 242
click at [229, 412] on div "button" at bounding box center [220, 420] width 17 height 17
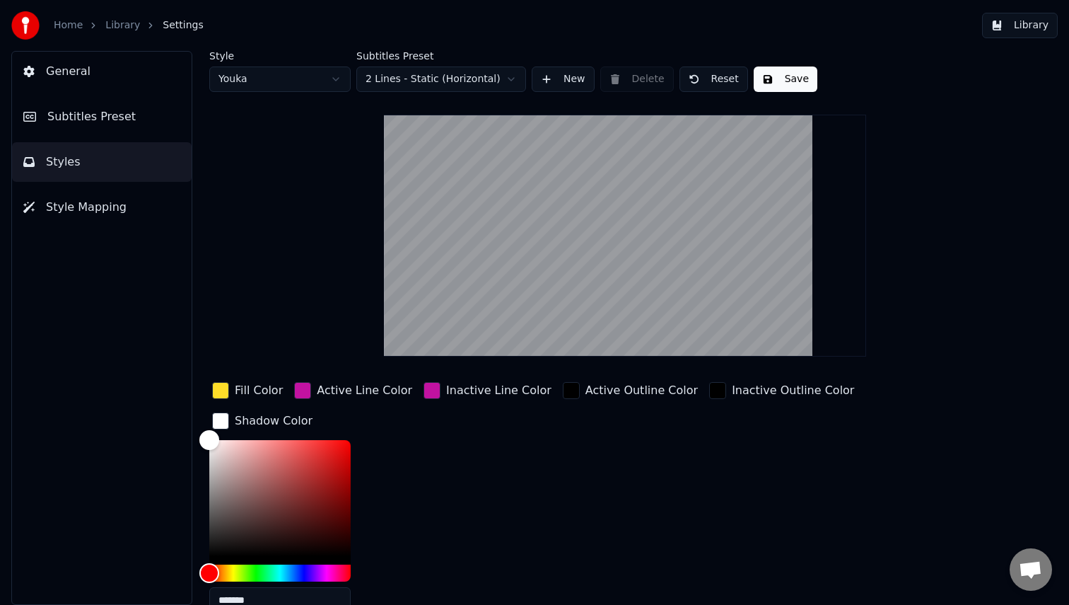
click at [538, 458] on div "Fill Color Active Line Color Inactive Line Color Active Outline Color Inactive …" at bounding box center [583, 501] width 748 height 245
click at [238, 257] on div "Style Youka Subtitles Preset 2 Lines - Static (Horizontal) New Delete Reset Sav…" at bounding box center [625, 366] width 832 height 631
click at [152, 465] on div "General Subtitles Preset Styles Style Mapping" at bounding box center [101, 328] width 181 height 554
click at [77, 93] on div "General Subtitles Preset Styles Style Mapping" at bounding box center [101, 328] width 181 height 554
click at [79, 115] on span "Subtitles Preset" at bounding box center [91, 116] width 88 height 17
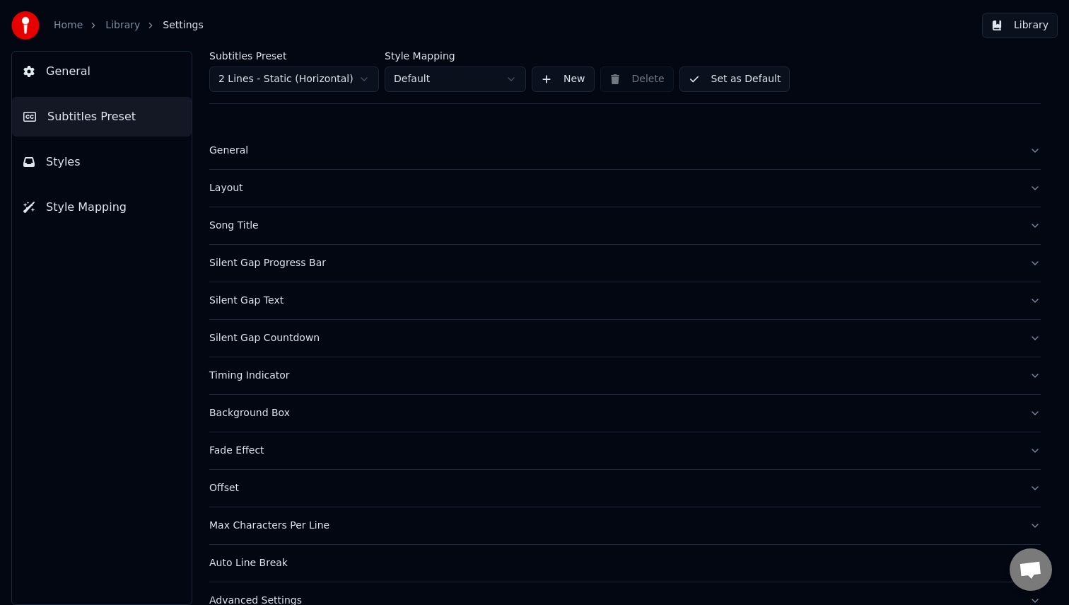
click at [93, 166] on button "Styles" at bounding box center [102, 162] width 180 height 40
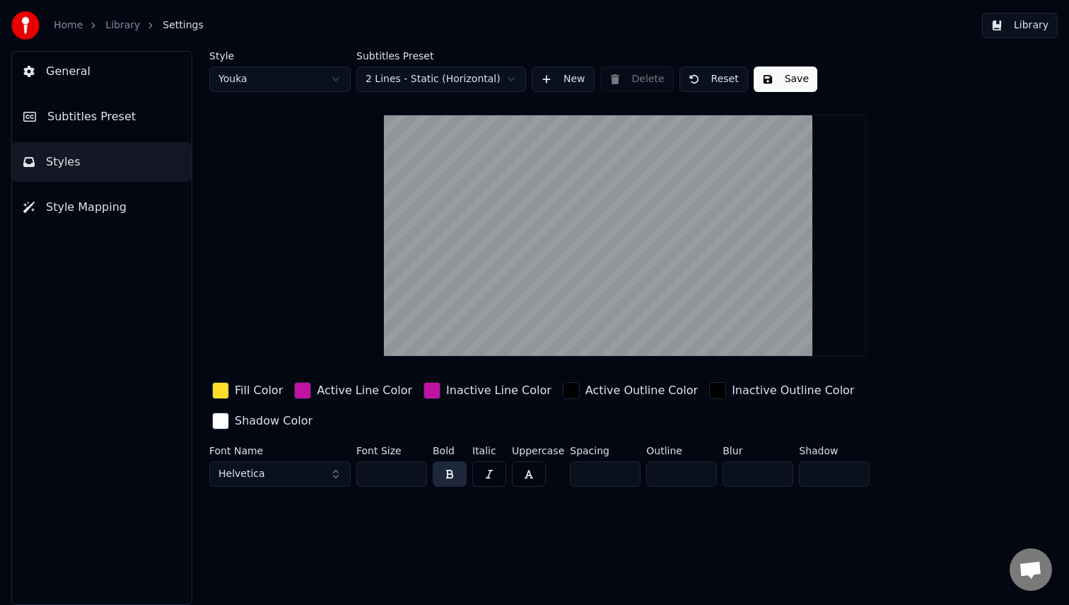
click at [78, 23] on link "Home" at bounding box center [68, 25] width 29 height 14
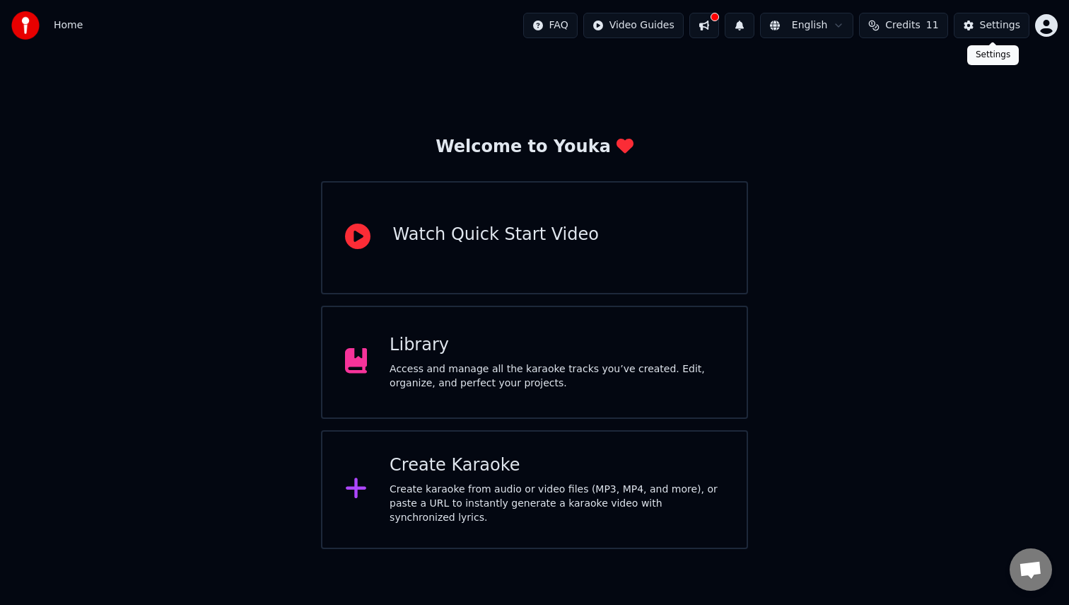
click at [987, 21] on div "Settings" at bounding box center [1000, 25] width 40 height 14
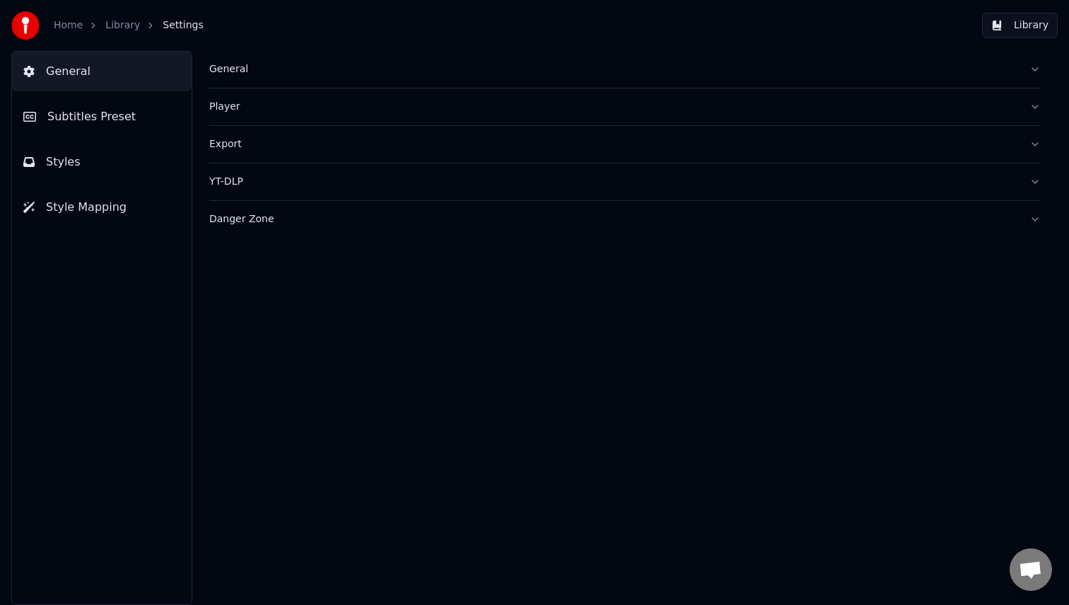
click at [126, 25] on link "Library" at bounding box center [122, 25] width 35 height 14
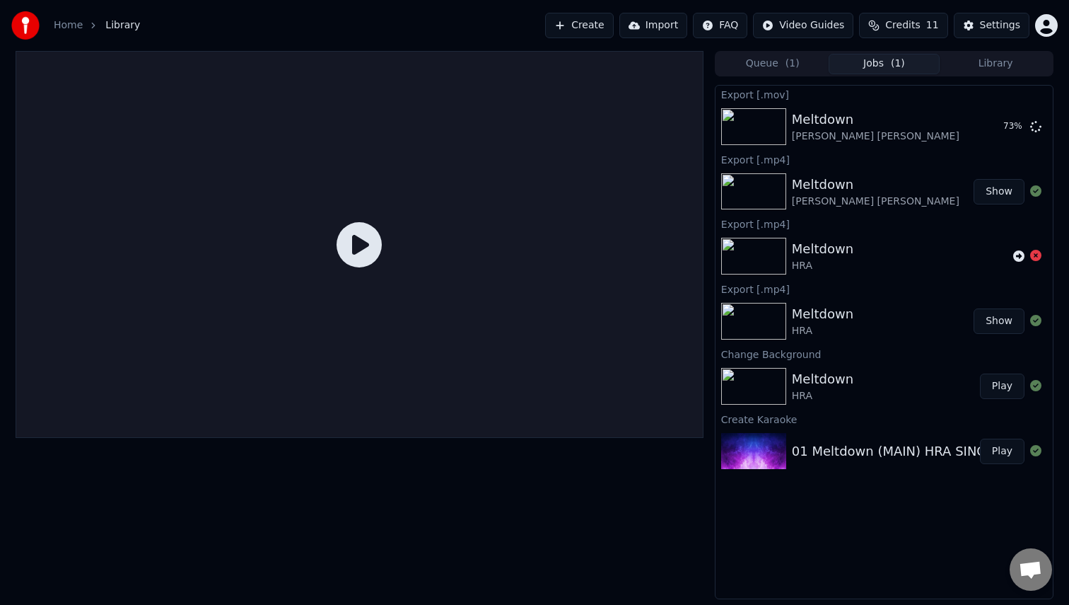
click at [436, 19] on div "Home Library Create Import FAQ Video Guides Credits 11 Settings" at bounding box center [534, 25] width 1069 height 51
